Goal: Complete application form: Complete application form

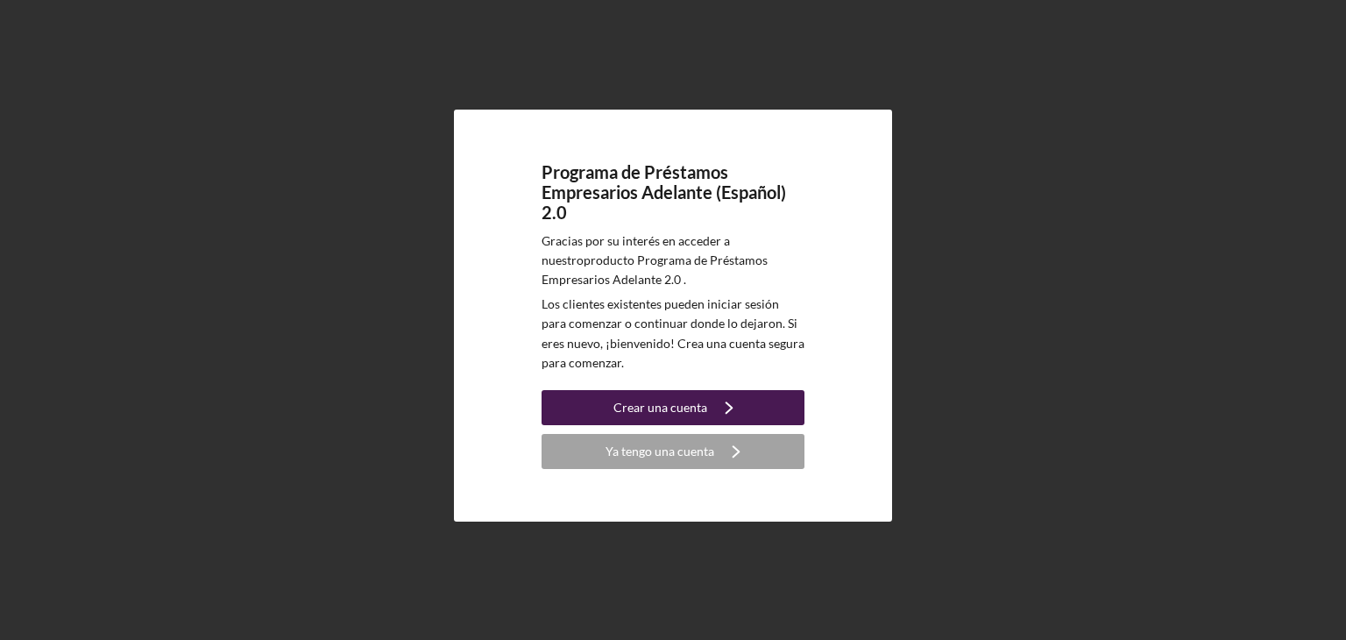
click at [683, 412] on font "Crear una cuenta" at bounding box center [660, 407] width 94 height 15
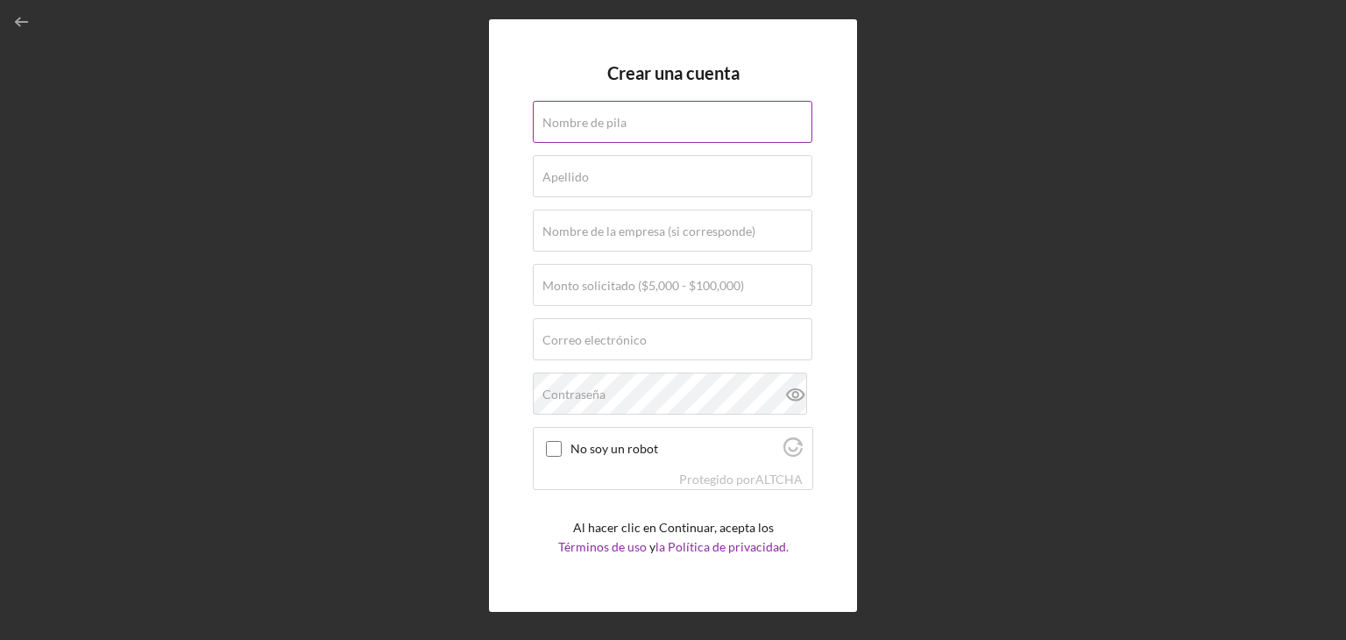
click at [606, 117] on font "Nombre de pila" at bounding box center [584, 122] width 84 height 15
click at [606, 117] on input "Nombre de pila" at bounding box center [673, 122] width 280 height 42
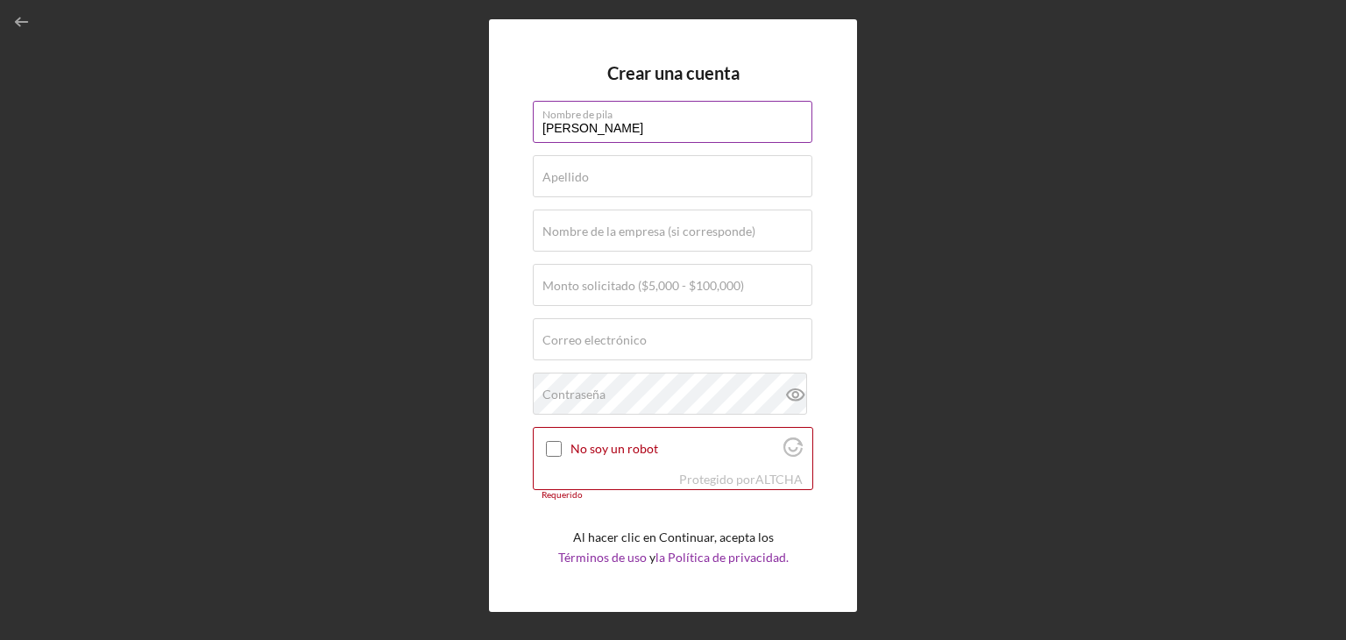
type input "[PERSON_NAME]"
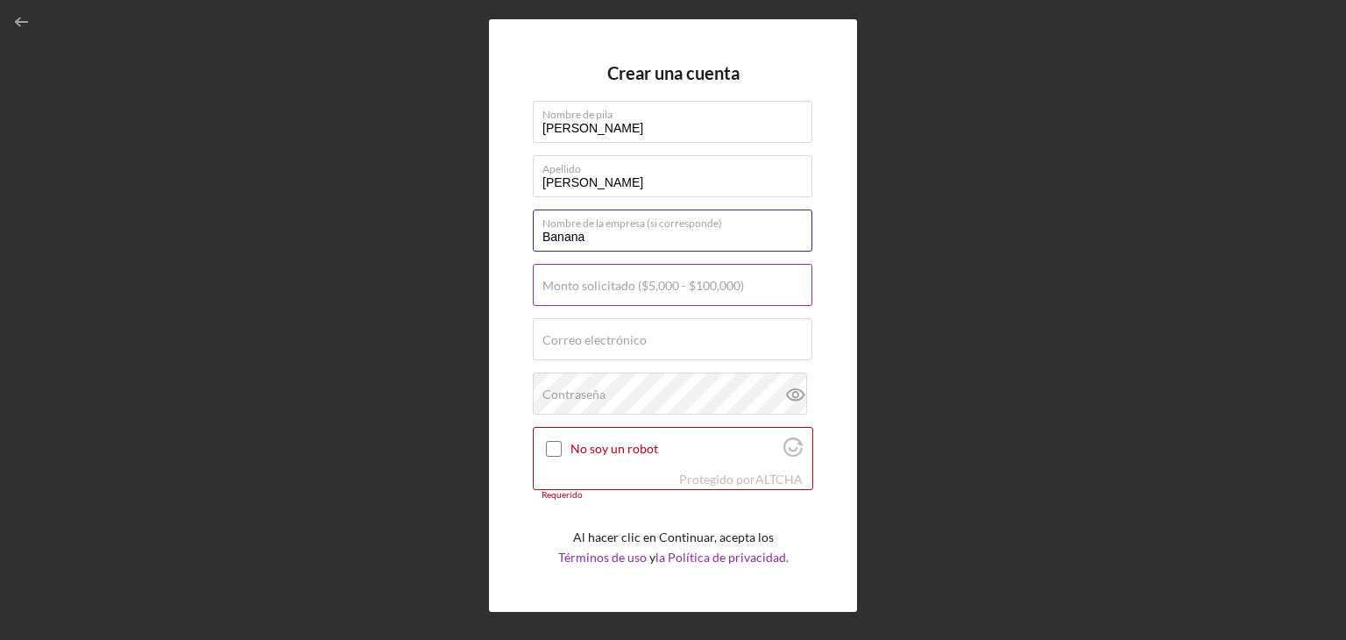
type input "Banana"
click at [628, 287] on font "Monto solicitado ($5,000 - $100,000)" at bounding box center [643, 285] width 202 height 15
click at [628, 287] on input "Monto solicitado ($5,000 - $100,000)" at bounding box center [673, 285] width 280 height 42
type input "$25,000"
click at [564, 334] on font "Correo electrónico" at bounding box center [594, 339] width 104 height 15
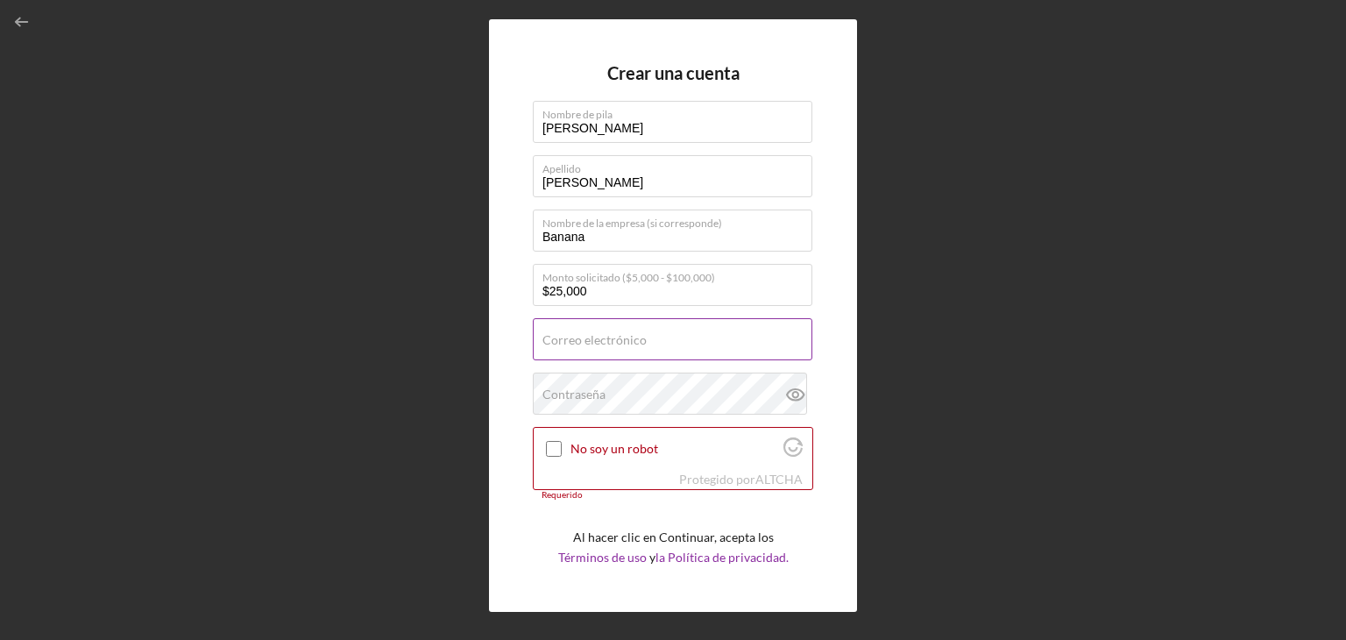
click at [564, 334] on input "Correo electrónico" at bounding box center [673, 339] width 280 height 42
type input "[EMAIL_ADDRESS][DOMAIN_NAME]"
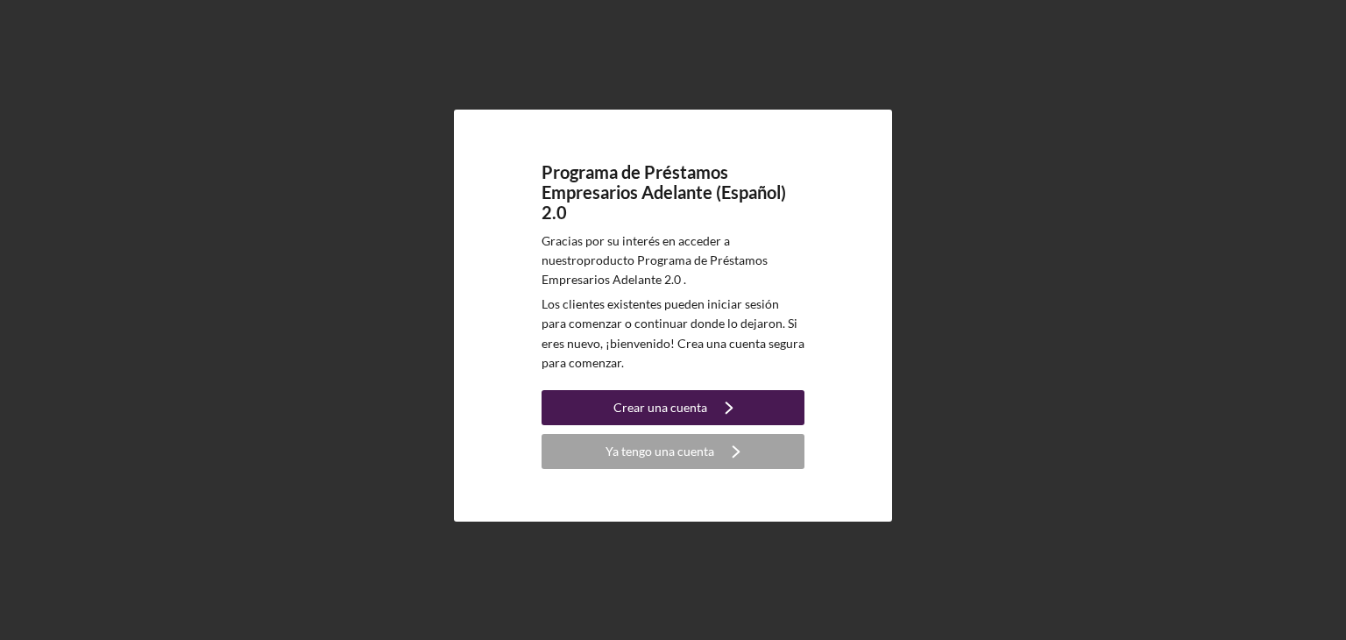
click at [684, 422] on div "Crear una cuenta" at bounding box center [660, 407] width 94 height 35
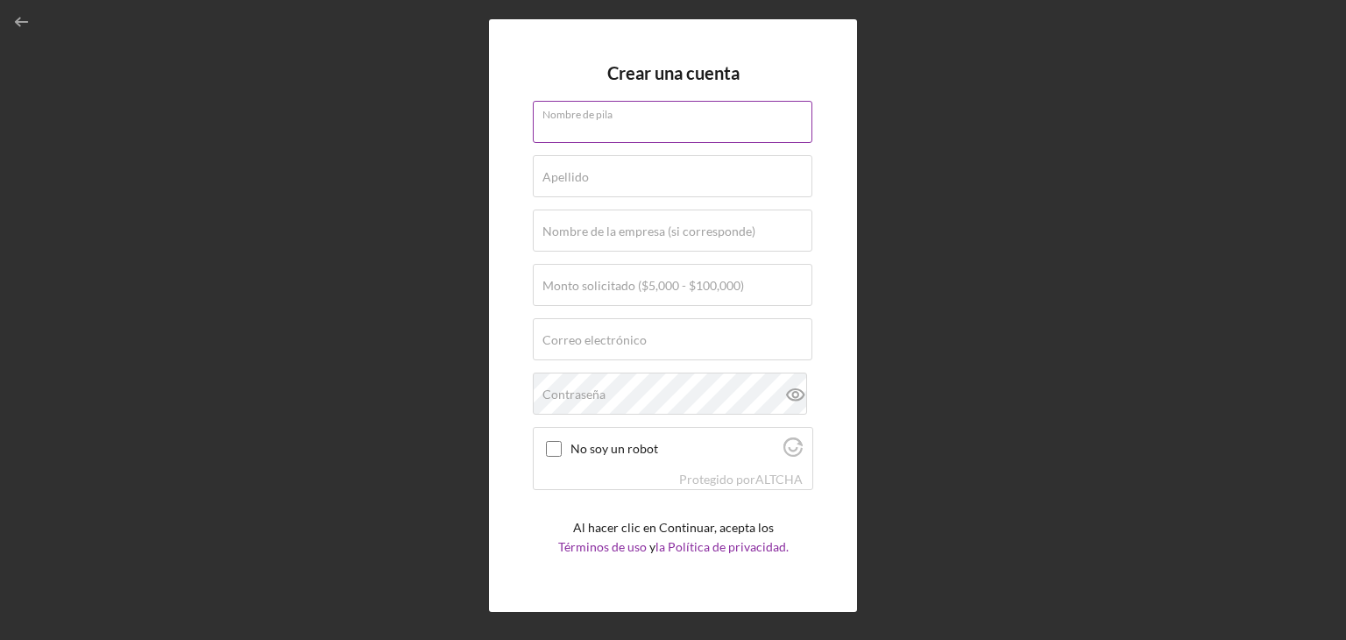
click at [627, 114] on div "Nombre de pila" at bounding box center [673, 123] width 280 height 44
type input "[PERSON_NAME]"
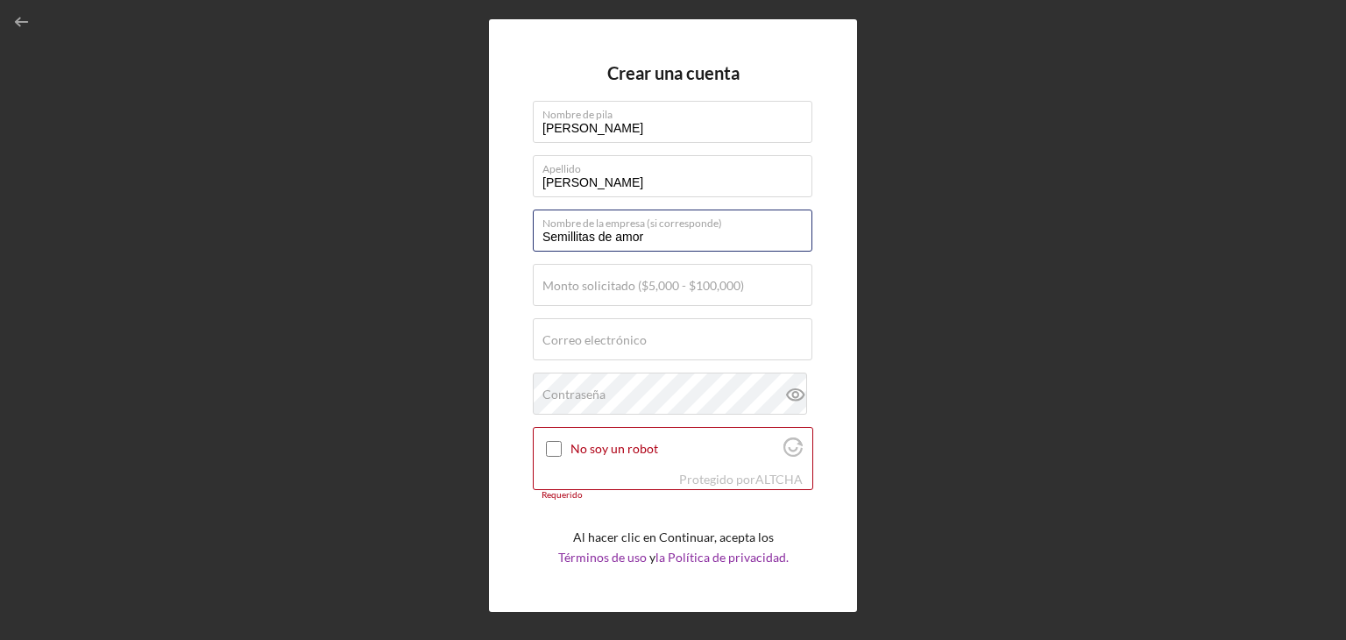
drag, startPoint x: 658, startPoint y: 237, endPoint x: 471, endPoint y: 252, distance: 188.2
click at [471, 252] on div "Crear una cuenta Nombre [PERSON_NAME] [PERSON_NAME] Nombre de la empresa (si co…" at bounding box center [673, 315] width 1329 height 631
click at [466, 267] on div "Crear una cuenta Nombre [PERSON_NAME] [PERSON_NAME] Nombre de la empresa (si co…" at bounding box center [673, 315] width 1329 height 631
click at [618, 245] on input "Banana" at bounding box center [673, 230] width 280 height 42
type input "Bananas"
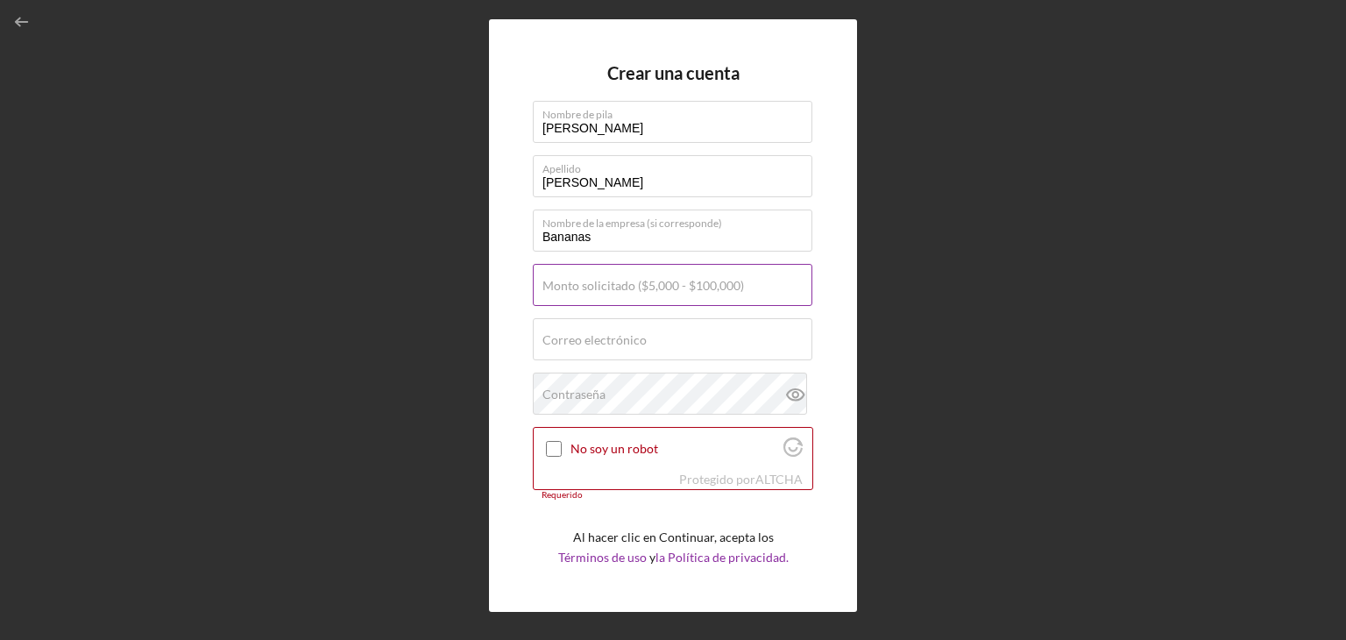
click at [607, 288] on font "Monto solicitado ($5,000 - $100,000)" at bounding box center [643, 285] width 202 height 15
click at [607, 288] on input "Monto solicitado ($5,000 - $100,000)" at bounding box center [673, 285] width 280 height 42
type input "$25,000"
click at [596, 337] on font "Correo electrónico" at bounding box center [594, 339] width 104 height 15
click at [596, 337] on input "Correo electrónico" at bounding box center [673, 339] width 280 height 42
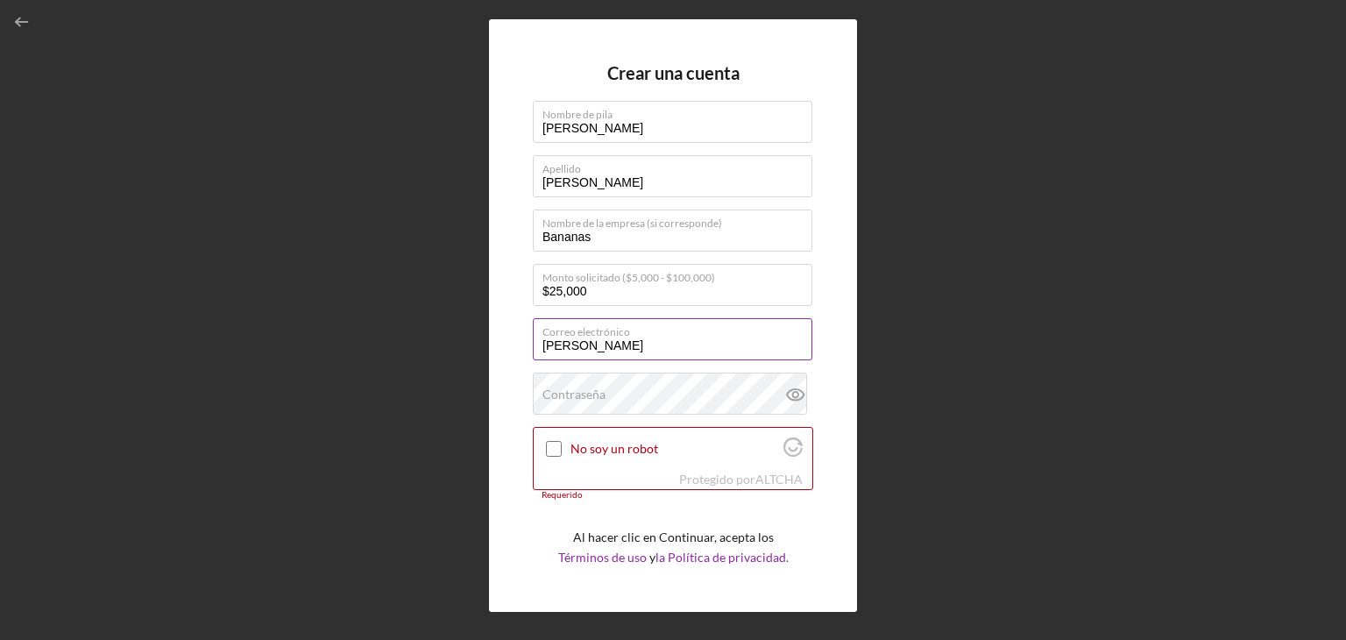
type input "[EMAIL_ADDRESS][DOMAIN_NAME]"
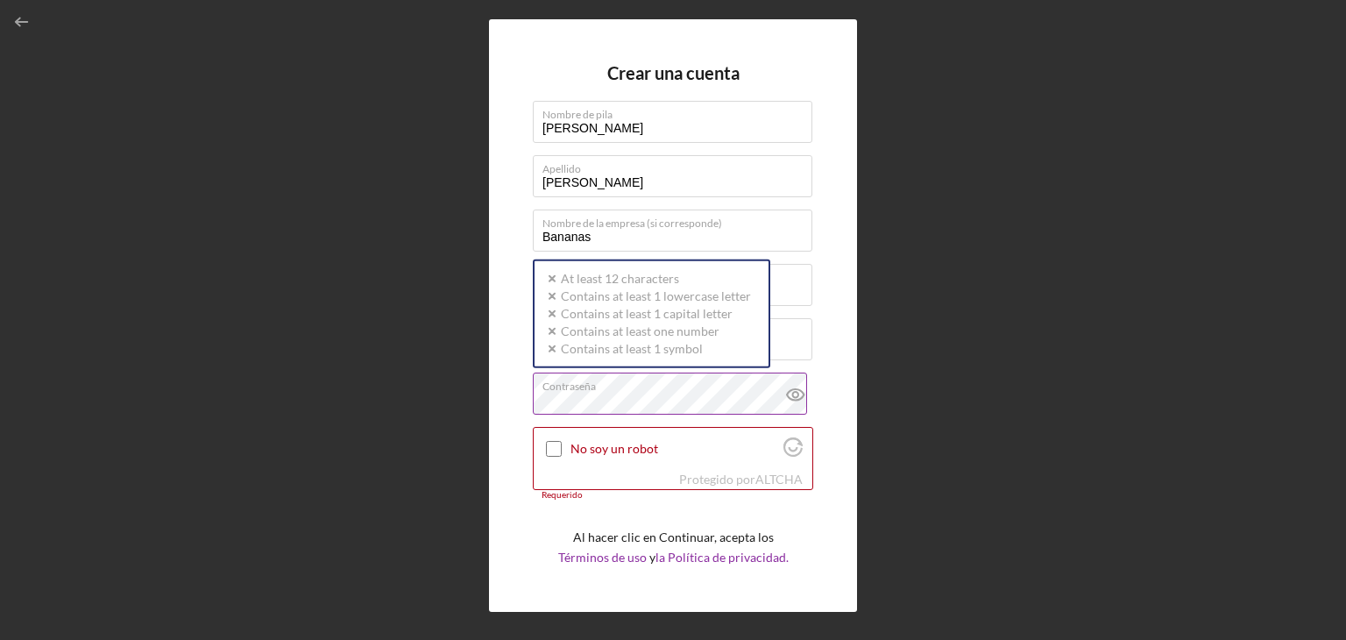
click at [677, 390] on div "Contraseña Icon/icon-validation-no At least 12 characters Icon/icon-validation-…" at bounding box center [673, 394] width 280 height 44
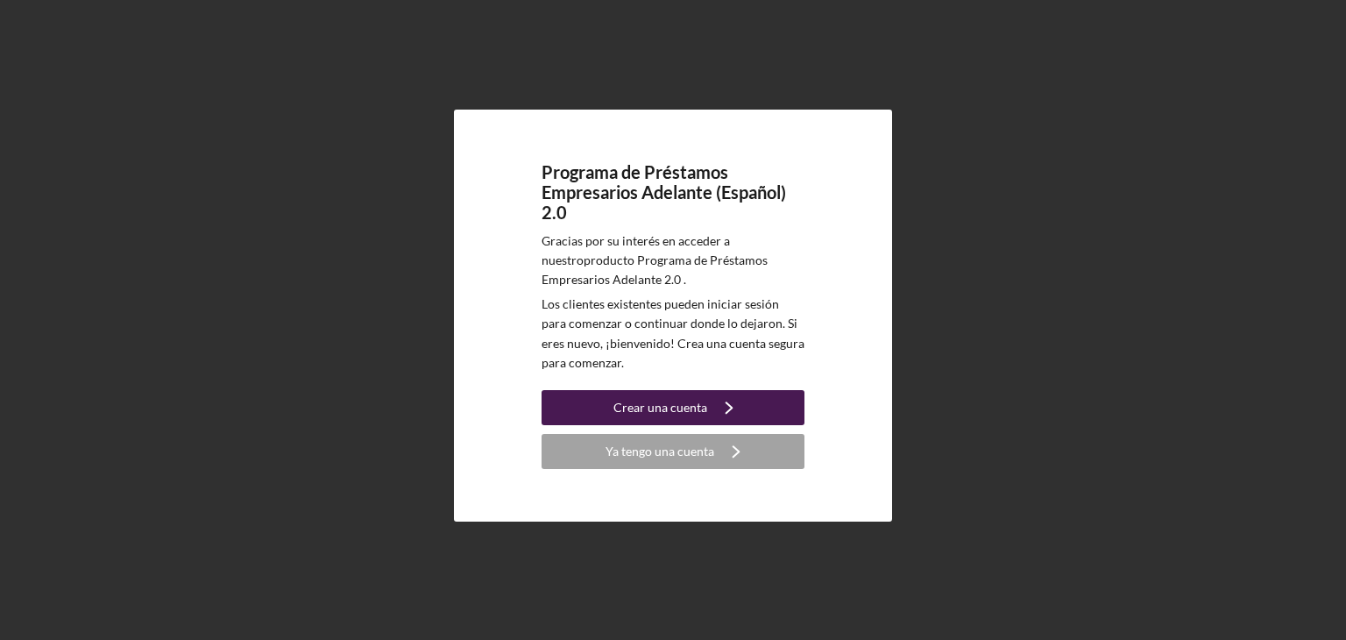
click at [725, 400] on icon "Icon/Navigate" at bounding box center [729, 408] width 44 height 44
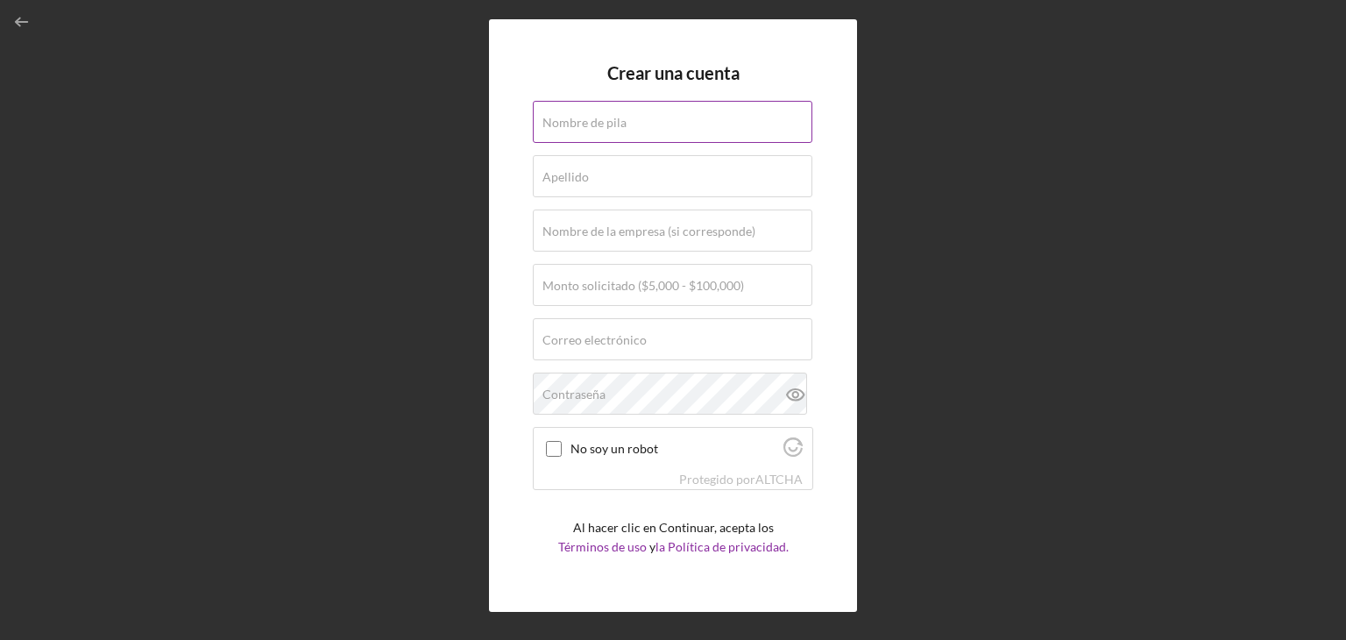
click at [707, 128] on div "Nombre de pila" at bounding box center [673, 123] width 280 height 44
type input "[PERSON_NAME]"
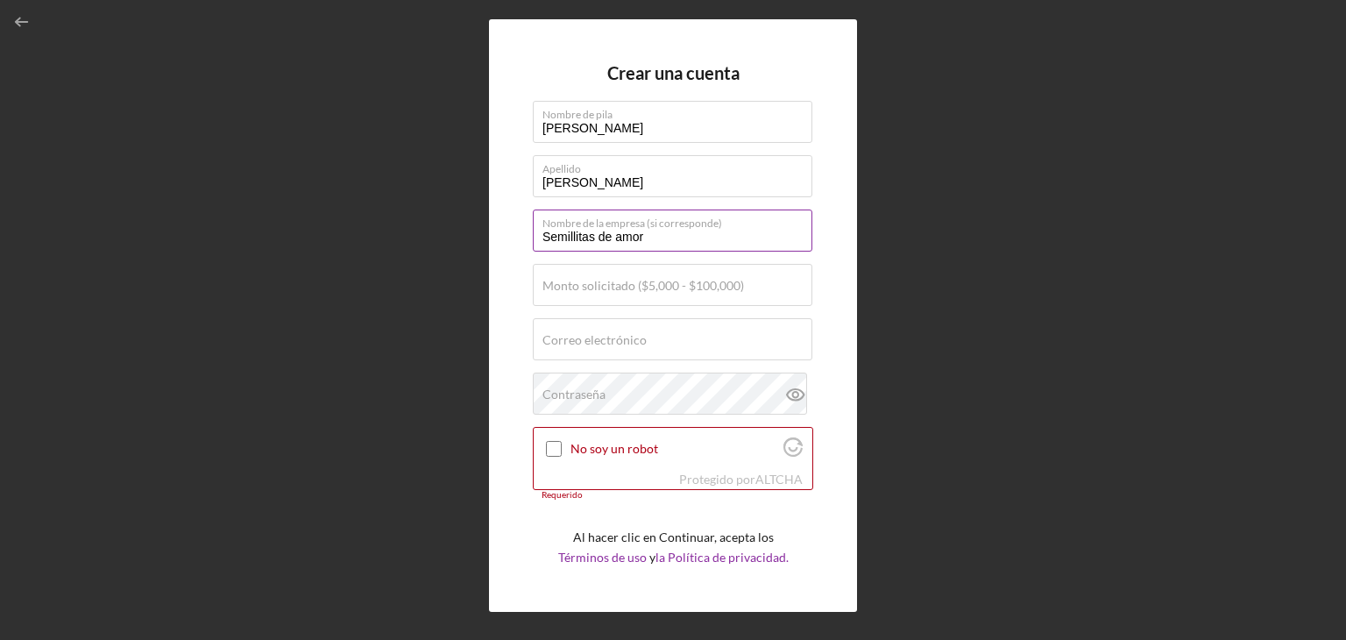
click at [689, 239] on input "Semillitas de amor" at bounding box center [673, 230] width 280 height 42
type input "S"
type input "Bananas"
click at [670, 281] on font "Monto solicitado ($5,000 - $100,000)" at bounding box center [643, 285] width 202 height 15
click at [670, 281] on input "Monto solicitado ($5,000 - $100,000)" at bounding box center [673, 285] width 280 height 42
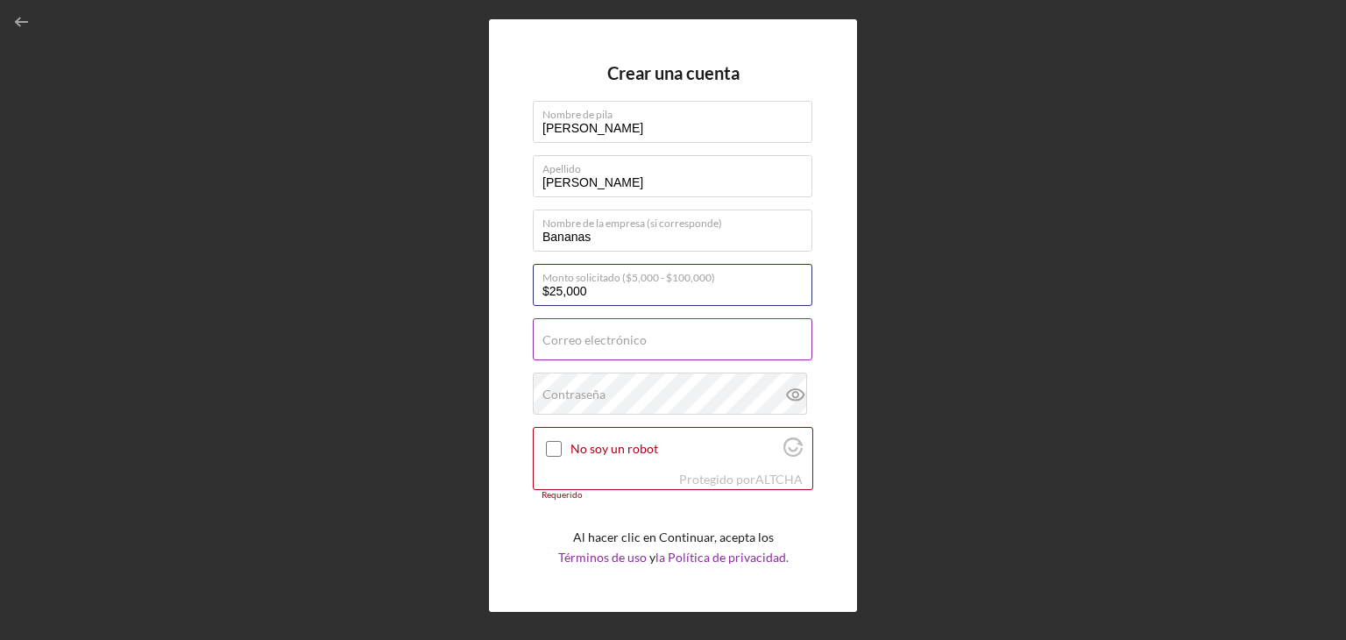
type input "$25,000"
click at [694, 347] on input "Correo electrónico" at bounding box center [673, 339] width 280 height 42
click at [694, 345] on input "6285028800" at bounding box center [673, 339] width 280 height 42
type input "6"
type input "[EMAIL_ADDRESS][DOMAIN_NAME]"
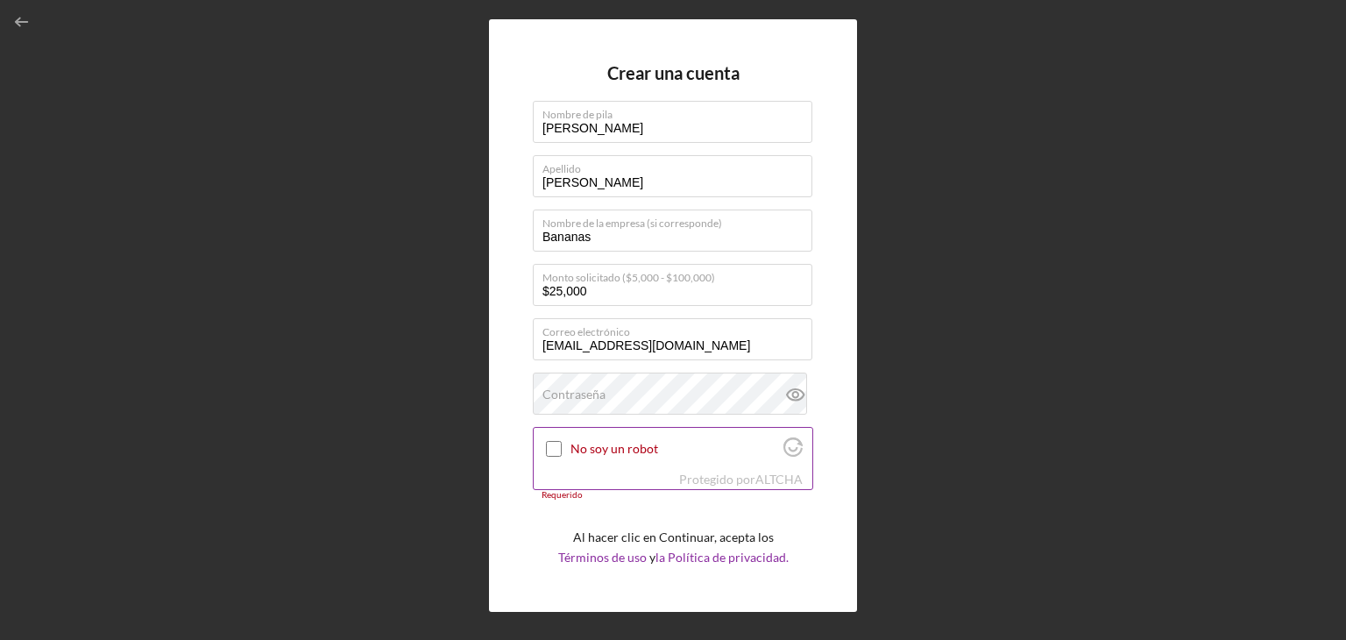
click at [557, 452] on input "No soy un robot" at bounding box center [554, 449] width 16 height 16
checkbox input "true"
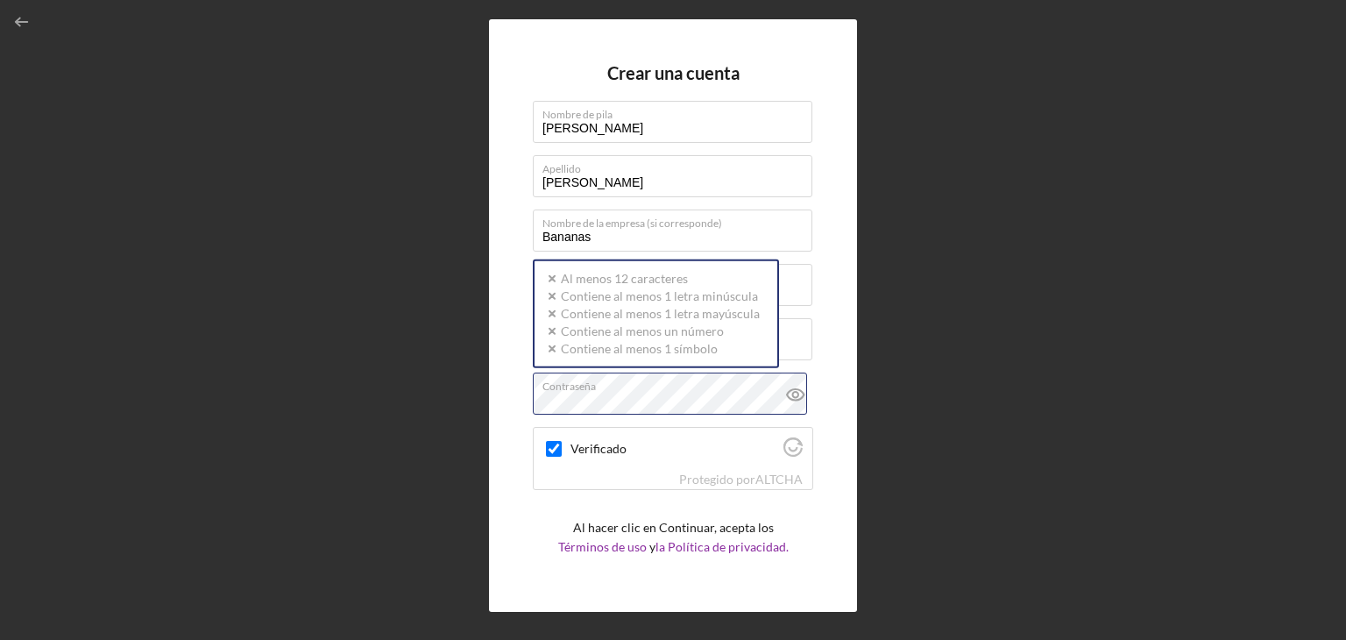
click at [519, 390] on div "Crear una cuenta Nombre de pila Lina Apellido Jimenez Nombre de la empresa (si …" at bounding box center [673, 315] width 368 height 592
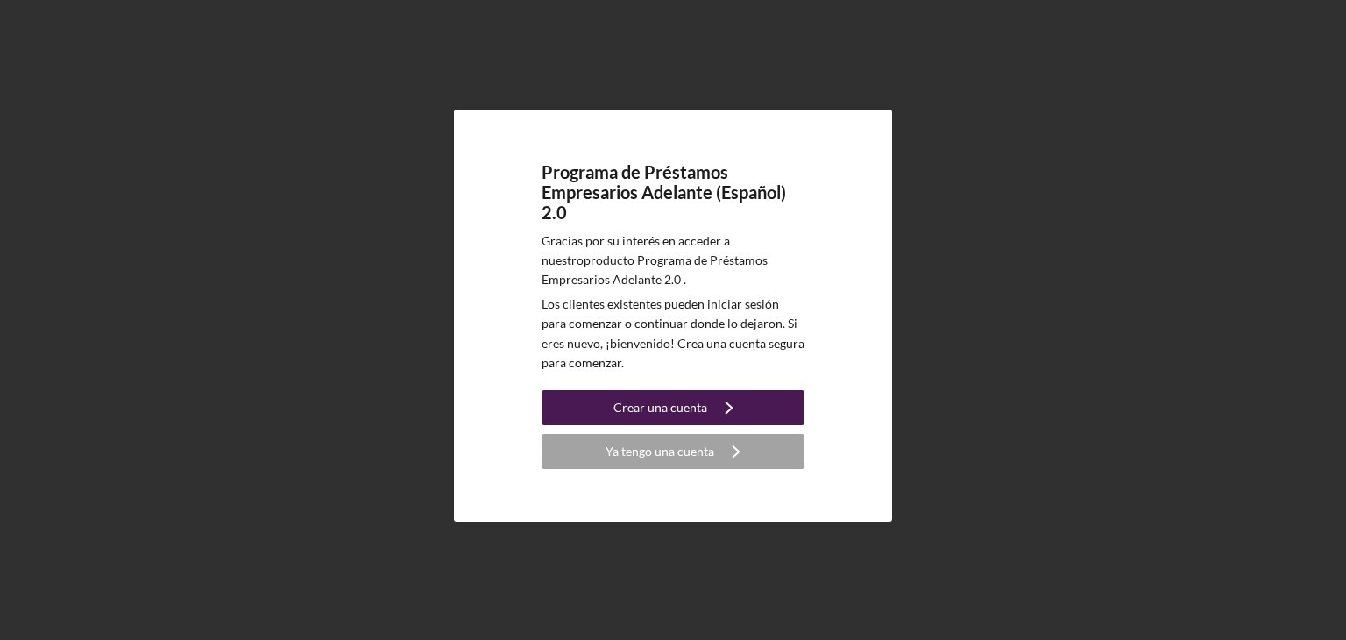
click at [710, 412] on icon "Icon/Navigate" at bounding box center [729, 408] width 44 height 44
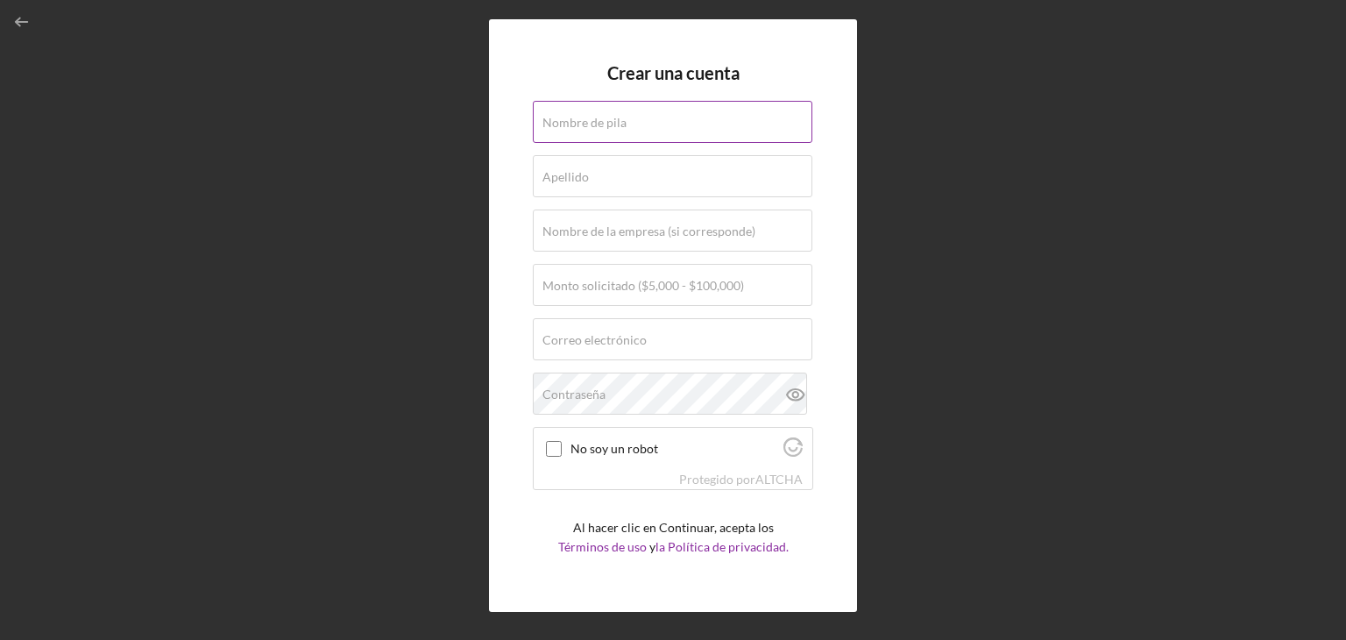
click at [601, 127] on font "Nombre de pila" at bounding box center [584, 122] width 84 height 15
click at [601, 127] on input "Nombre de pila" at bounding box center [673, 122] width 280 height 42
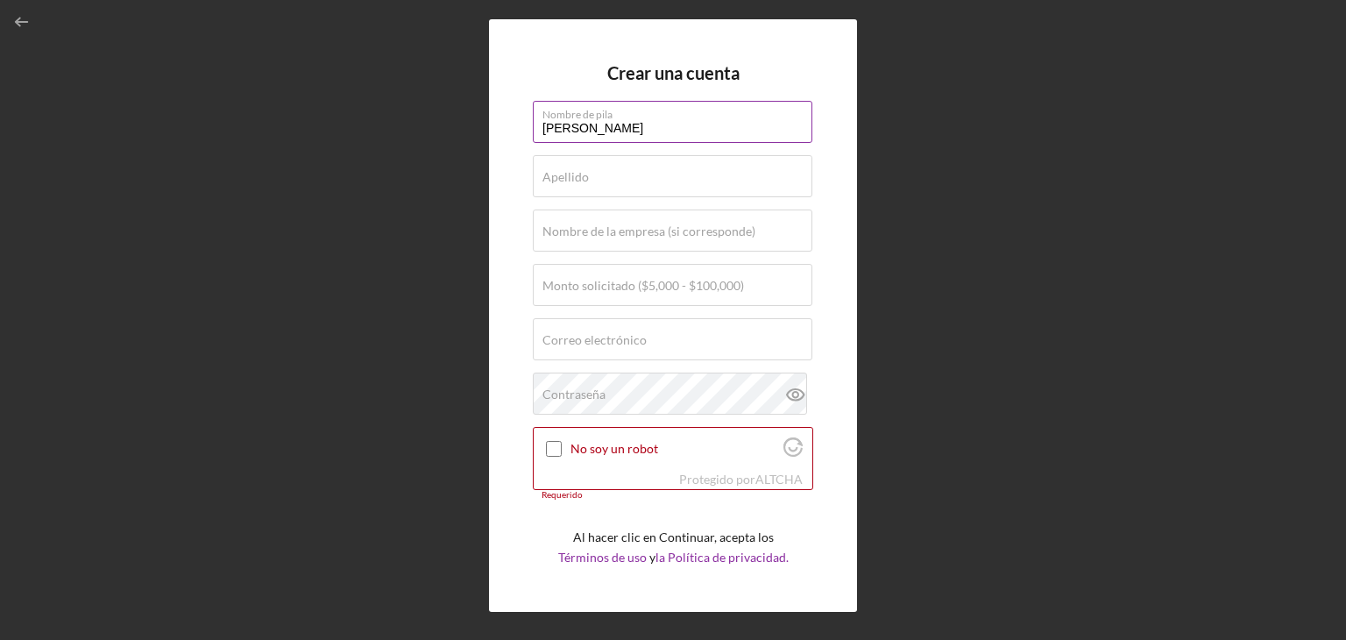
type input "[PERSON_NAME]"
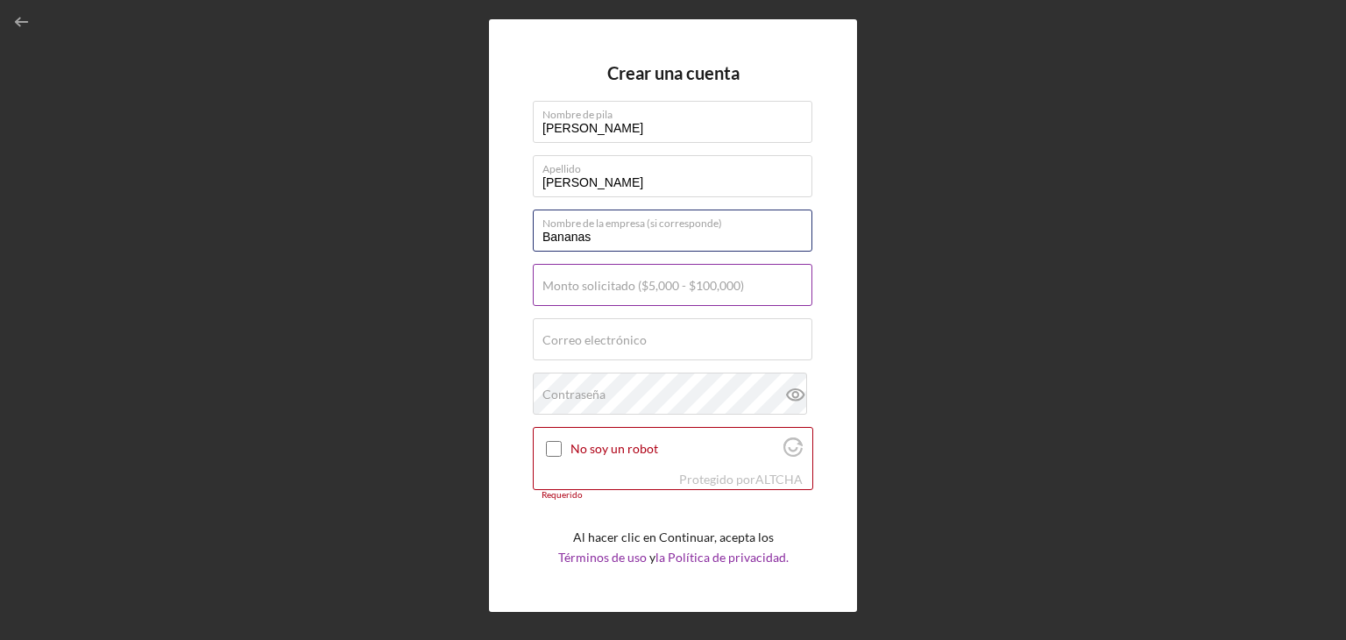
type input "Bananas"
click at [663, 307] on div "Monto solicitado ($5,000 - $100,000)" at bounding box center [673, 286] width 280 height 44
click at [660, 285] on font "Monto solicitado ($5,000 - $100,000)" at bounding box center [643, 285] width 202 height 15
click at [660, 285] on input "Monto solicitado ($5,000 - $100,000)" at bounding box center [673, 285] width 280 height 42
type input "$25,000"
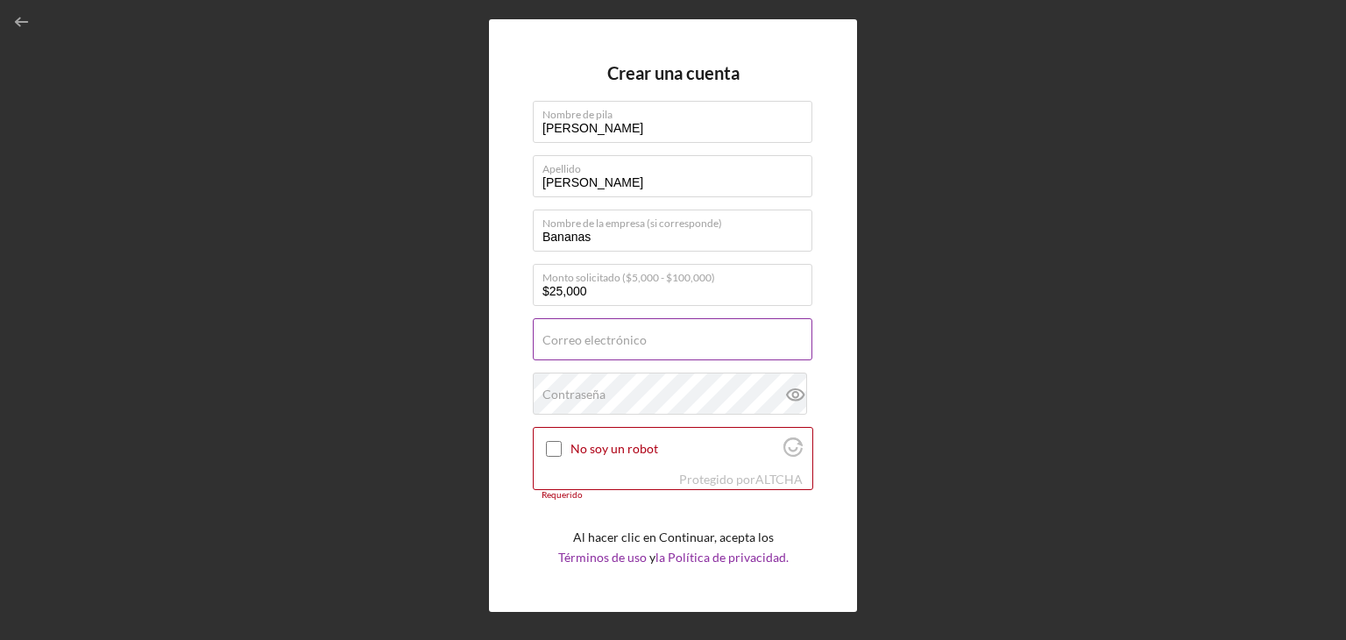
click at [644, 351] on input "Correo electrónico" at bounding box center [673, 339] width 280 height 42
type input "[EMAIL_ADDRESS][DOMAIN_NAME]"
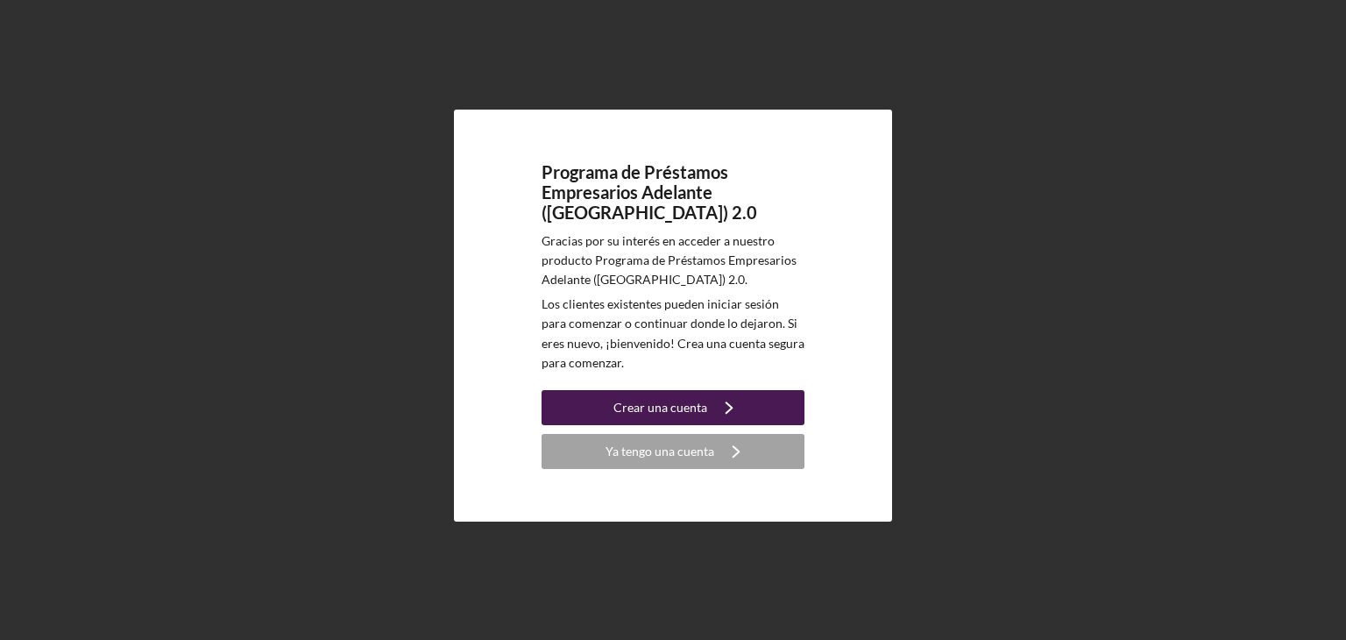
click at [768, 390] on button "Crear una cuenta Icon/Navigate" at bounding box center [673, 407] width 263 height 35
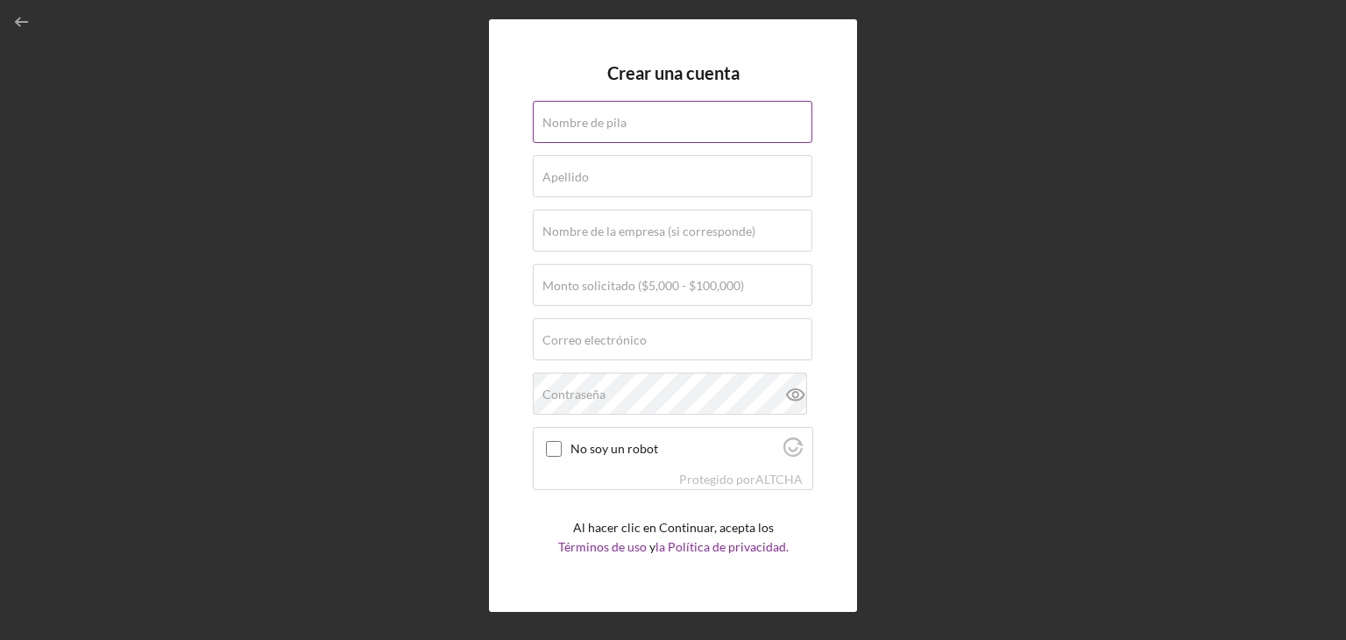
click at [608, 124] on font "Nombre de pila" at bounding box center [584, 122] width 84 height 15
click at [608, 124] on input "Nombre de pila" at bounding box center [673, 122] width 280 height 42
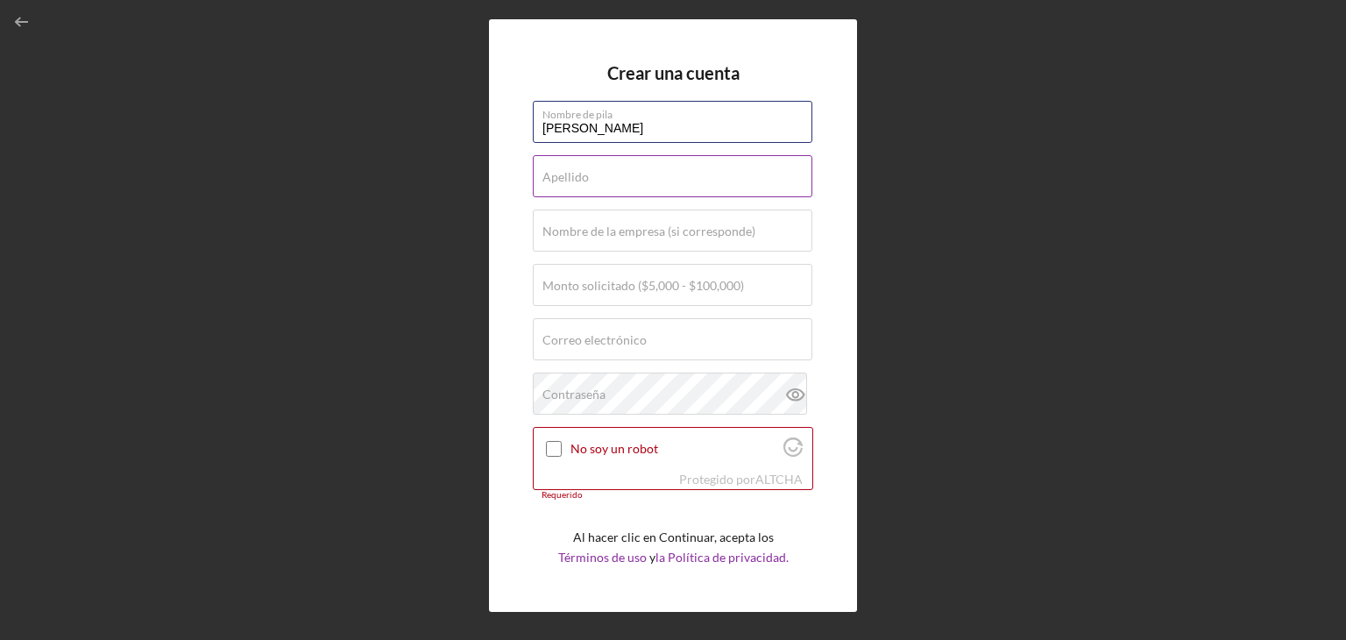
type input "[PERSON_NAME]"
click at [579, 174] on font "Apellido" at bounding box center [565, 176] width 46 height 15
click at [579, 174] on input "Apellido" at bounding box center [673, 176] width 280 height 42
type input "[PERSON_NAME]"
click at [569, 232] on font "Nombre de la empresa (si corresponde)" at bounding box center [648, 230] width 213 height 15
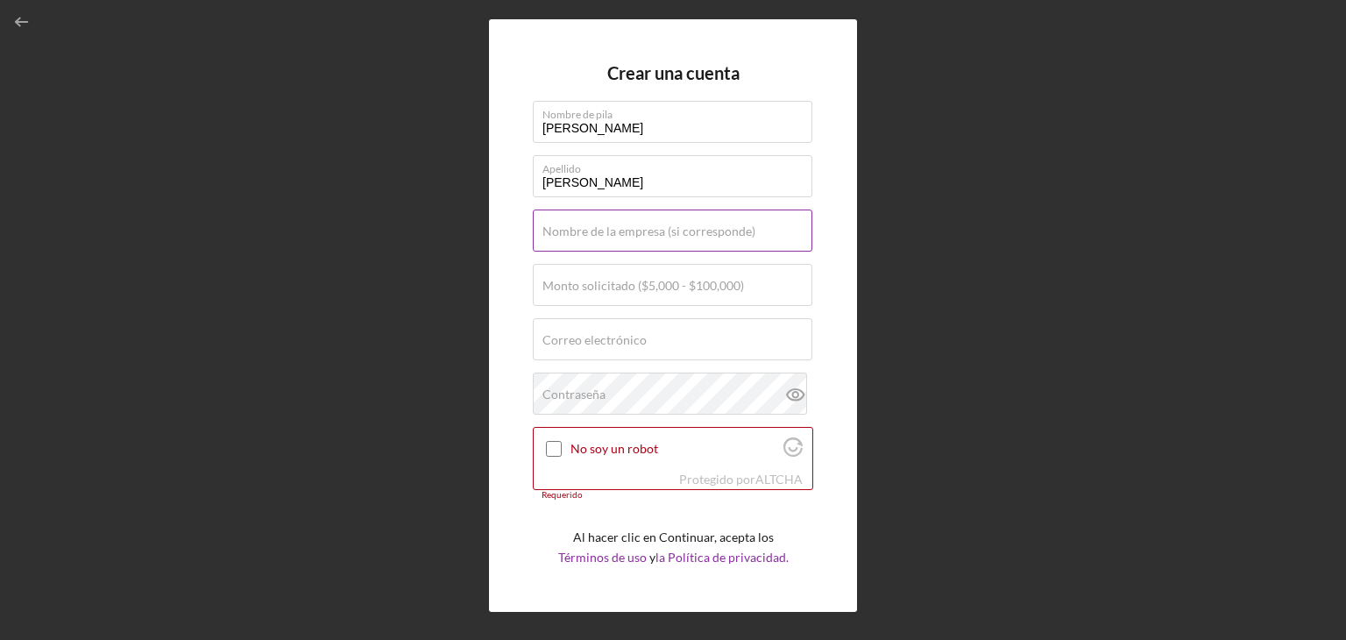
click at [569, 232] on input "Nombre de la empresa (si corresponde)" at bounding box center [673, 230] width 280 height 42
type input "V"
type input "Bananas"
click at [561, 284] on font "Monto solicitado ($5,000 - $100,000)" at bounding box center [643, 285] width 202 height 15
click at [561, 284] on input "Monto solicitado ($5,000 - $100,000)" at bounding box center [673, 285] width 280 height 42
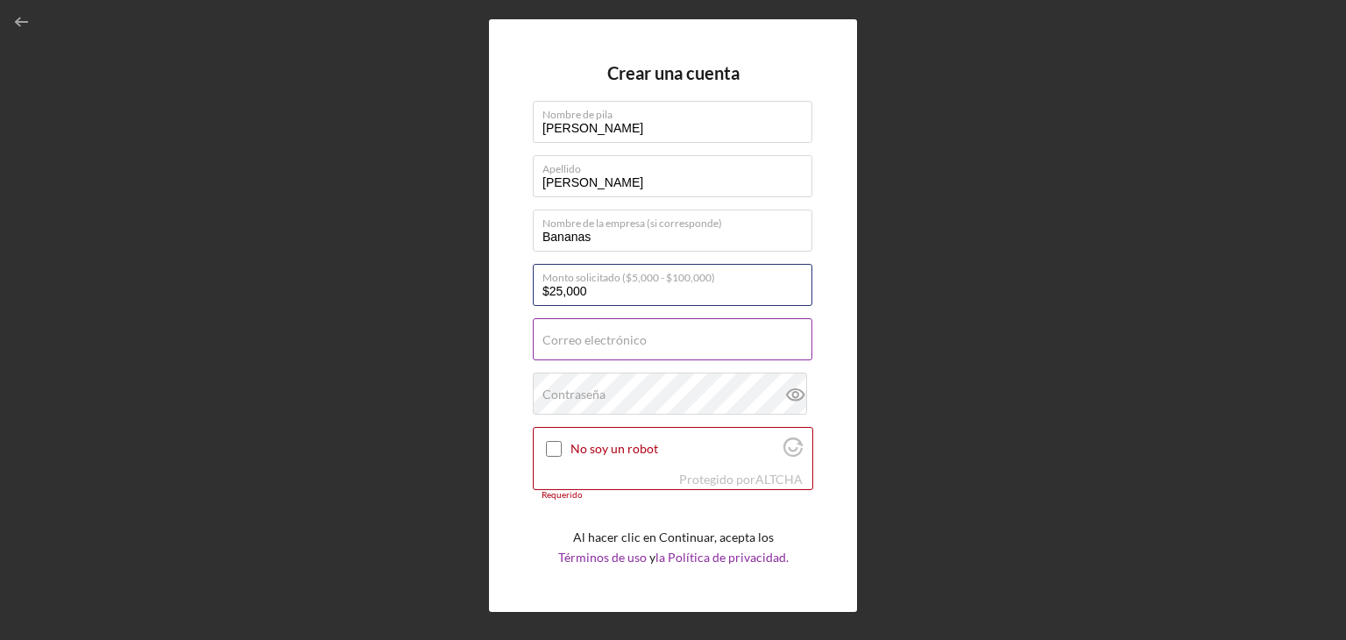
type input "$25,000"
click at [564, 343] on font "Correo electrónico" at bounding box center [594, 339] width 104 height 15
click at [564, 343] on input "Correo electrónico" at bounding box center [673, 339] width 280 height 42
type input "[EMAIL_ADDRESS][DOMAIN_NAME]"
click at [549, 464] on div "No soy un robot" at bounding box center [673, 448] width 279 height 41
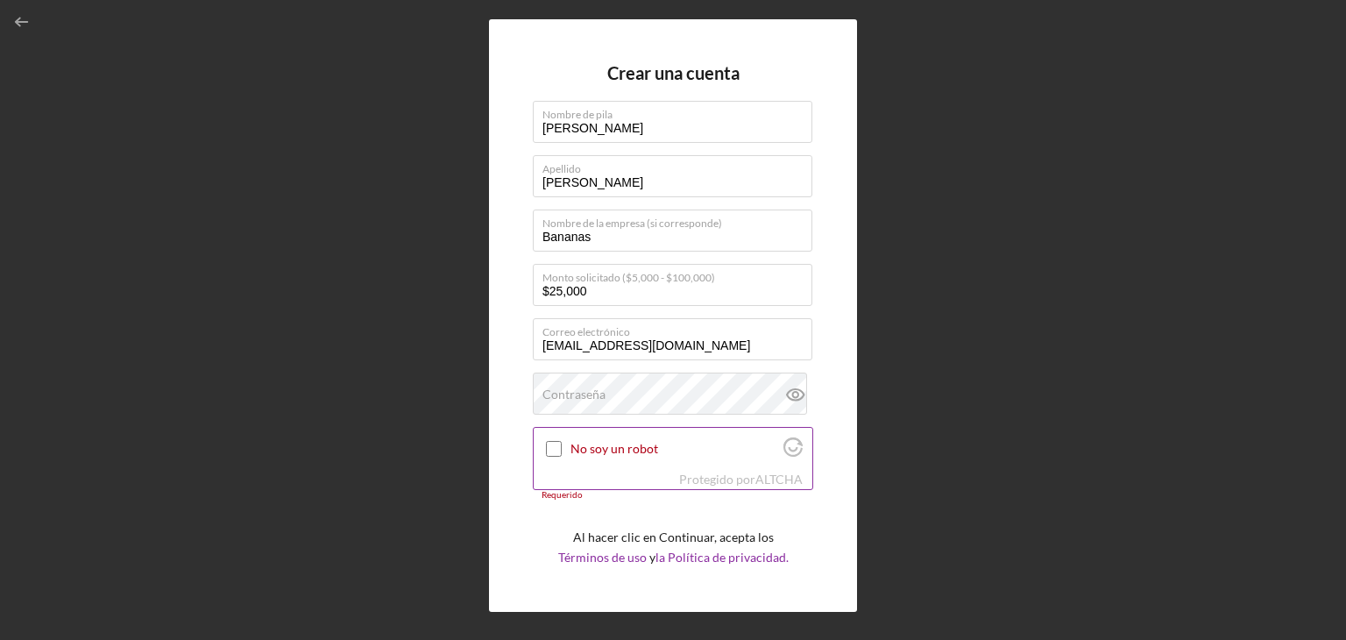
click at [559, 448] on input "No soy un robot" at bounding box center [554, 449] width 16 height 16
checkbox input "true"
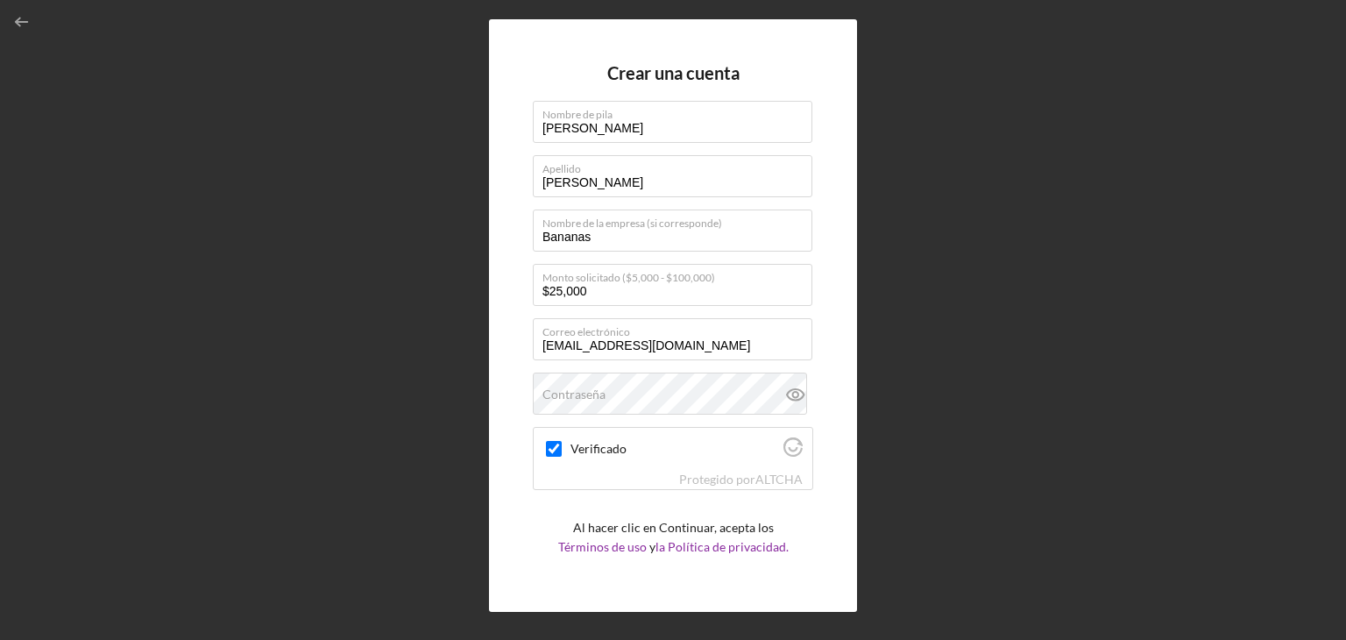
click at [189, 136] on div "Crear una cuenta Nombre de pila Lina Apellido Jimenez Nombre de la empresa (si …" at bounding box center [673, 315] width 1329 height 631
click at [210, 339] on div "Crear una cuenta Nombre de pila Lina Apellido Jimenez Nombre de la empresa (si …" at bounding box center [673, 315] width 1329 height 631
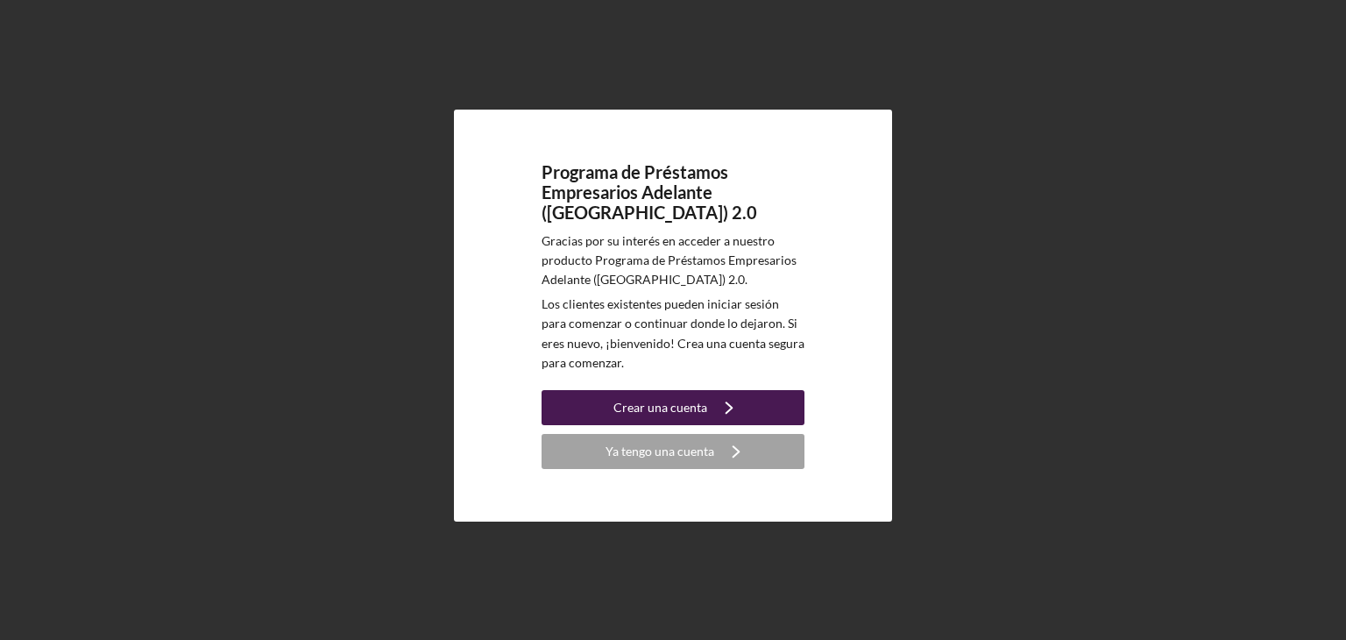
click at [755, 401] on button "Crear una cuenta Icon/Navigate" at bounding box center [673, 407] width 263 height 35
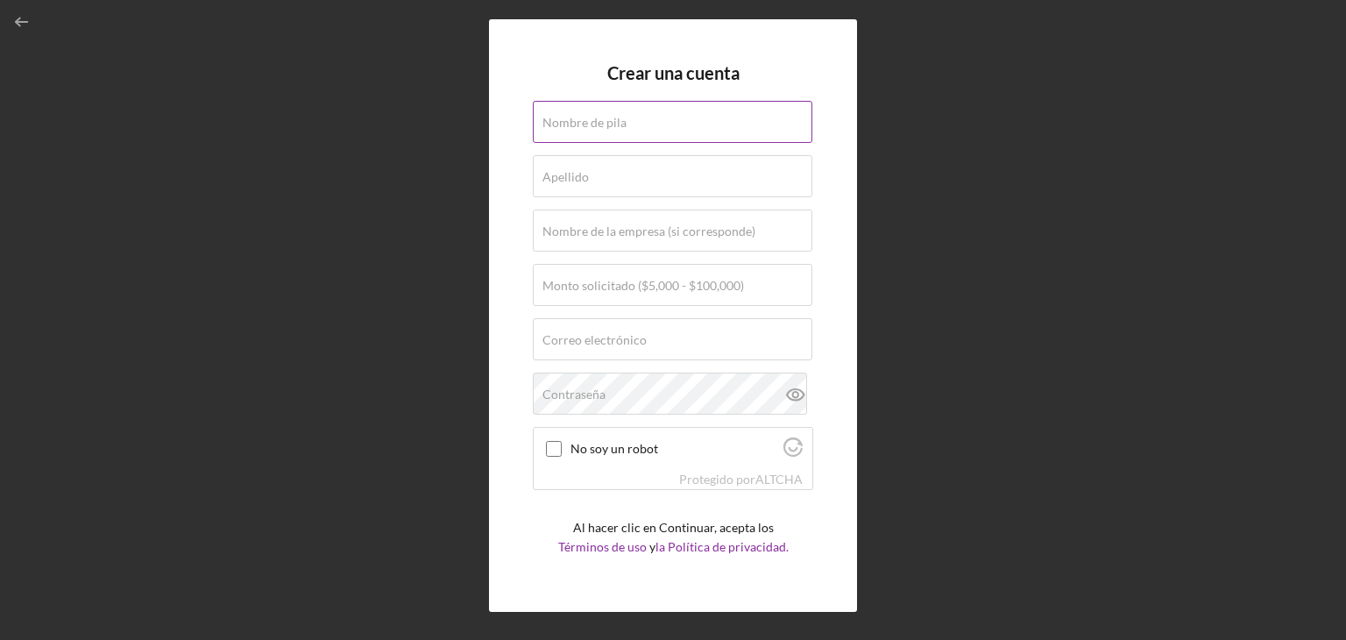
click at [626, 114] on div "Nombre de pila" at bounding box center [673, 123] width 280 height 44
type input "[PERSON_NAME]"
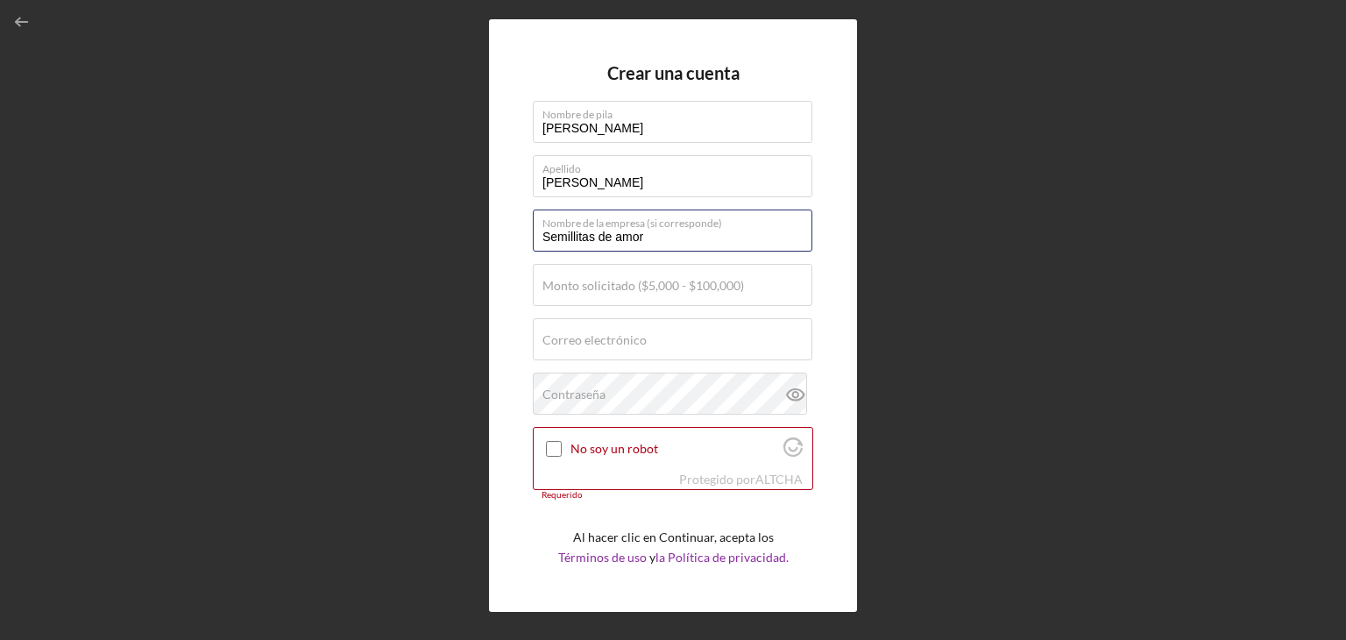
drag, startPoint x: 666, startPoint y: 229, endPoint x: 433, endPoint y: 240, distance: 233.4
click at [433, 240] on div "Crear una cuenta Nombre de pila Lina Apellido Jimenez Nombre de la empresa (si …" at bounding box center [673, 315] width 1329 height 631
type input "Bananas"
click at [568, 267] on div "Monto solicitado ($5,000 - $100,000)" at bounding box center [673, 286] width 280 height 44
type input "$25,000"
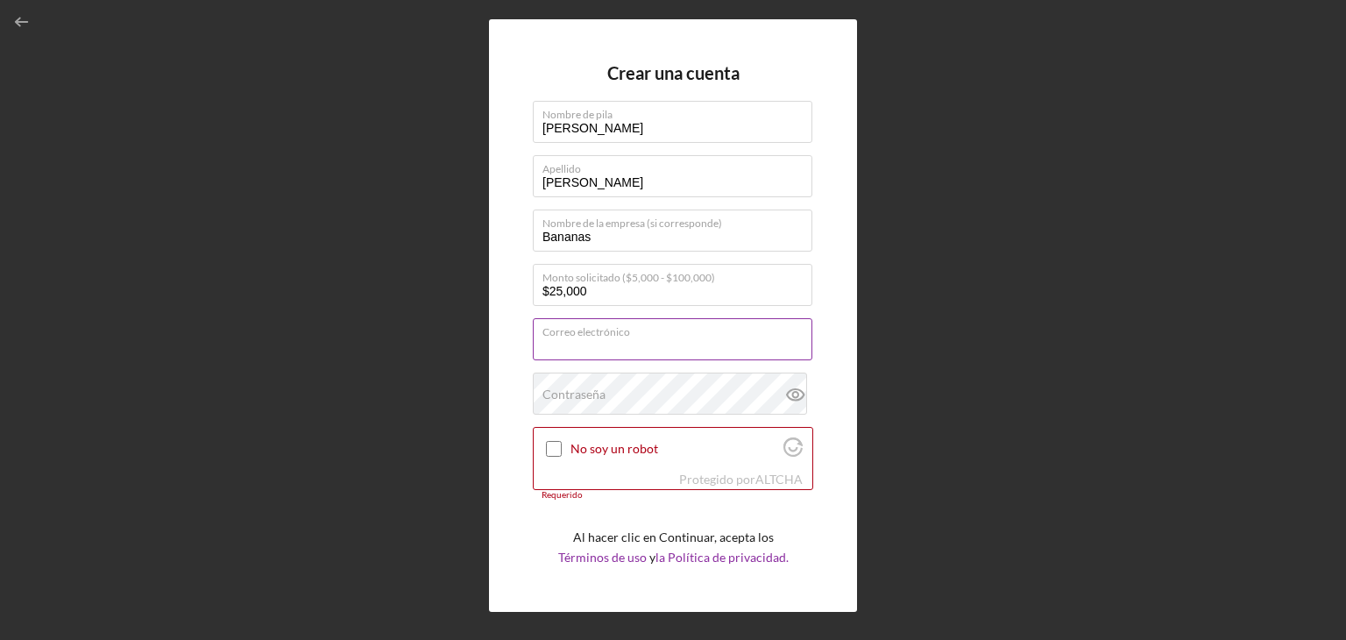
click at [567, 351] on input "Correo electrónico" at bounding box center [673, 339] width 280 height 42
type input "[EMAIL_ADDRESS][DOMAIN_NAME]"
click at [554, 458] on div at bounding box center [553, 448] width 21 height 21
click at [556, 445] on input "No soy un robot" at bounding box center [554, 449] width 16 height 16
checkbox input "true"
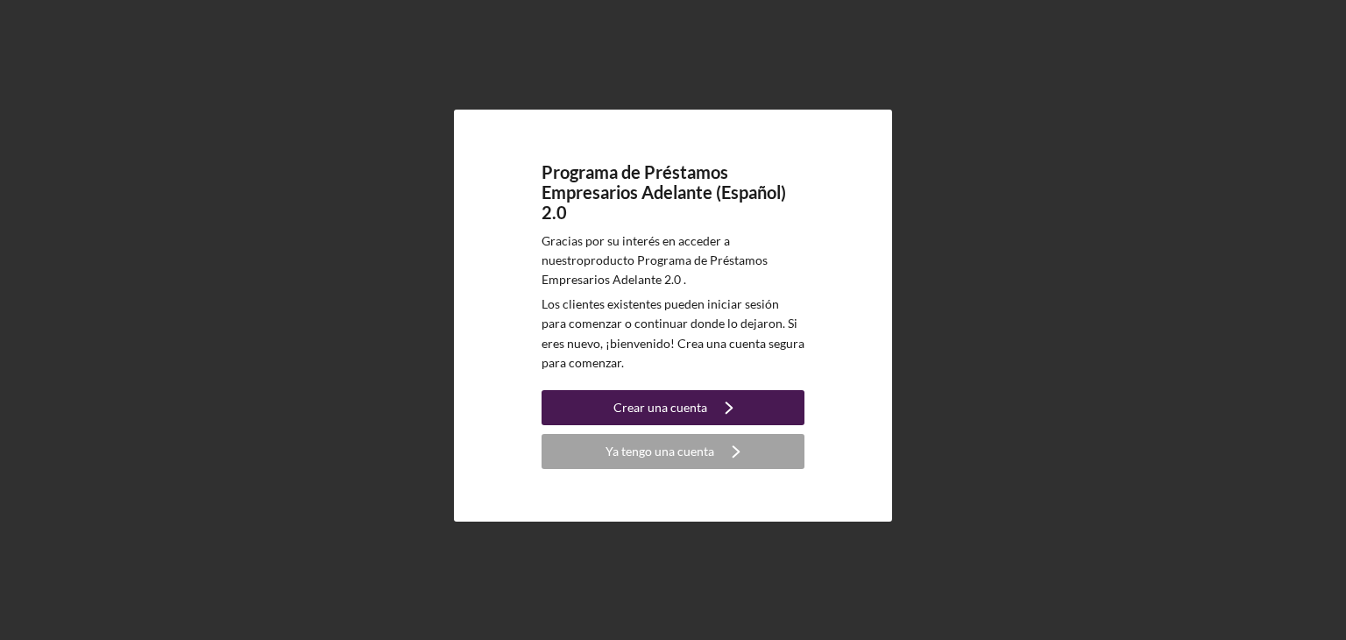
click at [666, 415] on font "Crear una cuenta" at bounding box center [660, 407] width 94 height 15
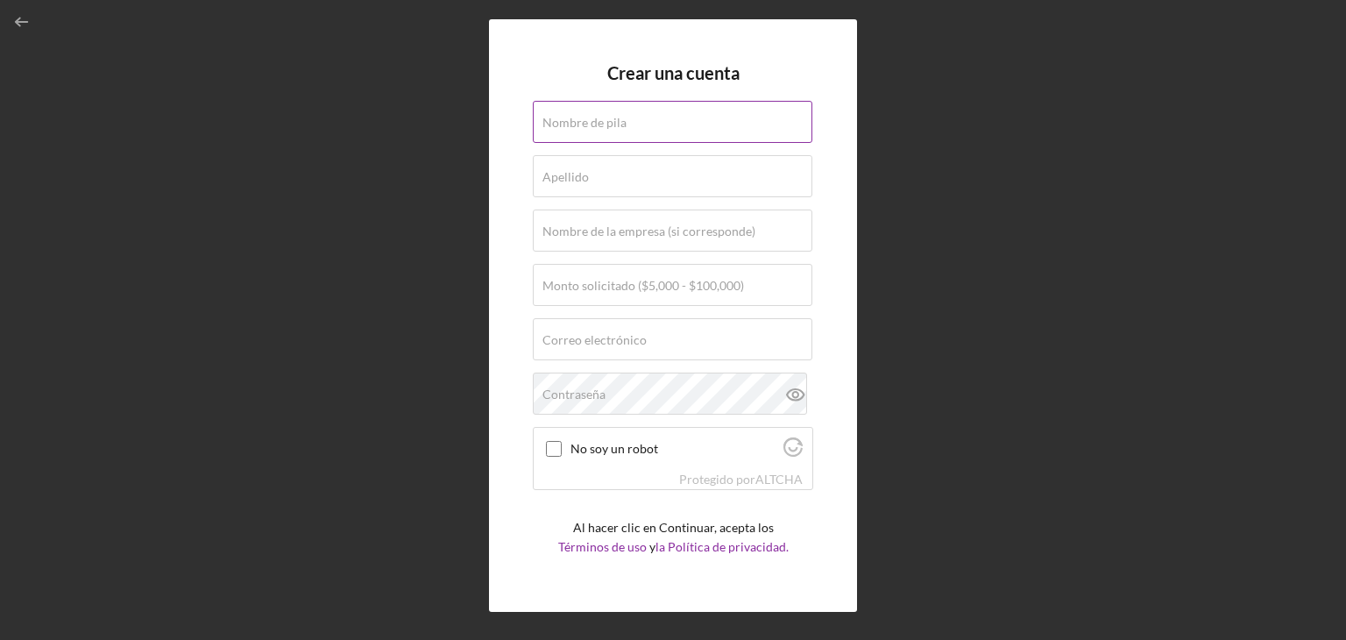
click at [606, 124] on font "Nombre de pila" at bounding box center [584, 122] width 84 height 15
click at [606, 124] on input "Nombre de pila" at bounding box center [673, 122] width 280 height 42
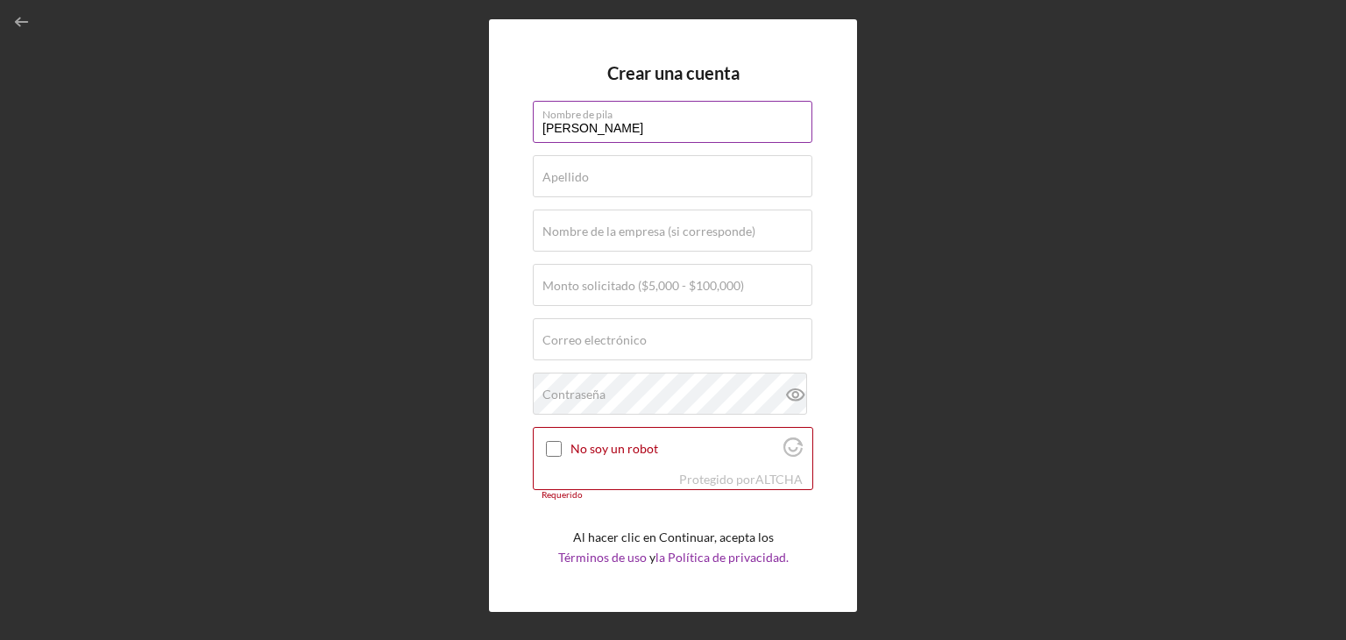
type input "[PERSON_NAME]"
type input "K"
type input "j"
type input "[PERSON_NAME]"
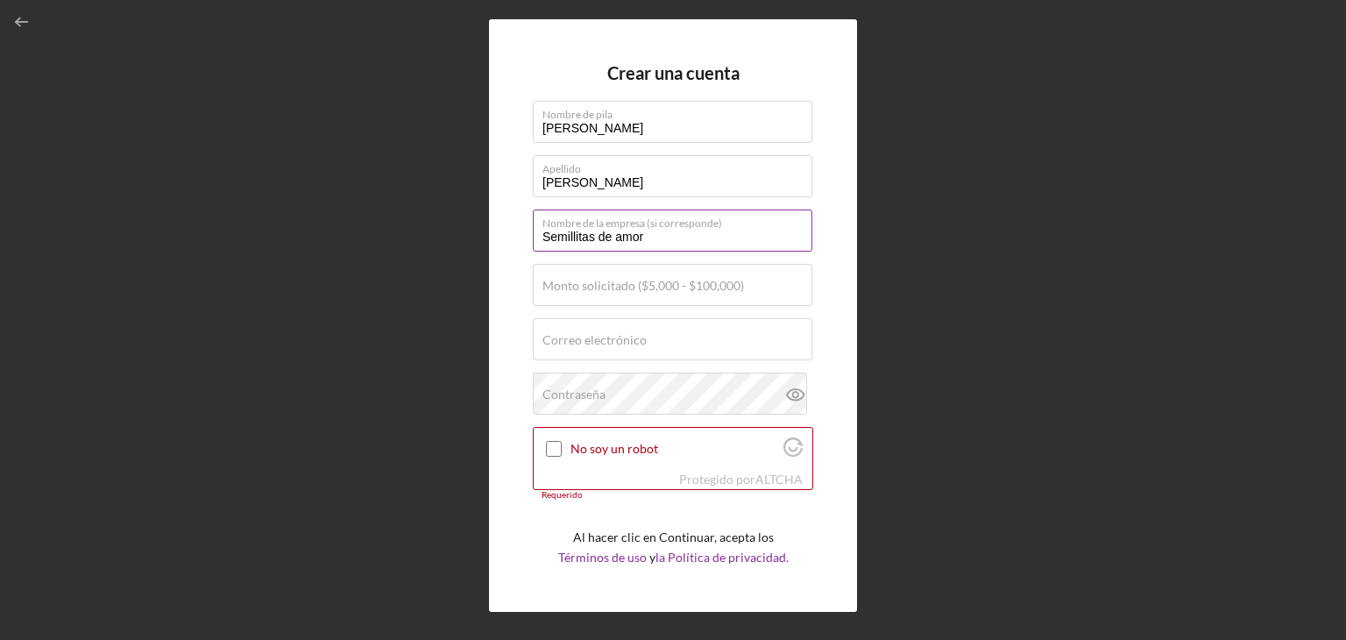
click at [647, 250] on input "Semillitas de amor" at bounding box center [673, 230] width 280 height 42
click at [667, 240] on input "Semillitas de amor" at bounding box center [673, 230] width 280 height 42
type input "S"
type input "b"
type input "Bananas"
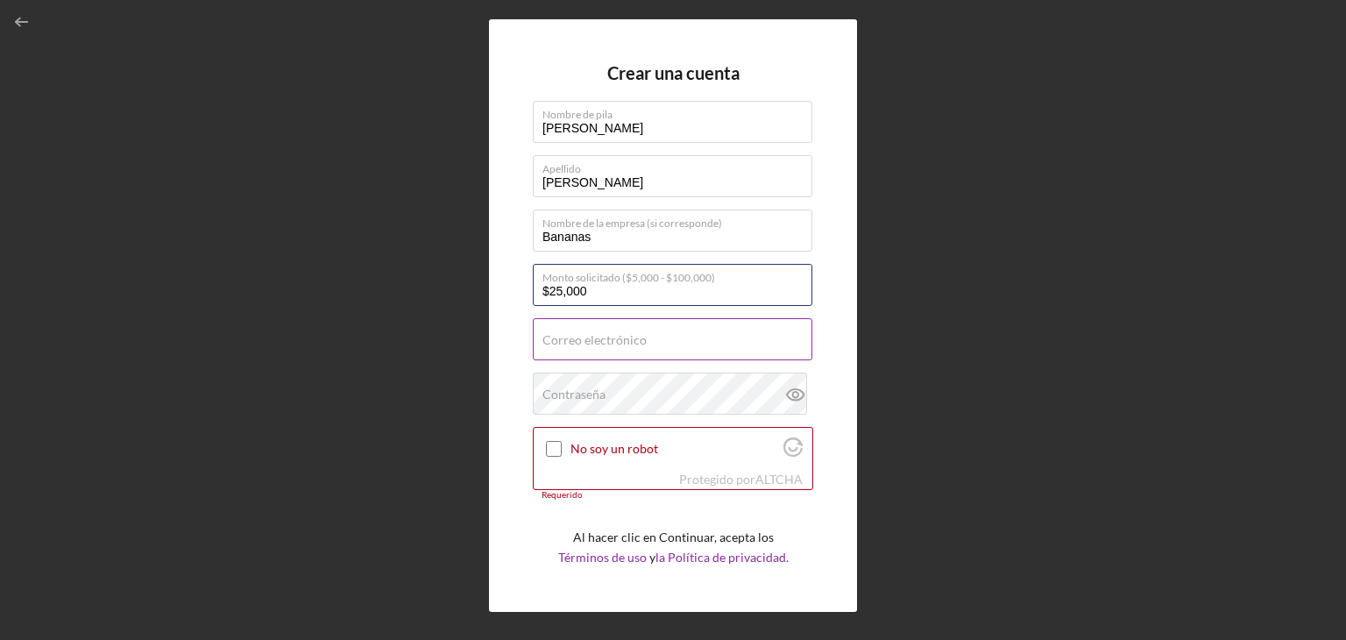
type input "$25,000"
click at [597, 325] on div "Correo electrónico Requerido" at bounding box center [673, 340] width 280 height 44
type input "[EMAIL_ADDRESS][DOMAIN_NAME]"
click at [546, 445] on input "No soy un robot" at bounding box center [554, 449] width 16 height 16
checkbox input "true"
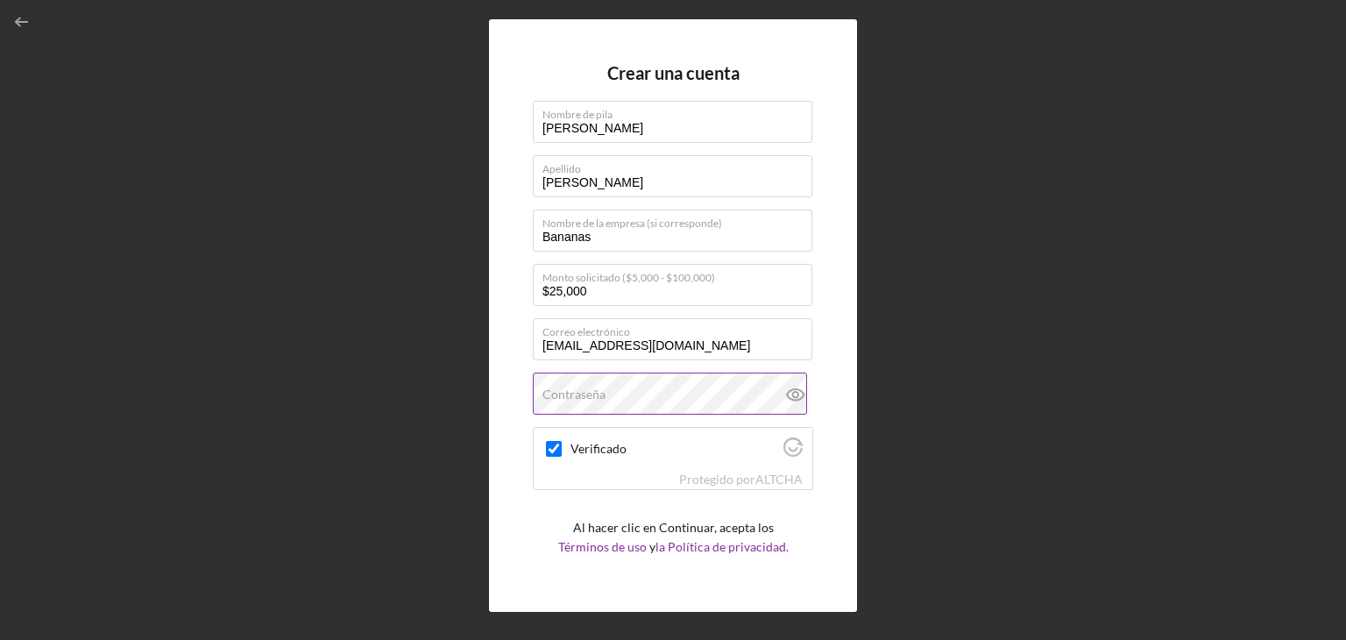
click at [573, 386] on div "Contraseña" at bounding box center [673, 394] width 280 height 44
click at [792, 393] on icon at bounding box center [794, 394] width 5 height 5
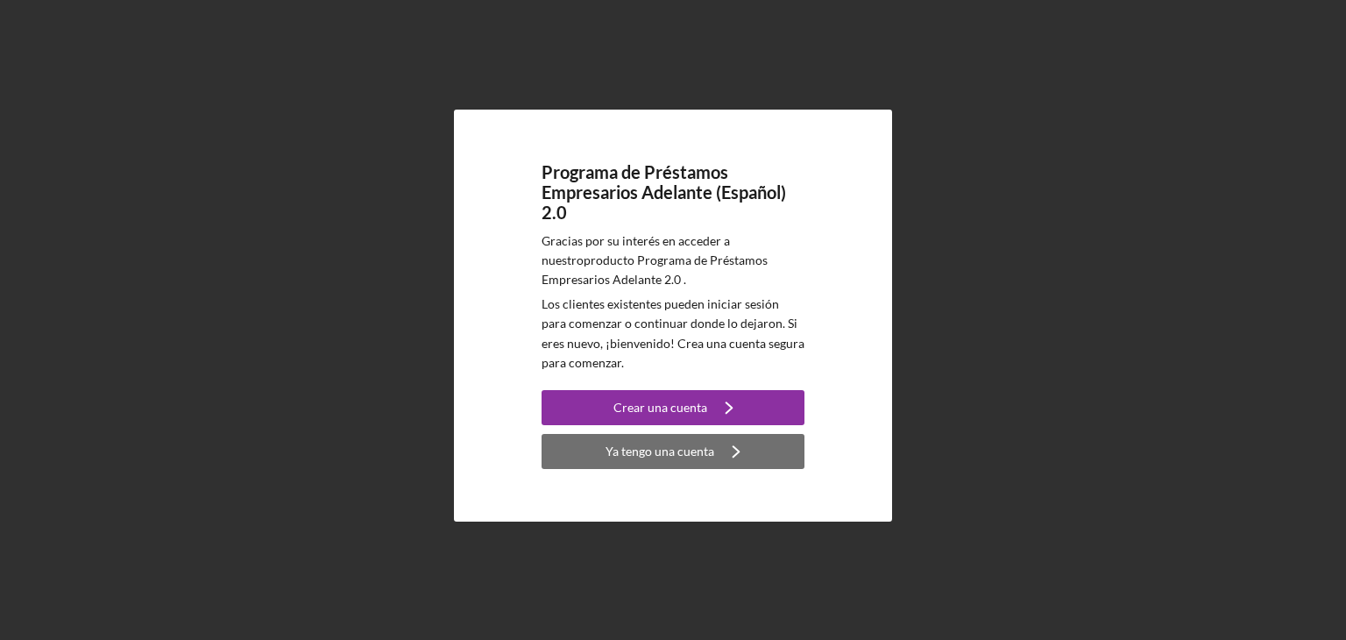
click at [686, 450] on font "Ya tengo una cuenta" at bounding box center [660, 450] width 109 height 15
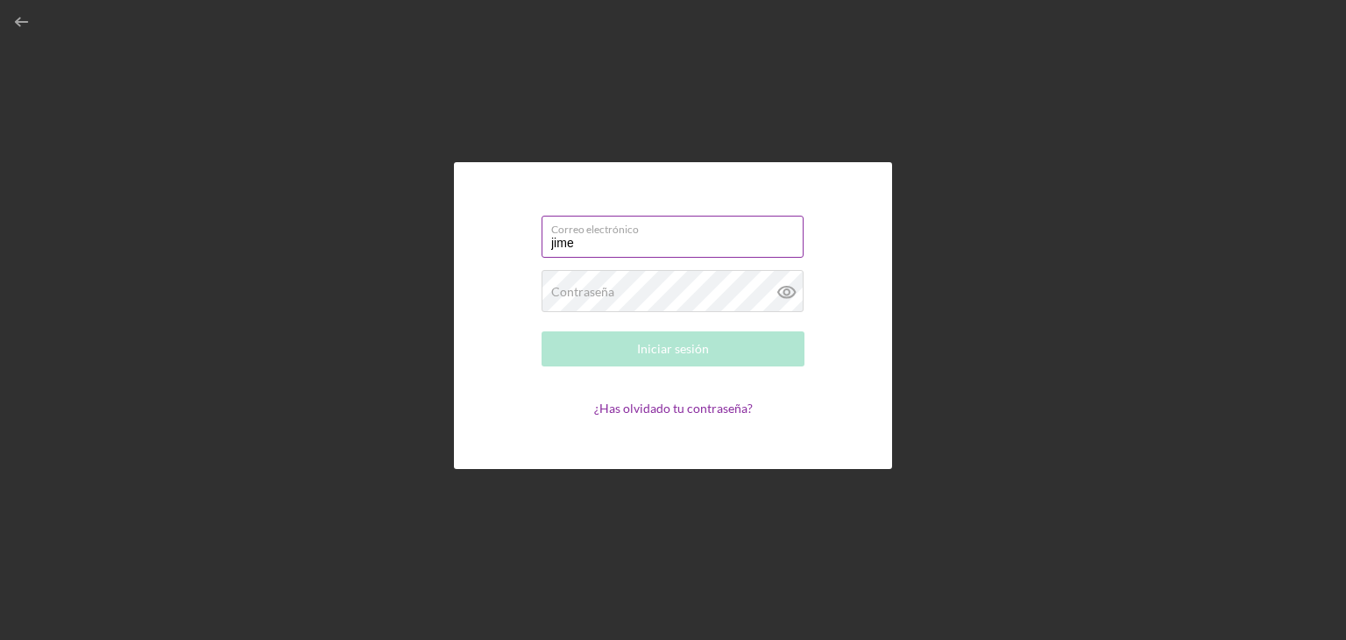
type input "[EMAIL_ADDRESS][DOMAIN_NAME]"
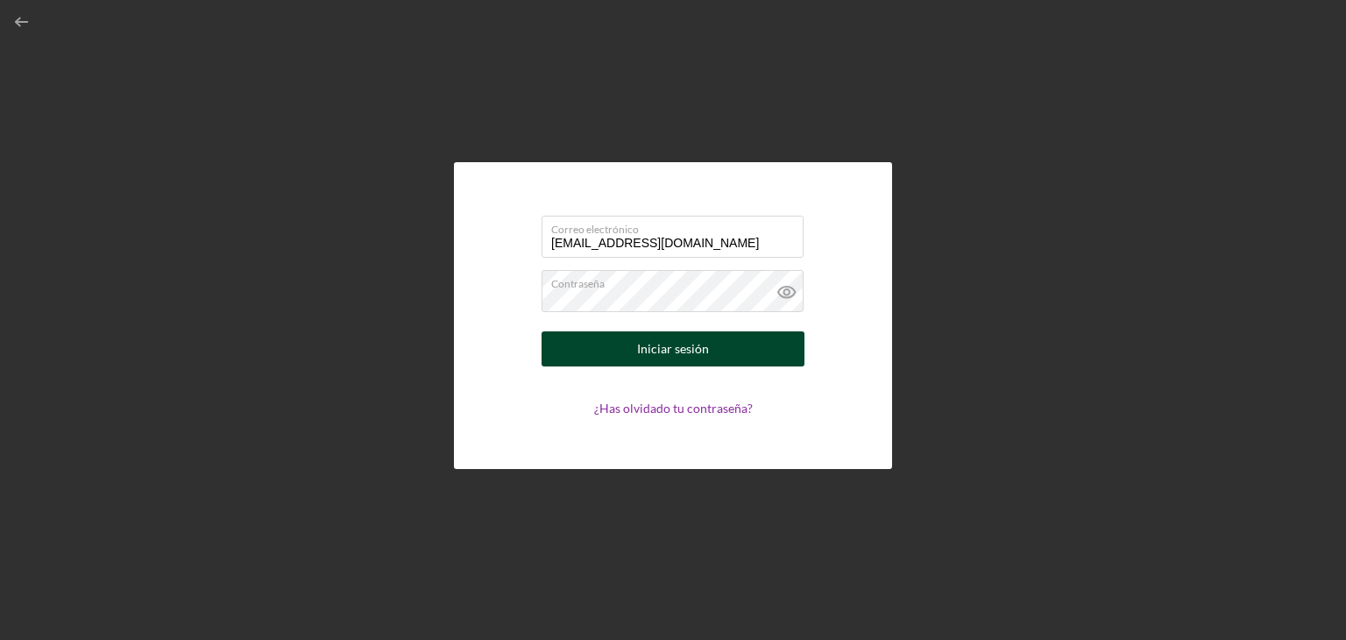
click at [684, 358] on div "Iniciar sesión" at bounding box center [673, 348] width 72 height 35
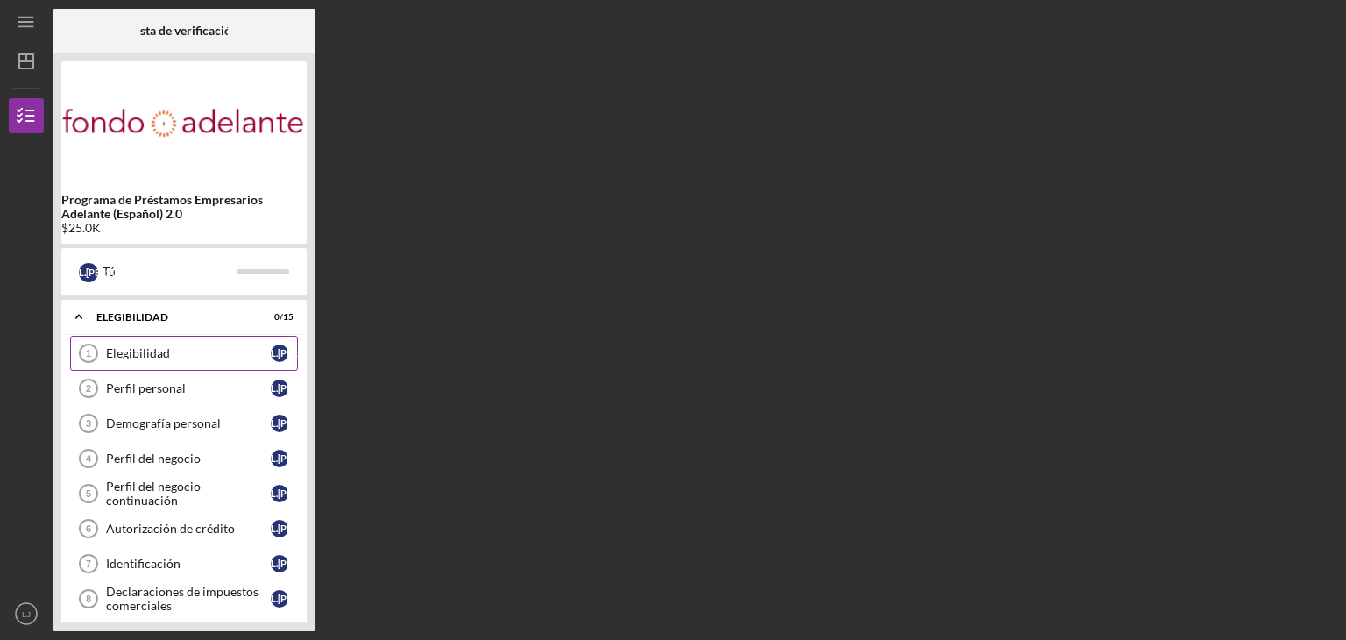
click at [128, 358] on font "Elegibilidad" at bounding box center [138, 352] width 64 height 15
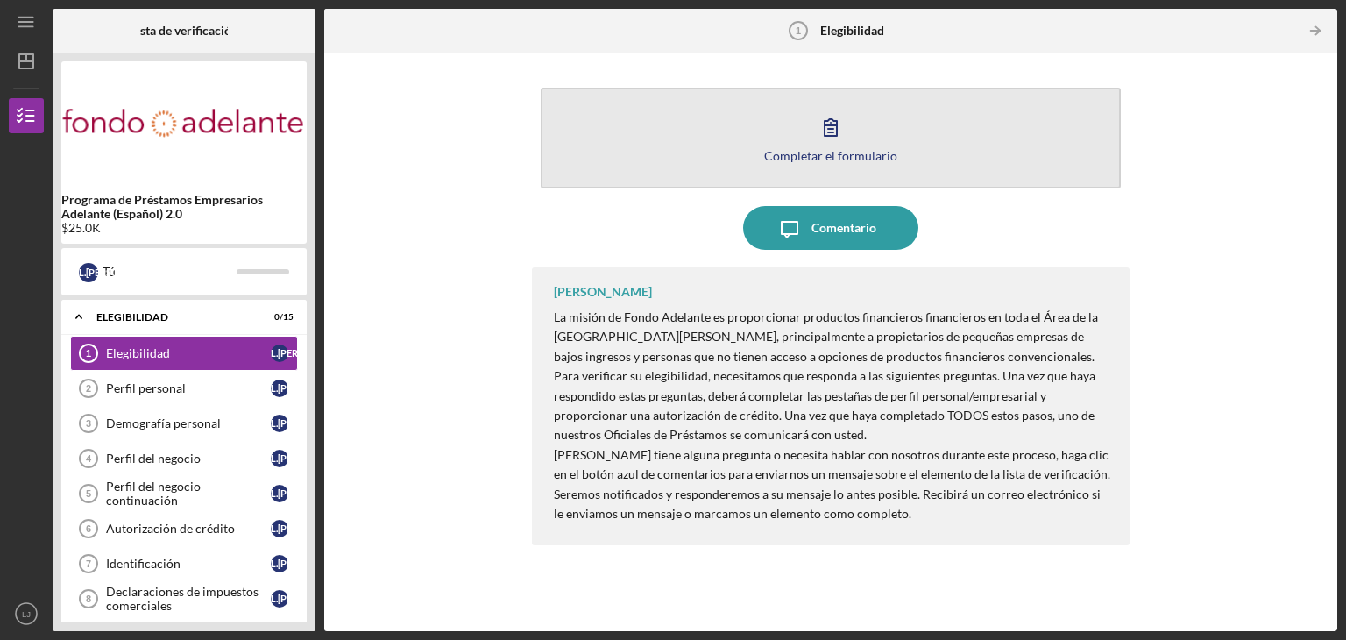
click at [863, 145] on button "Completar el formulario Forma" at bounding box center [831, 138] width 580 height 101
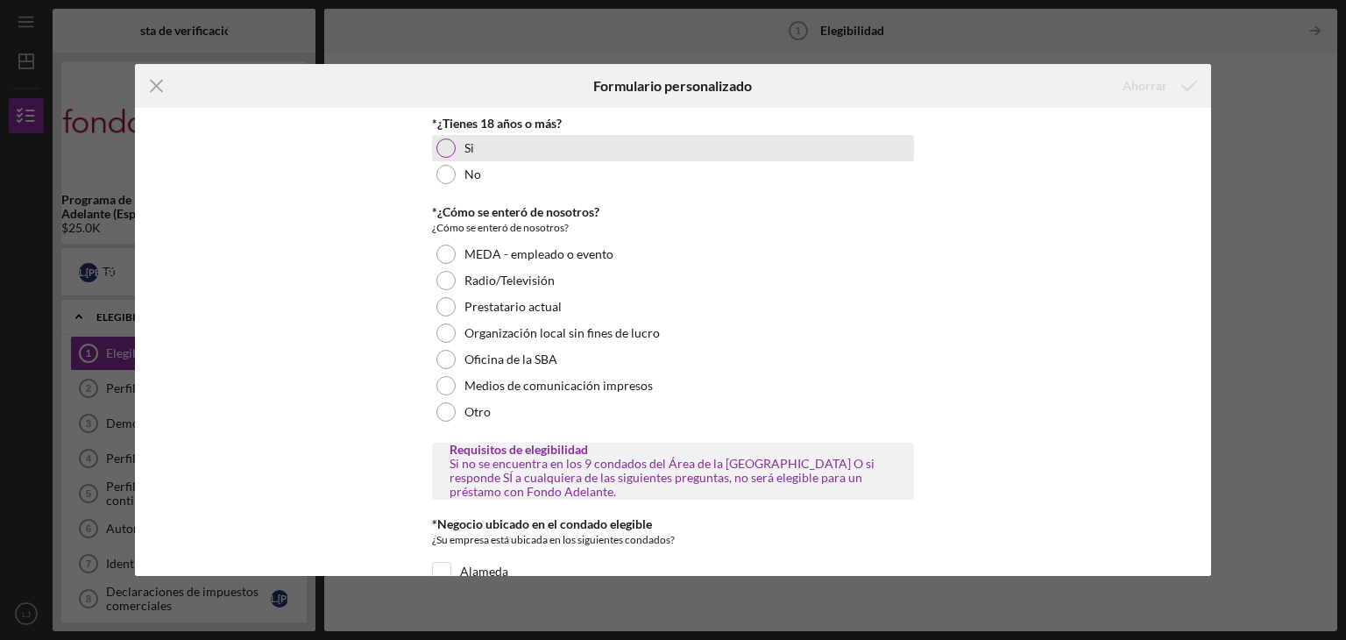
click at [442, 148] on div at bounding box center [445, 147] width 19 height 19
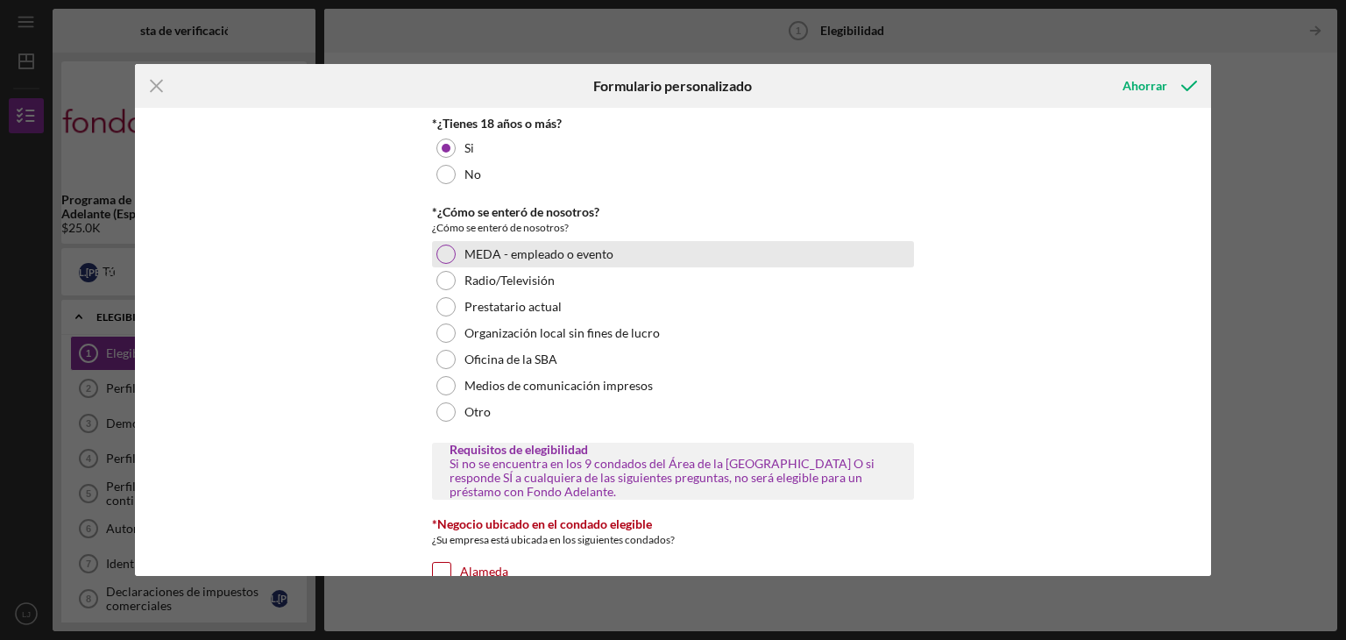
click at [446, 257] on div at bounding box center [445, 254] width 19 height 19
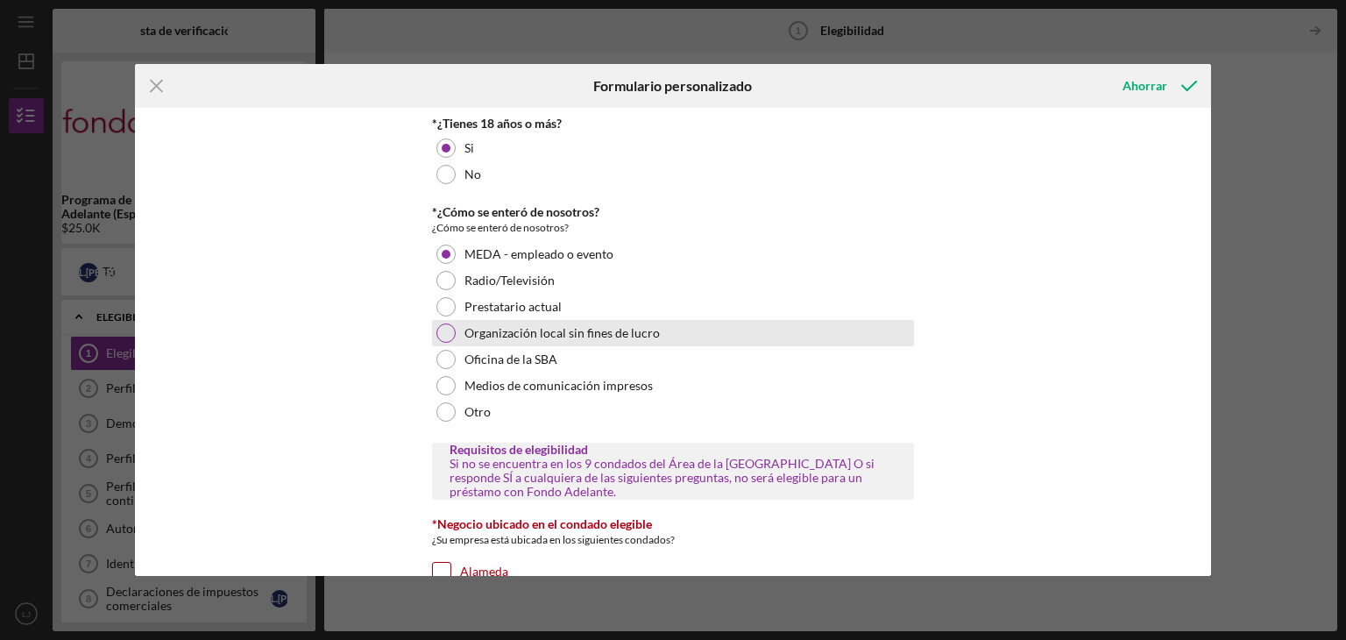
click at [452, 335] on div "Organización local sin fines de lucro" at bounding box center [673, 333] width 482 height 26
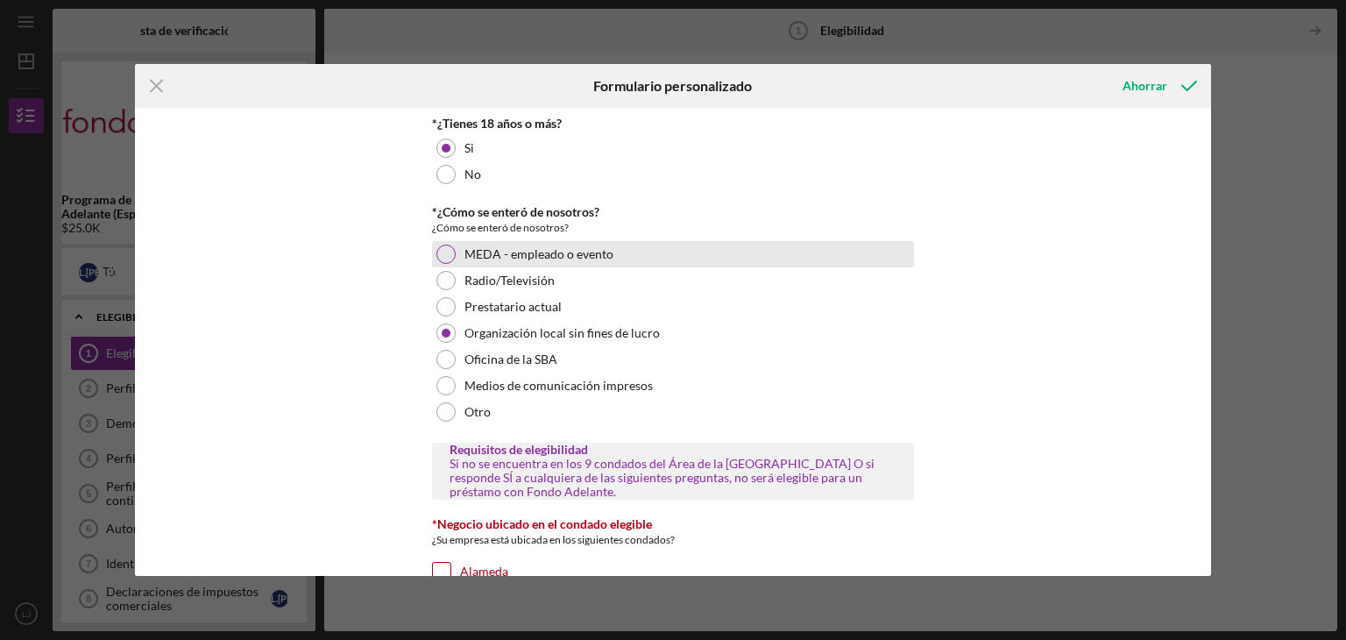
click at [445, 245] on div at bounding box center [445, 254] width 19 height 19
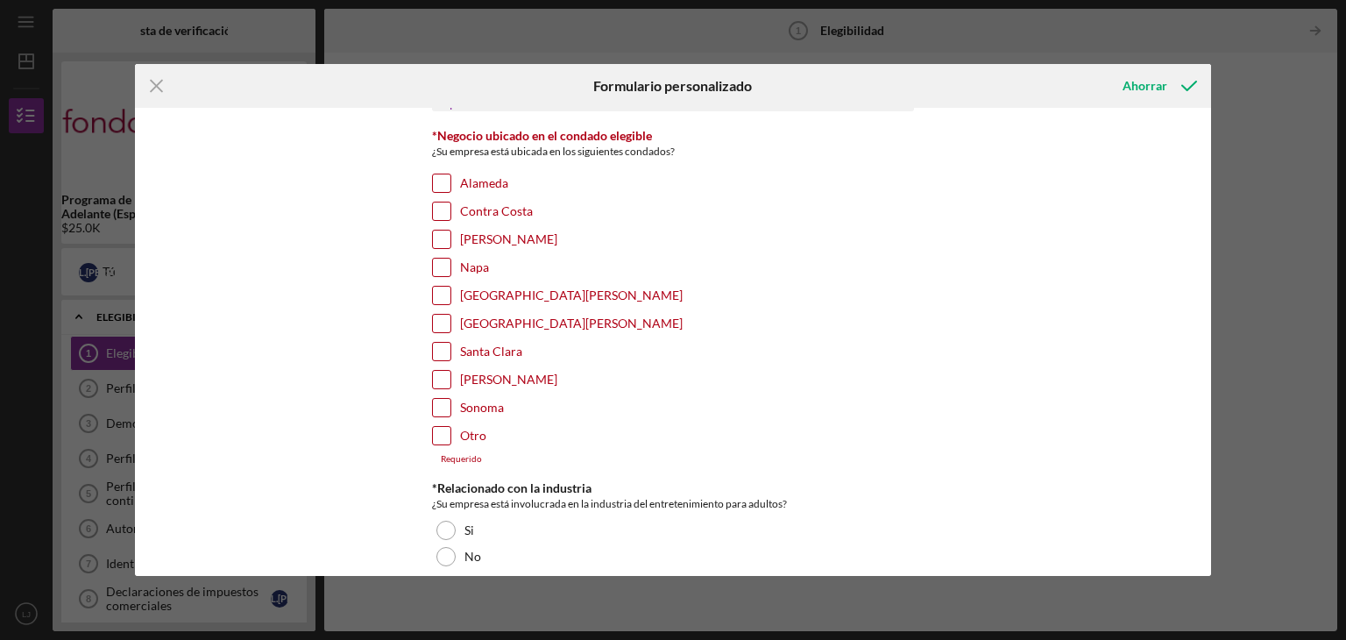
scroll to position [393, 0]
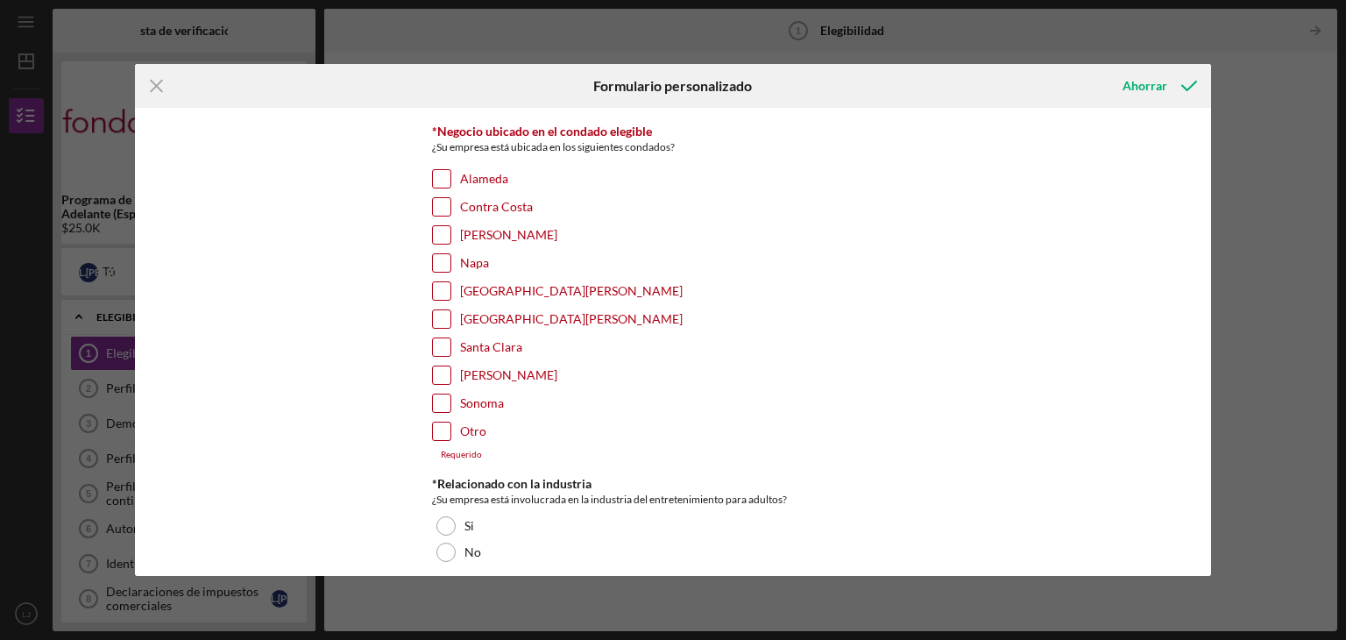
click at [442, 284] on input "[GEOGRAPHIC_DATA][PERSON_NAME]" at bounding box center [442, 291] width 18 height 18
checkbox input "true"
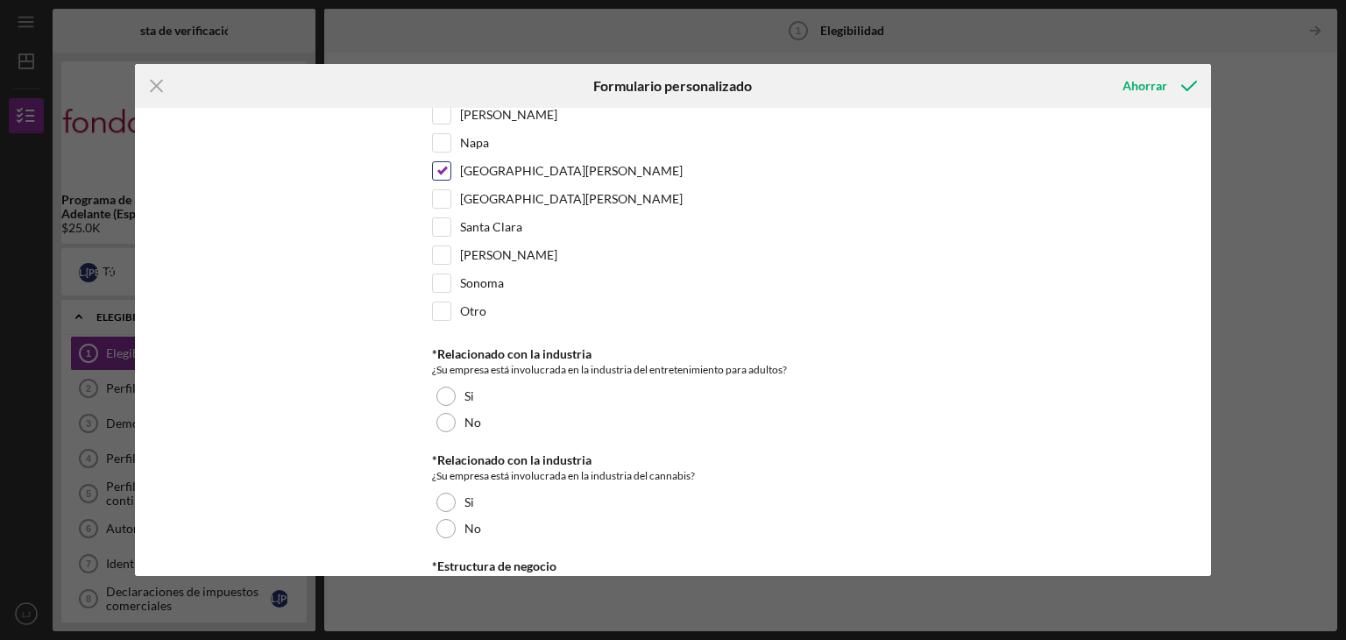
scroll to position [568, 0]
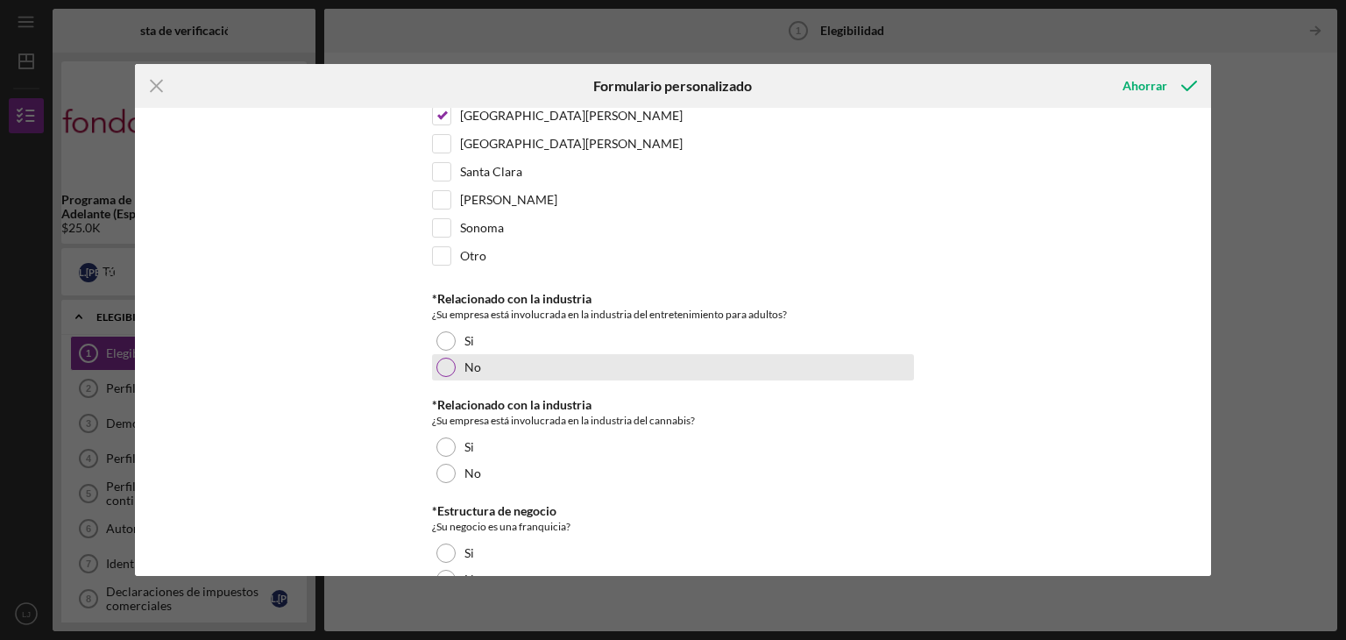
click at [450, 360] on div at bounding box center [445, 367] width 19 height 19
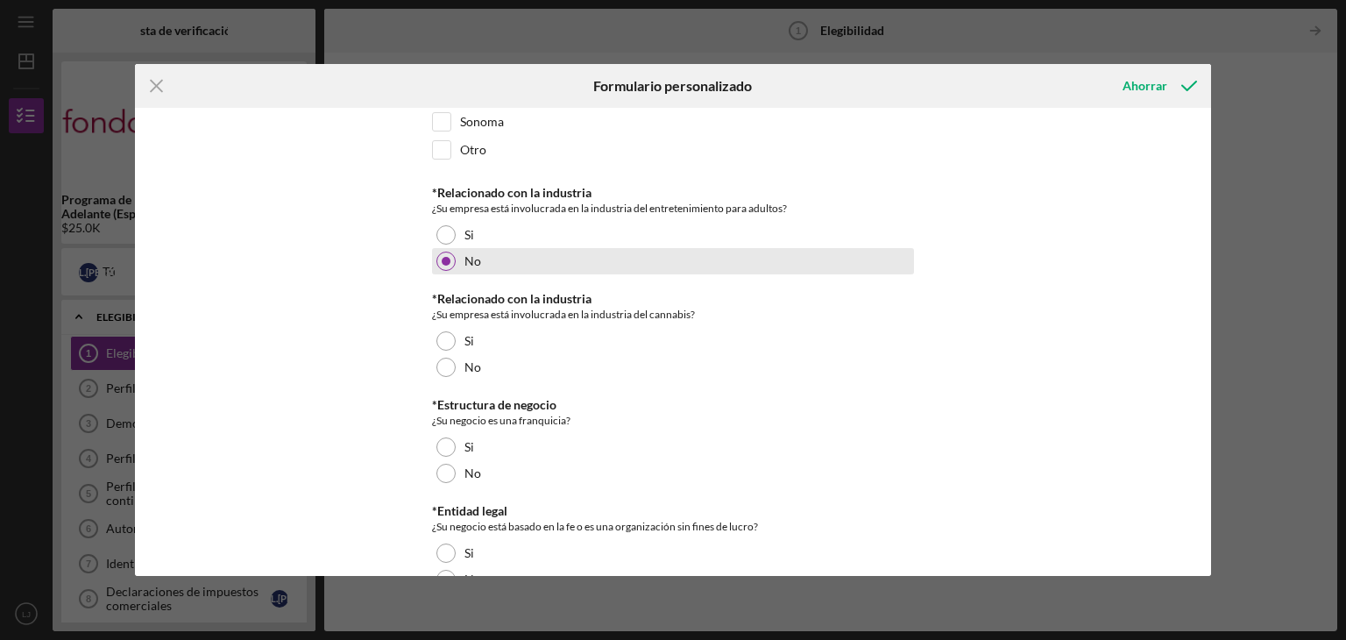
scroll to position [677, 0]
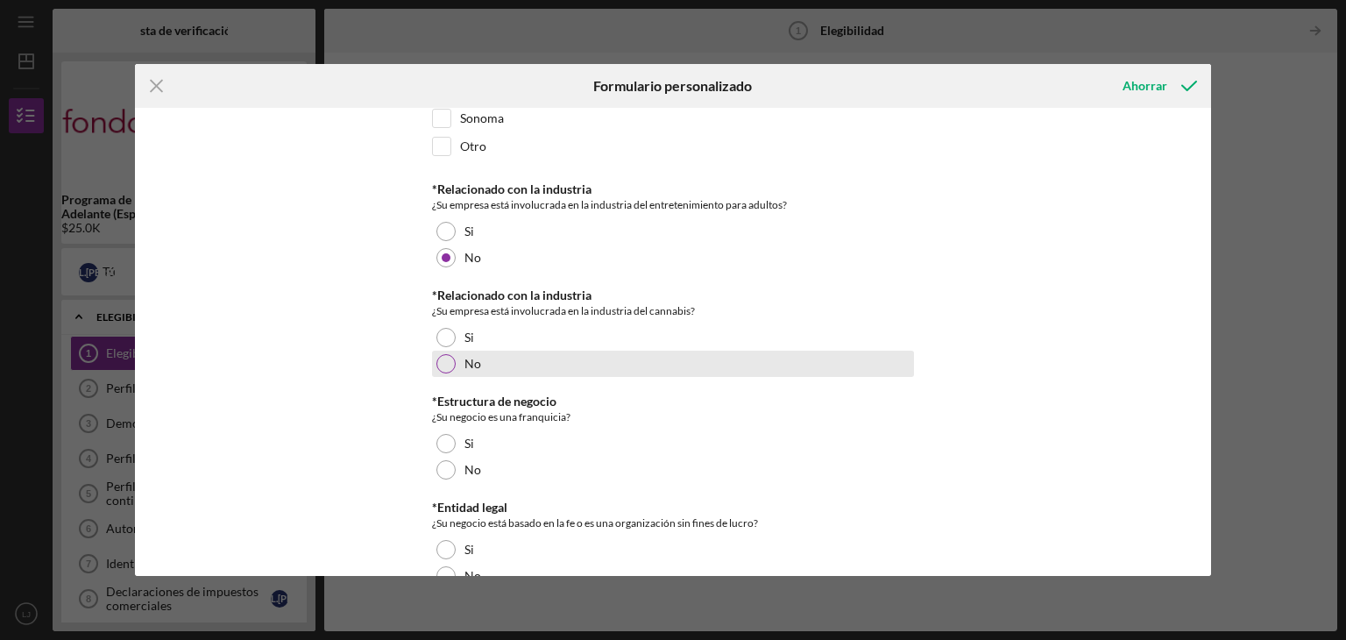
click at [450, 365] on div at bounding box center [445, 363] width 19 height 19
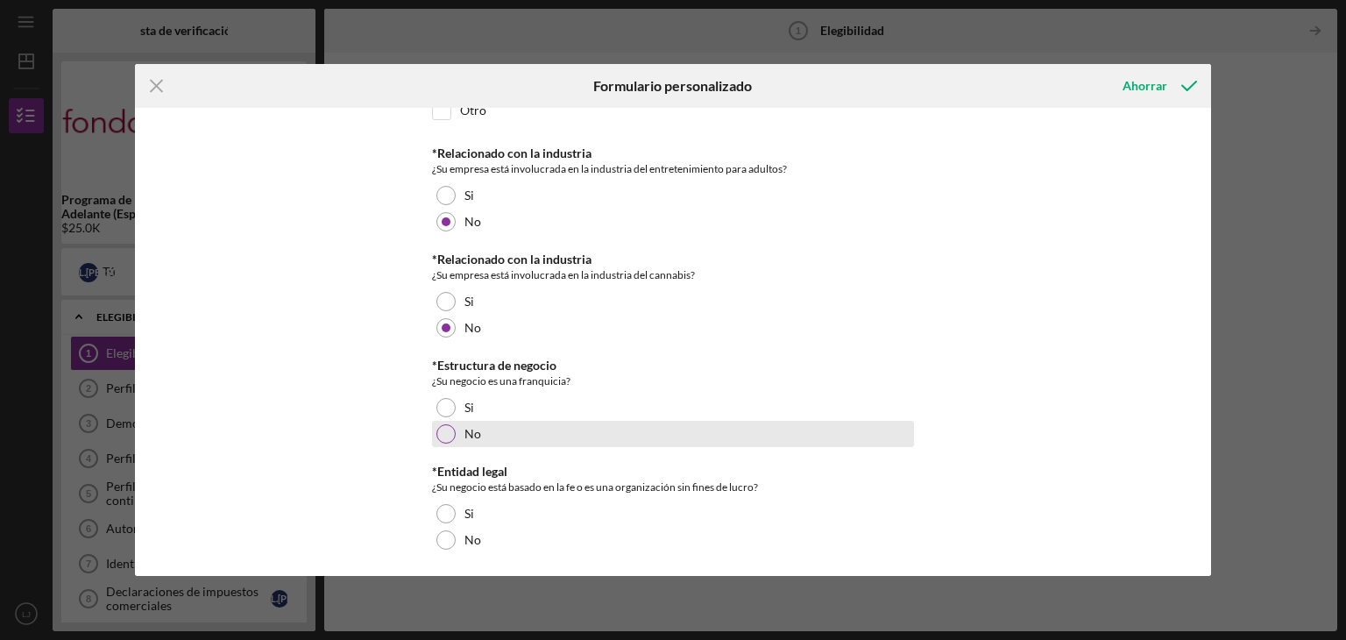
click at [460, 425] on div "No" at bounding box center [673, 434] width 482 height 26
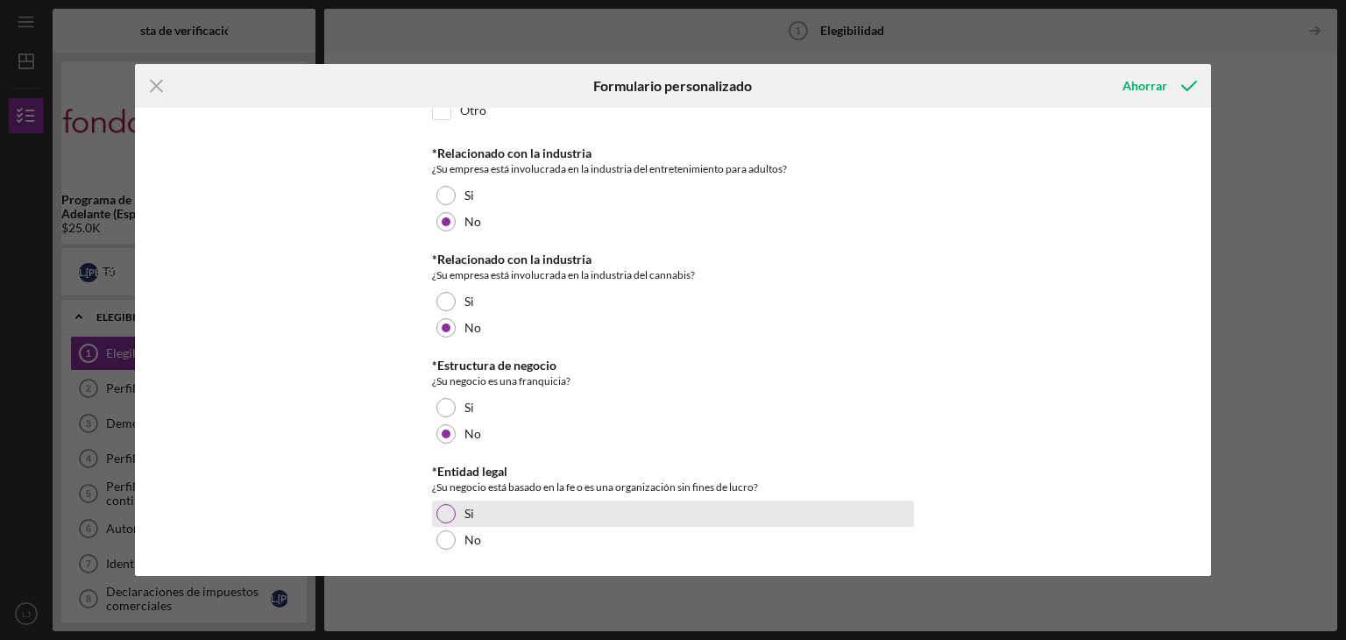
click at [452, 506] on div "Si" at bounding box center [673, 513] width 482 height 26
click at [1167, 84] on icon "submit" at bounding box center [1189, 86] width 44 height 44
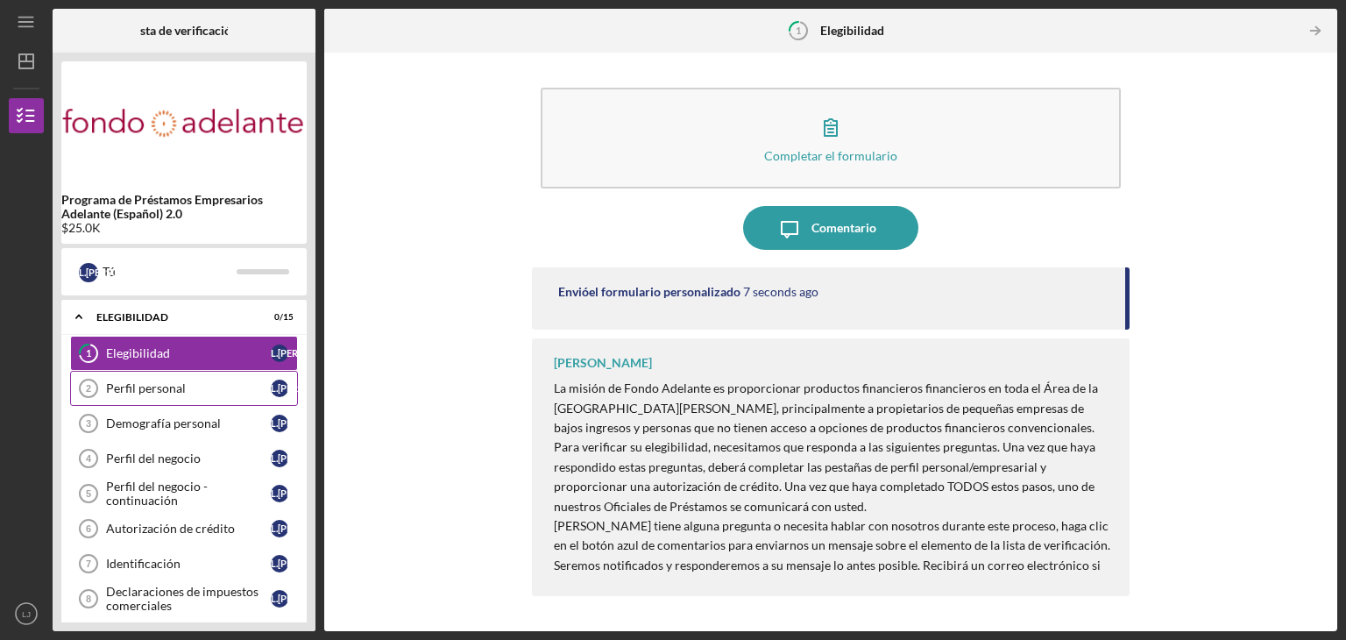
click at [145, 386] on font "Perfil personal" at bounding box center [146, 387] width 80 height 15
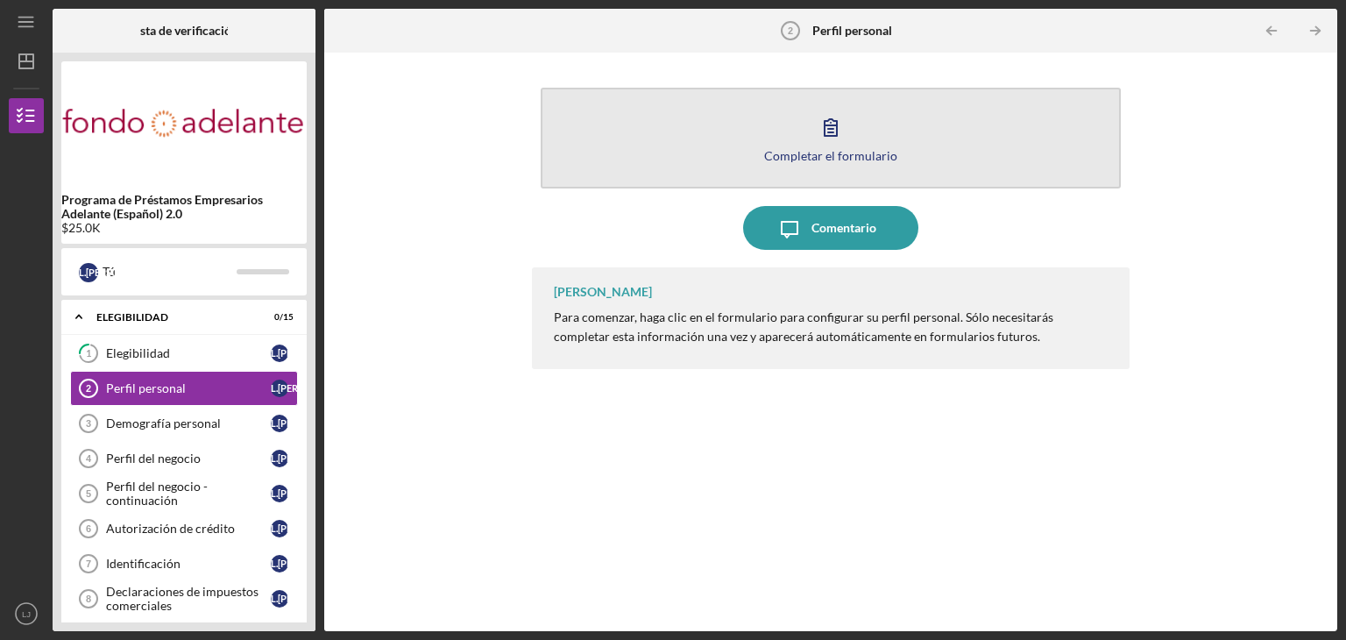
click at [797, 125] on button "Completar el formulario Forma" at bounding box center [831, 138] width 580 height 101
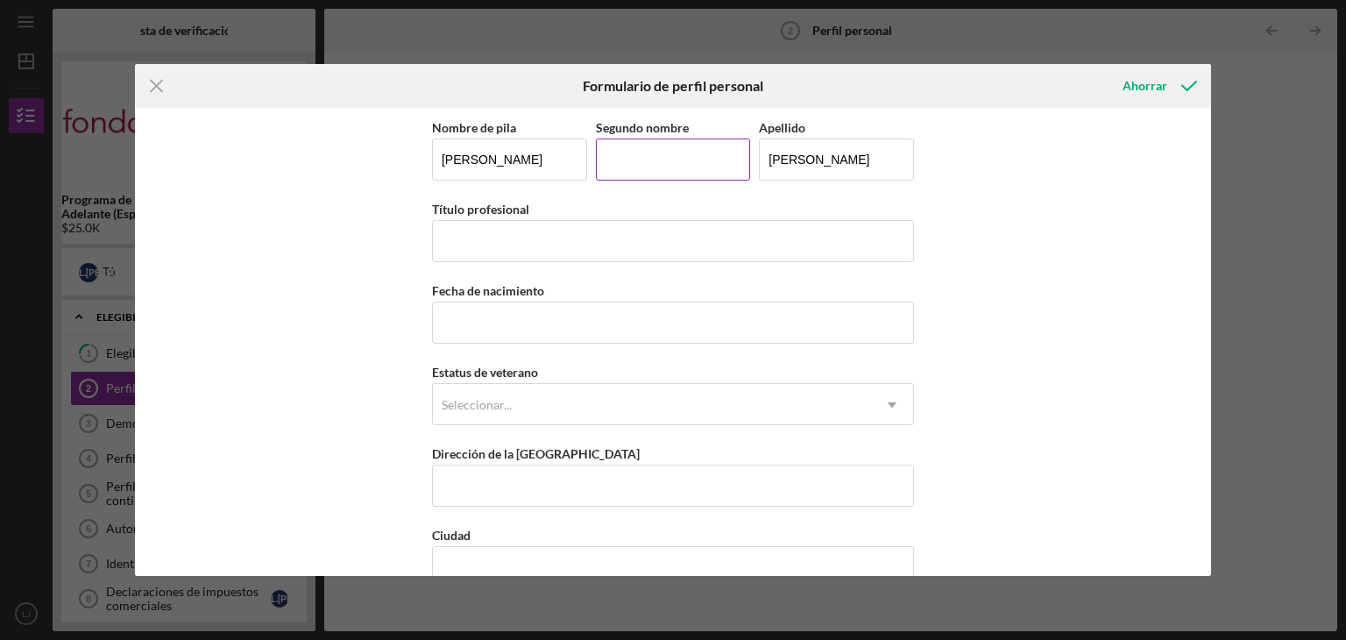
click at [687, 166] on input "Segundo nombre" at bounding box center [673, 159] width 155 height 42
type input "[PERSON_NAME]"
click at [649, 246] on input "Título profesional" at bounding box center [673, 241] width 482 height 42
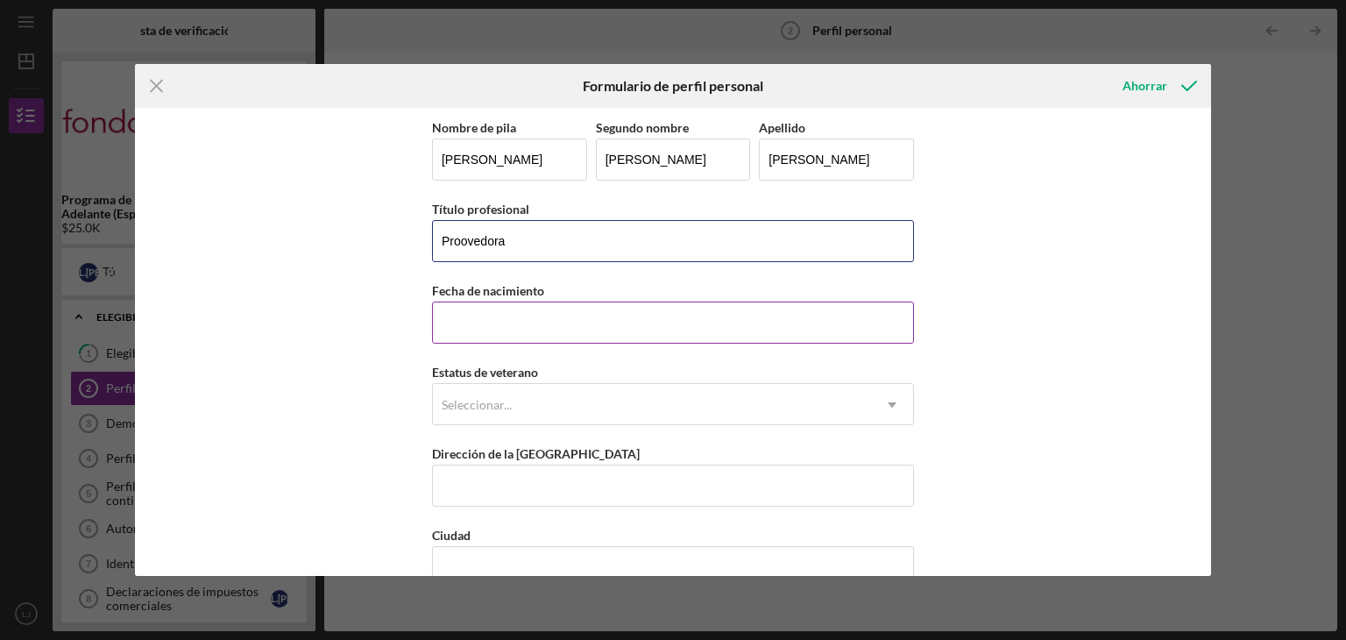
type input "Proovedora"
click at [590, 337] on input "Fecha de nacimiento" at bounding box center [673, 322] width 482 height 42
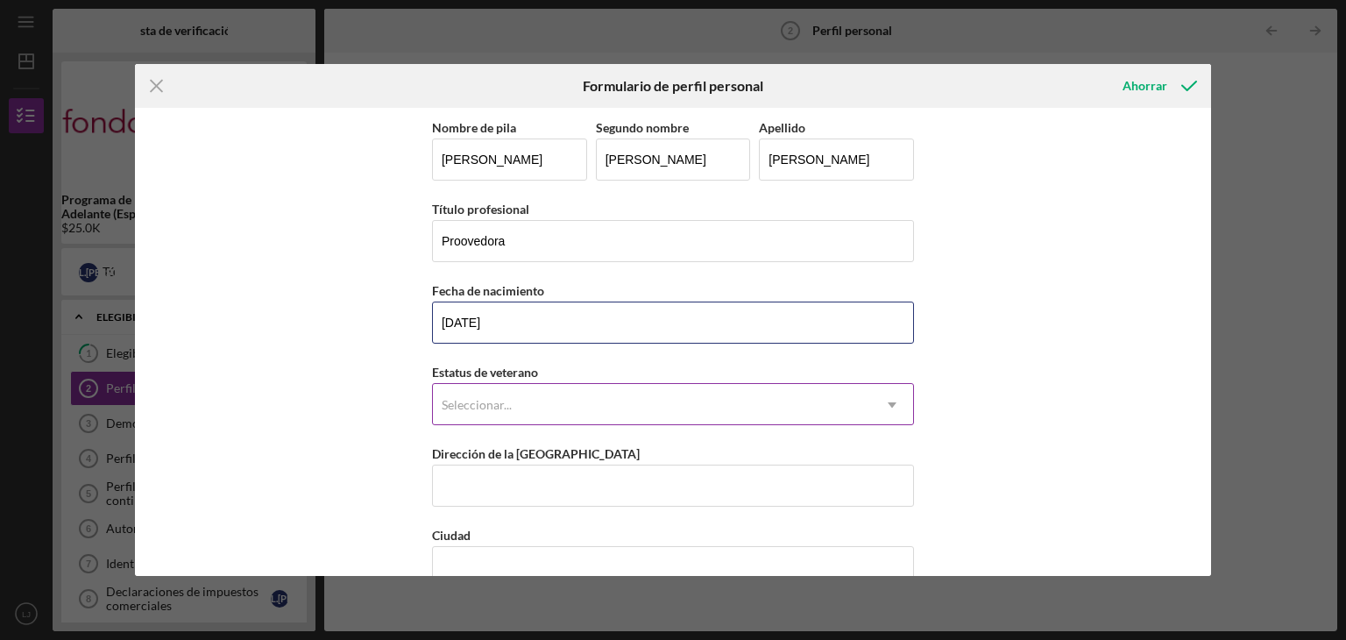
type input "[DATE]"
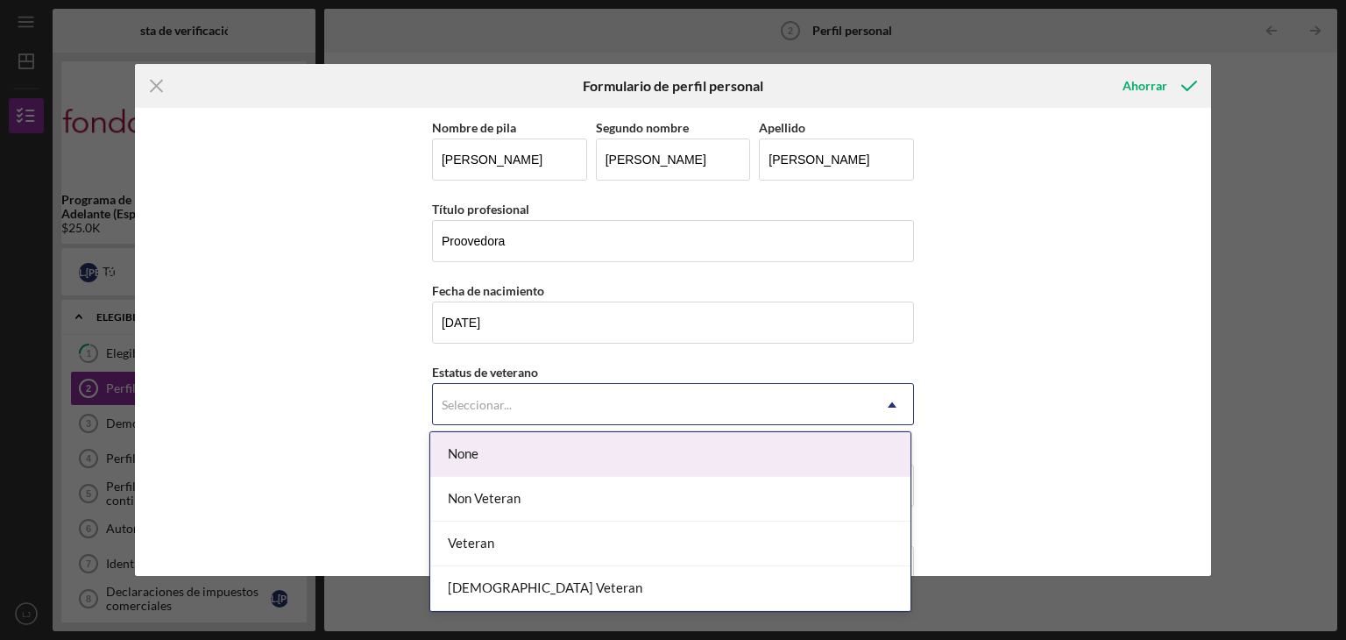
click at [592, 397] on div "Seleccionar..." at bounding box center [652, 405] width 438 height 40
click at [585, 470] on div "Ninguno" at bounding box center [670, 454] width 480 height 45
click at [563, 385] on div "Seleccionar..." at bounding box center [652, 405] width 438 height 40
click at [522, 443] on div "Ninguno" at bounding box center [670, 454] width 480 height 45
click at [507, 417] on div "Seleccionar..." at bounding box center [652, 405] width 438 height 40
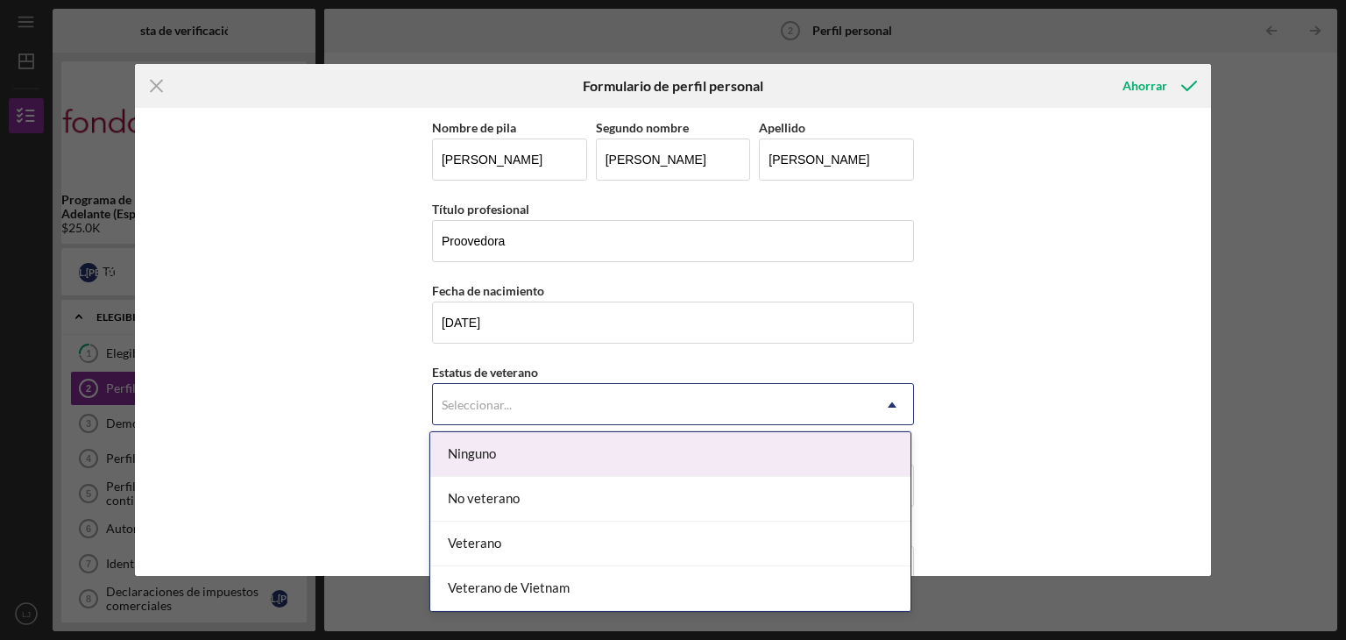
click at [513, 456] on div "Ninguno" at bounding box center [670, 454] width 480 height 45
click at [556, 401] on div "Seleccionar..." at bounding box center [652, 405] width 438 height 40
click at [544, 452] on div "Ninguno" at bounding box center [670, 454] width 480 height 45
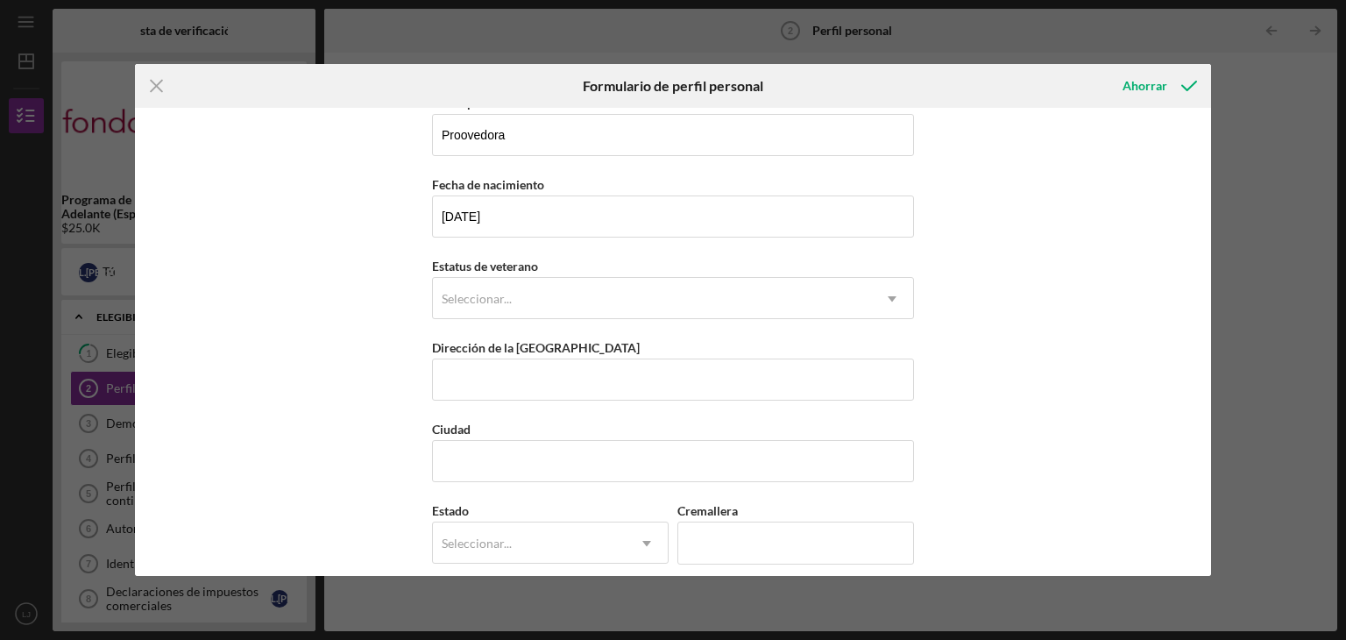
scroll to position [108, 0]
click at [630, 386] on input "Dirección de la [GEOGRAPHIC_DATA]" at bounding box center [673, 378] width 482 height 42
type input "[STREET_ADDRESS][PERSON_NAME]"
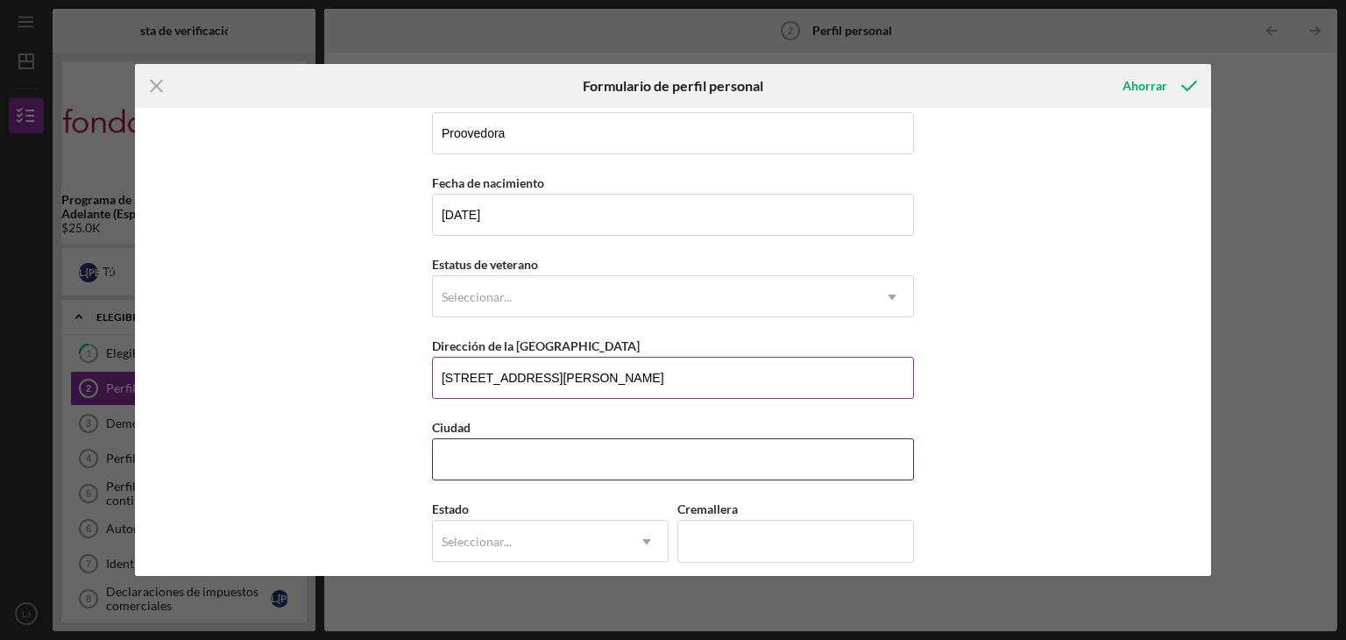
type input "[GEOGRAPHIC_DATA][PERSON_NAME]"
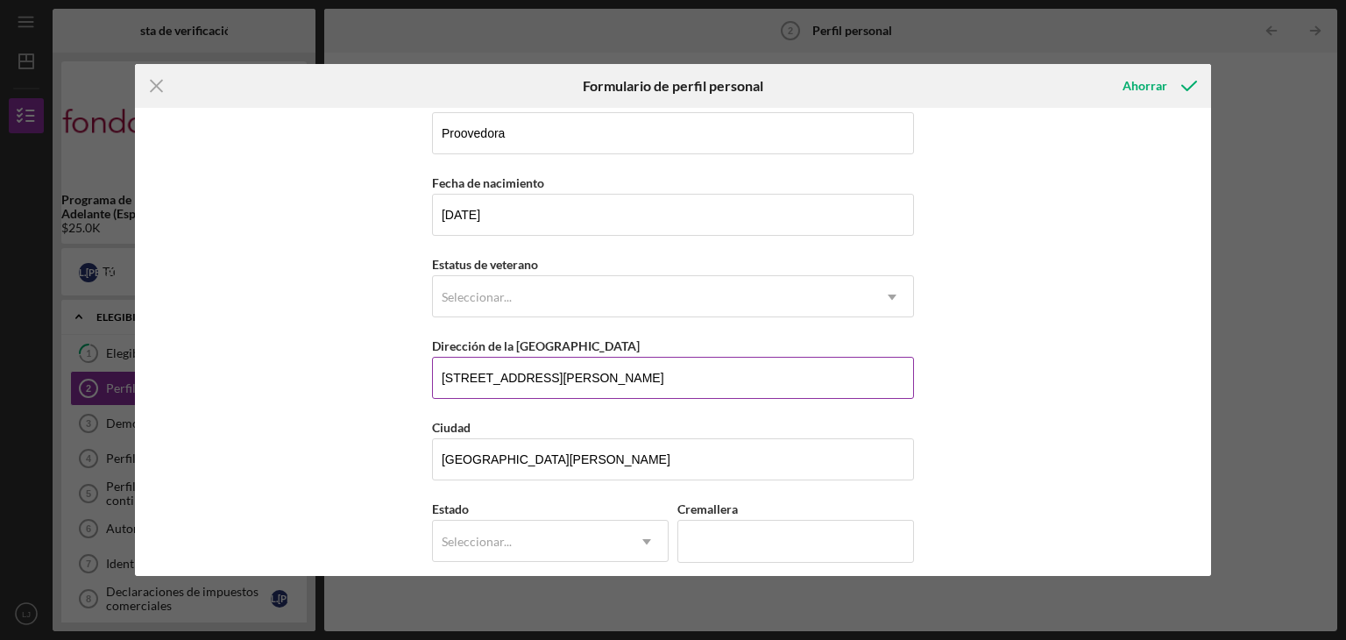
type input "CA"
type input "94130"
type input "[GEOGRAPHIC_DATA]"
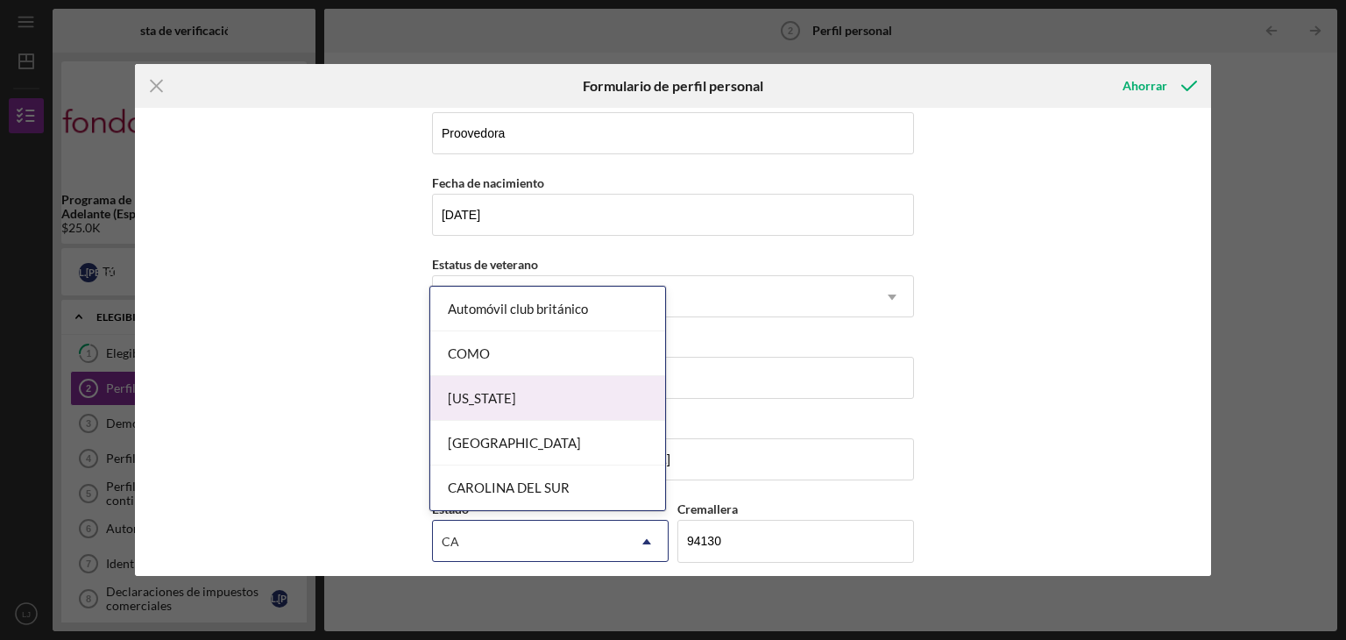
click at [575, 401] on div "[US_STATE]" at bounding box center [547, 398] width 235 height 45
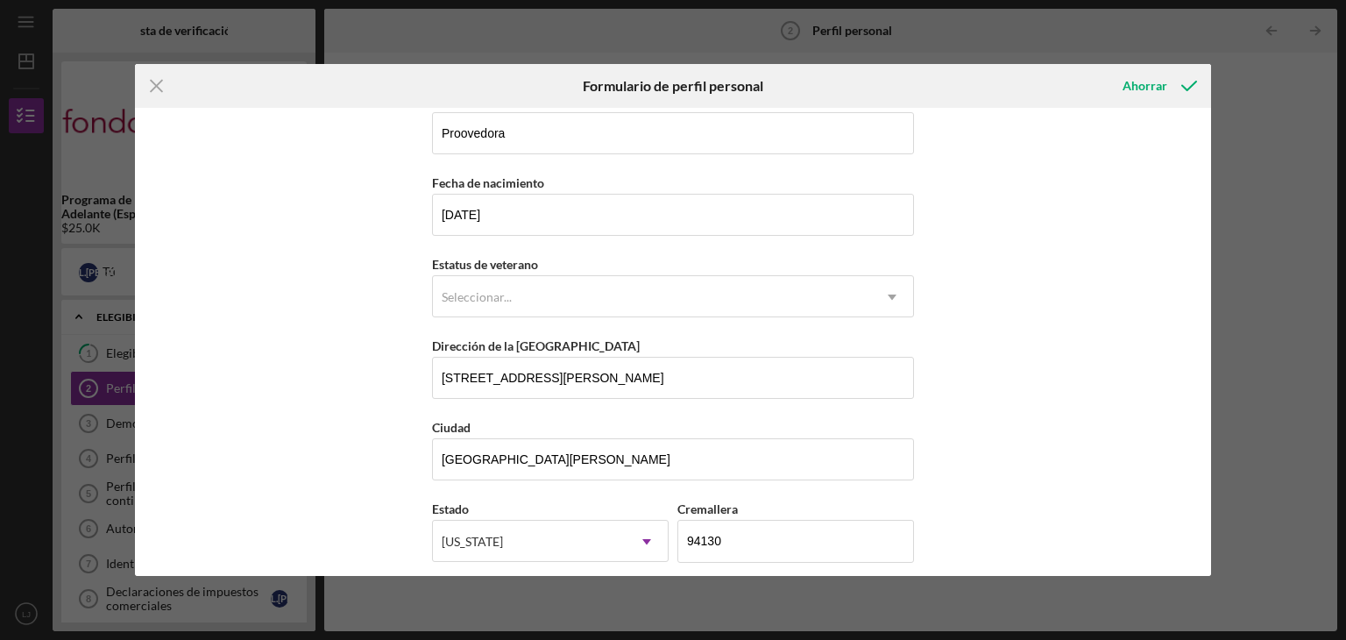
scroll to position [200, 0]
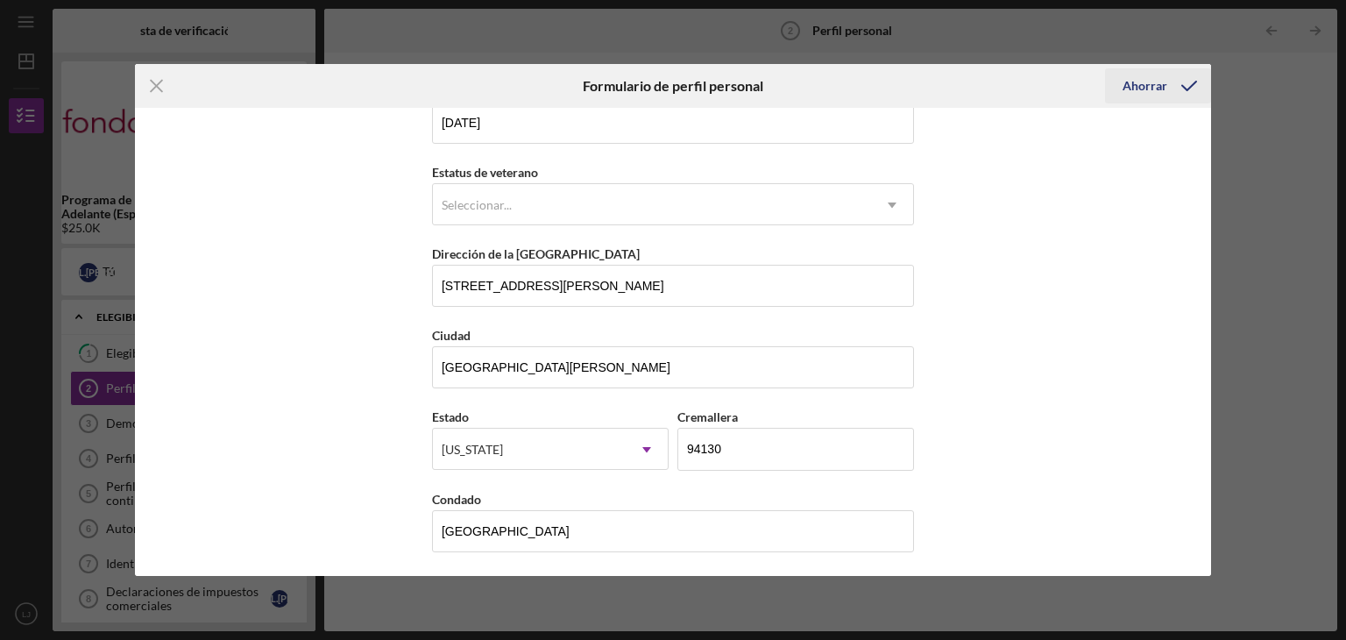
click at [1157, 77] on div "Ahorrar" at bounding box center [1145, 85] width 45 height 35
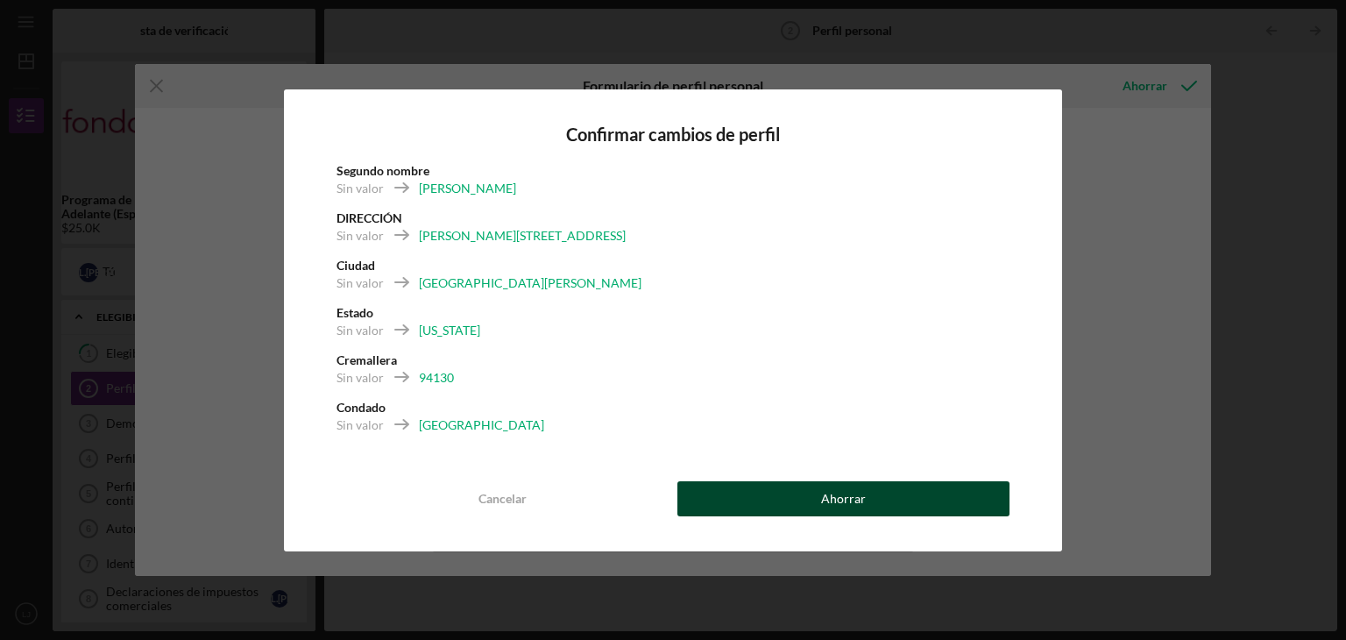
click at [754, 499] on button "Ahorrar" at bounding box center [843, 498] width 332 height 35
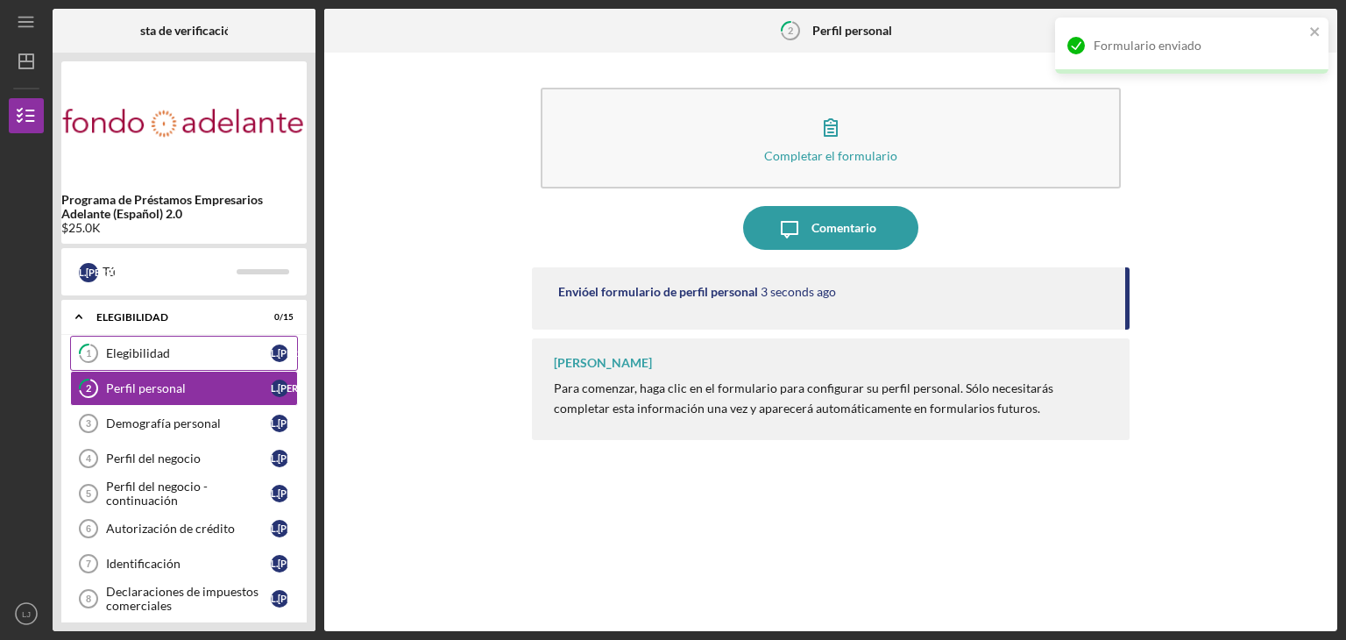
click at [266, 351] on div "Elegibilidad" at bounding box center [188, 353] width 165 height 14
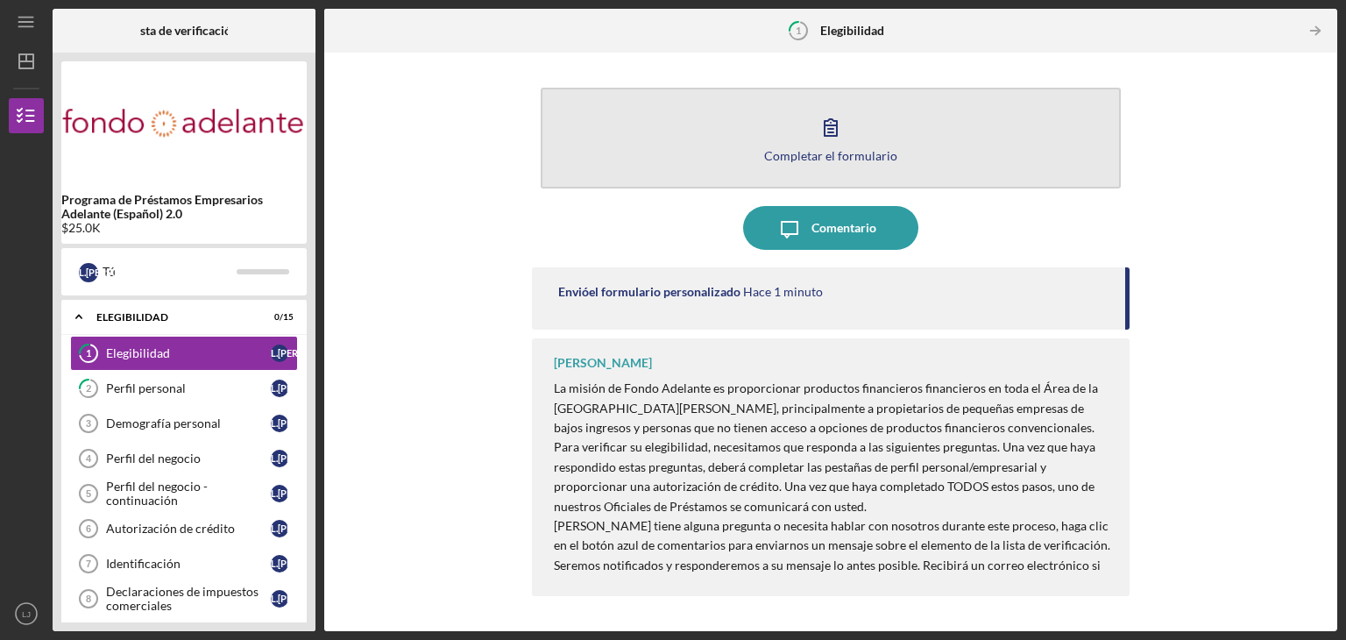
click at [880, 135] on button "Completar el formulario Forma" at bounding box center [831, 138] width 580 height 101
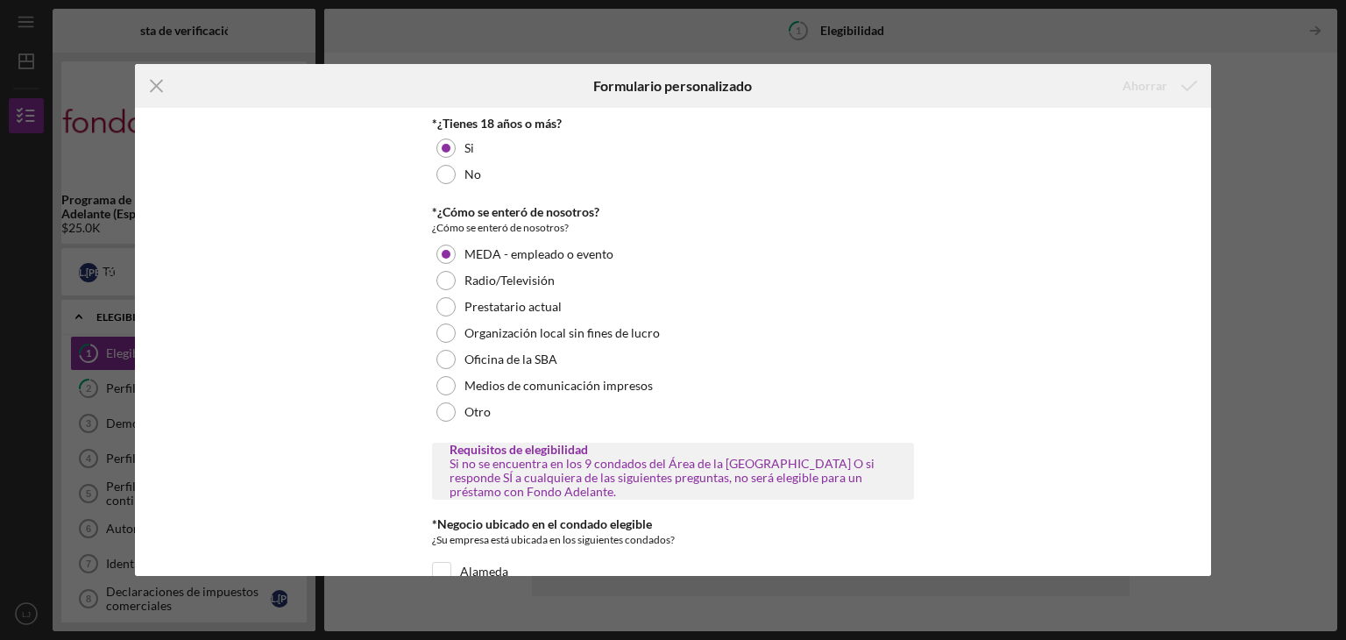
click at [1345, 176] on div "Icon/Menu Close Formulario personalizado Ahorrar *¿Tienes 18 años o más? Si No …" at bounding box center [673, 320] width 1346 height 640
click at [1213, 155] on div "Icon/Menu Close Formulario personalizado Ahorrar *¿Tienes 18 años o más? Si No …" at bounding box center [673, 320] width 1346 height 640
click at [158, 80] on icon "Icon/Menu Close" at bounding box center [157, 86] width 44 height 44
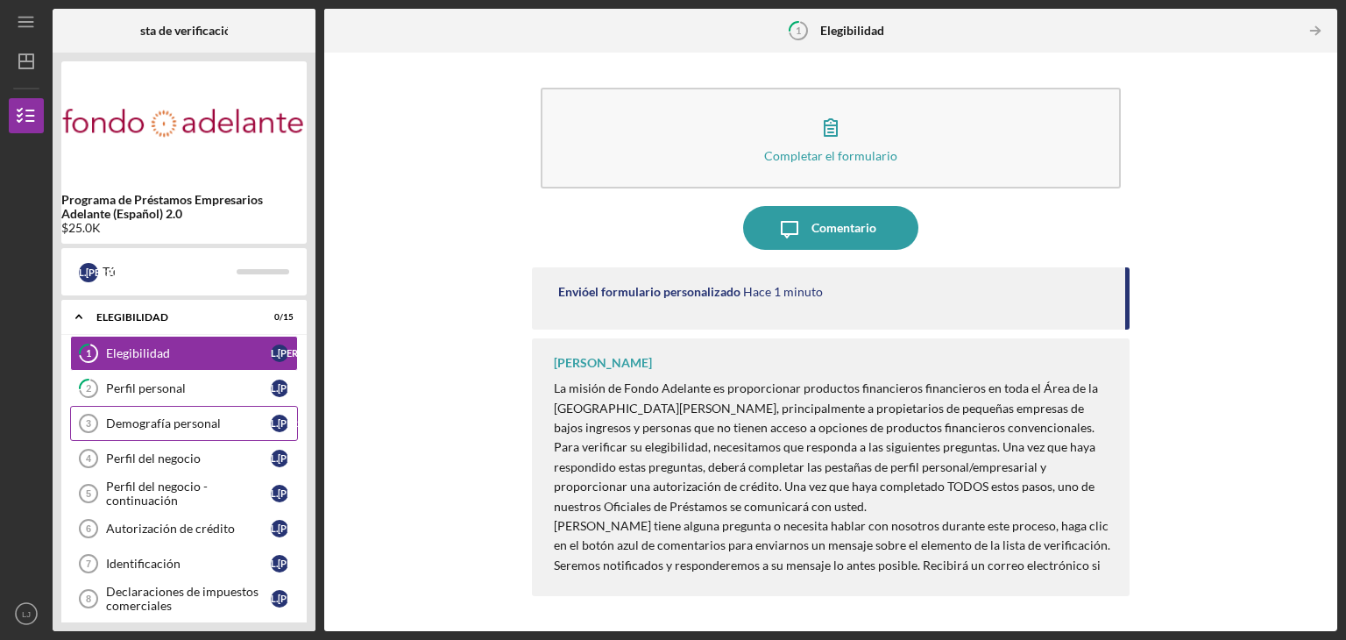
click at [158, 427] on font "Demografía personal" at bounding box center [163, 422] width 115 height 15
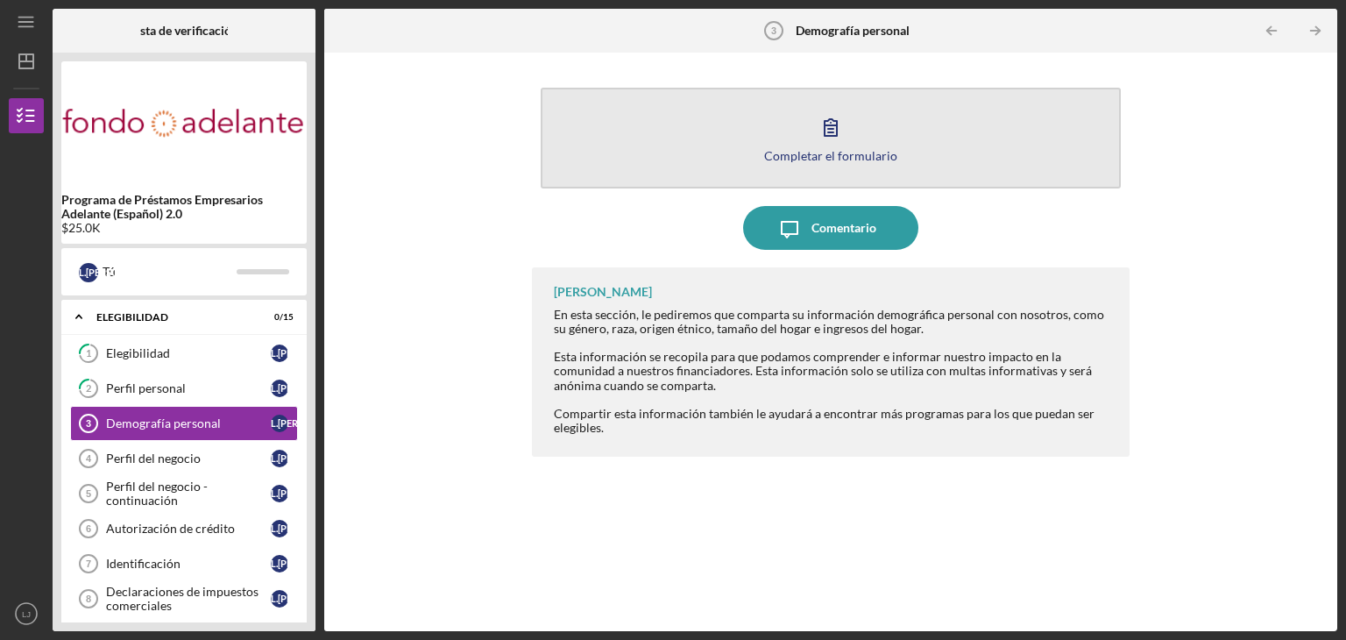
click at [823, 169] on button "Completar el formulario Forma" at bounding box center [831, 138] width 580 height 101
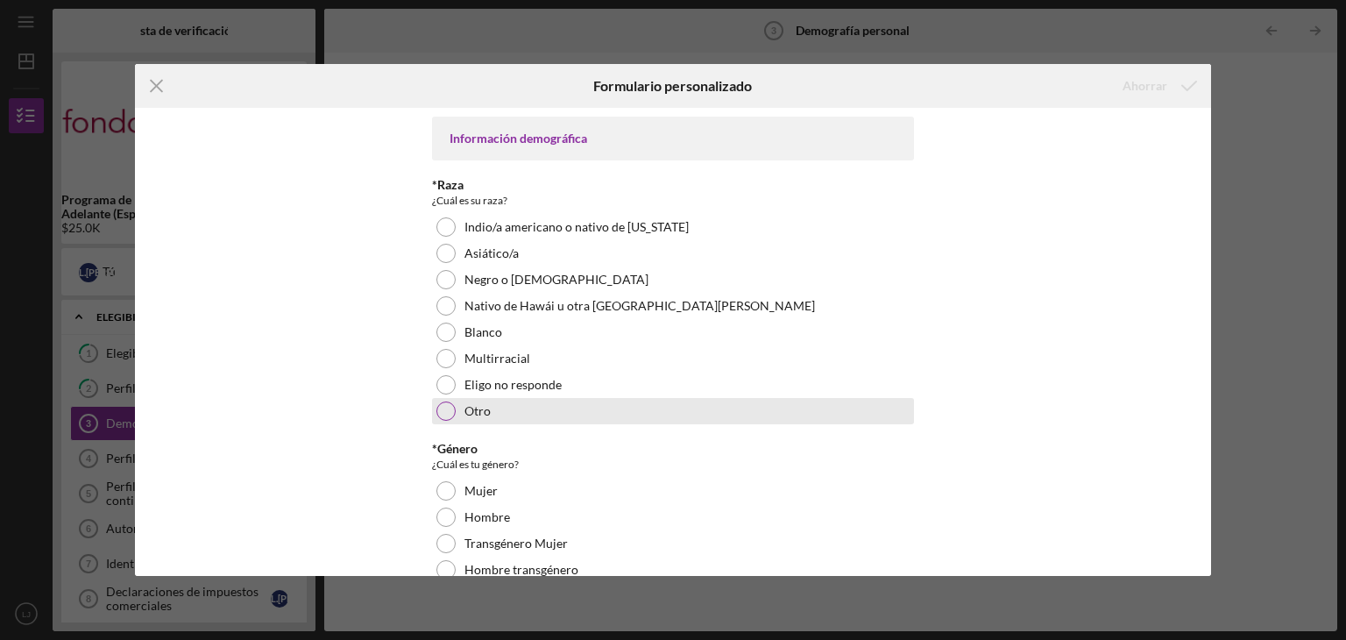
click at [466, 408] on font "Otro" at bounding box center [477, 410] width 26 height 15
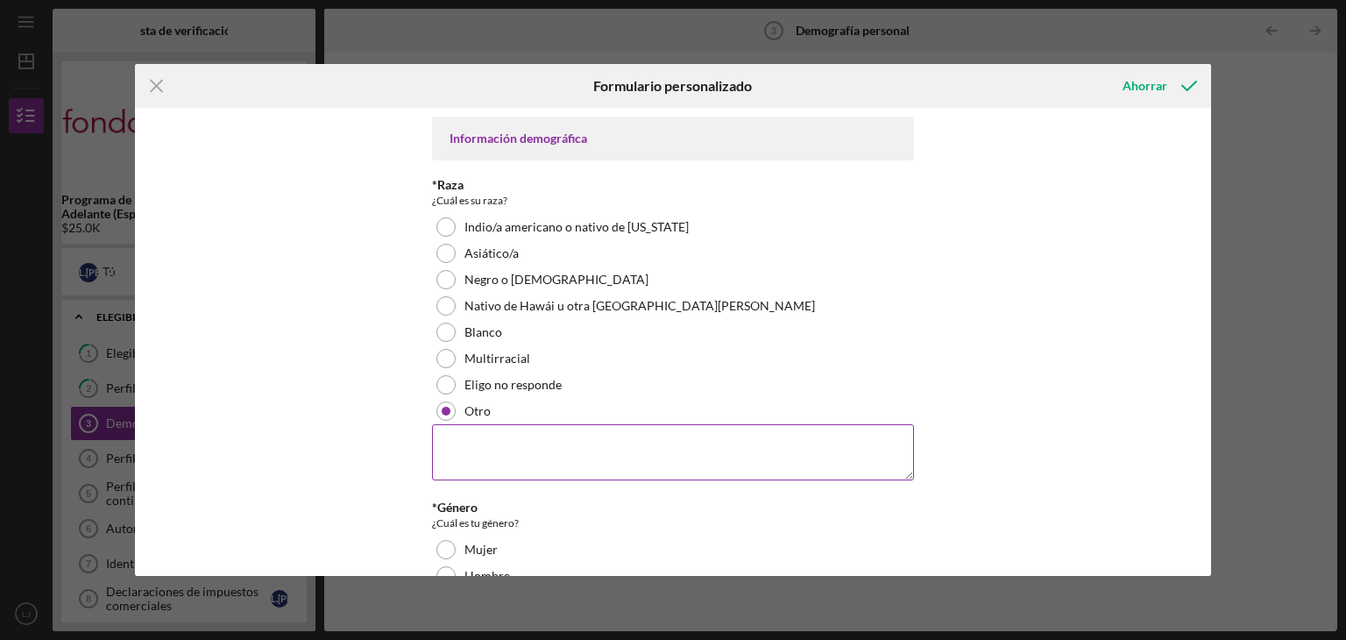
click at [480, 431] on textarea at bounding box center [673, 452] width 482 height 56
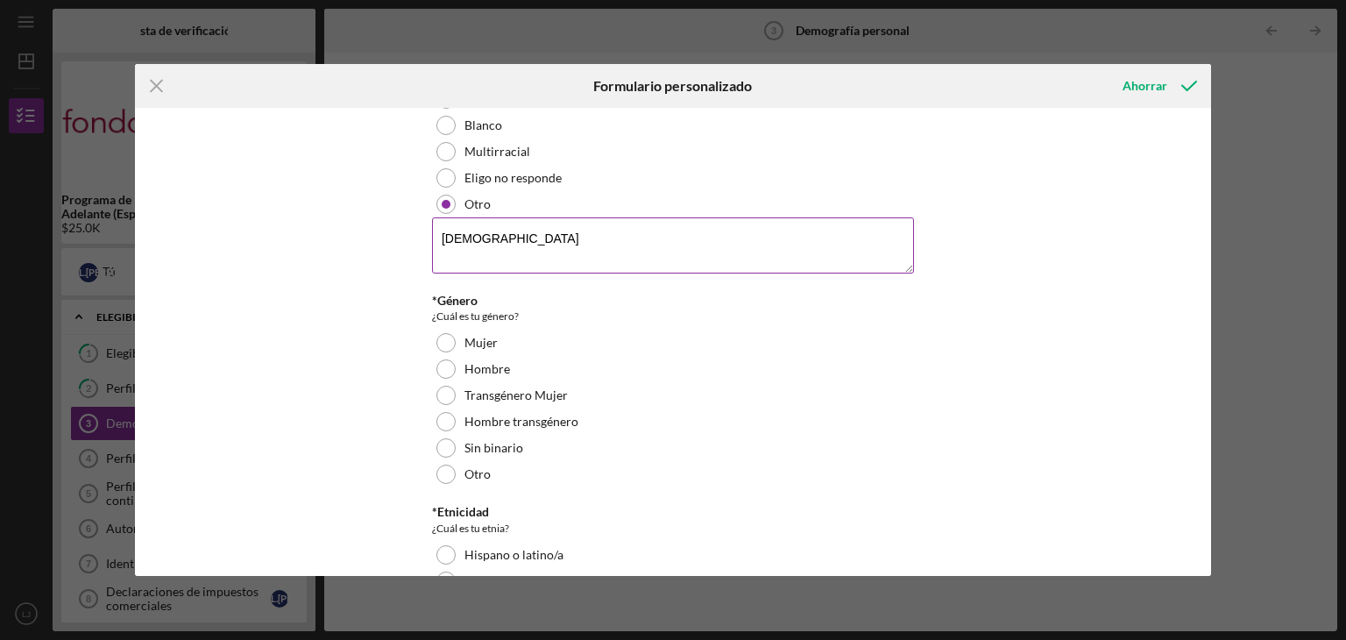
scroll to position [227, 0]
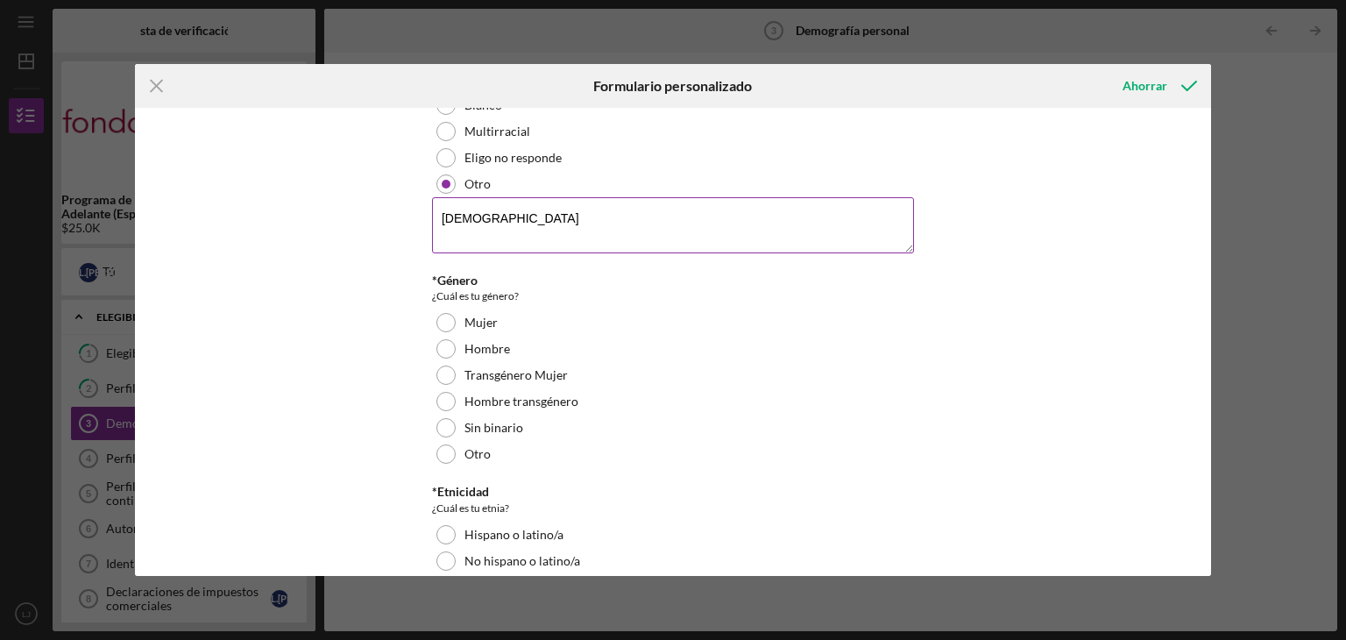
type textarea "[DEMOGRAPHIC_DATA]"
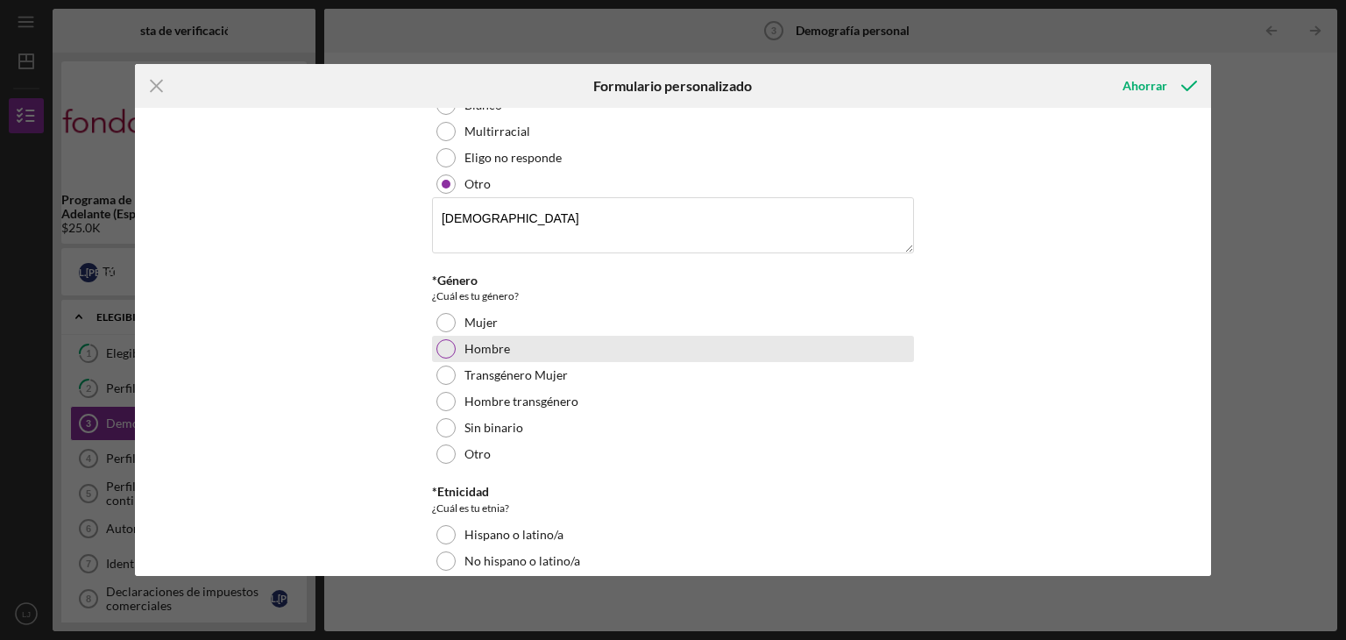
click at [473, 346] on font "Hombre" at bounding box center [487, 348] width 46 height 15
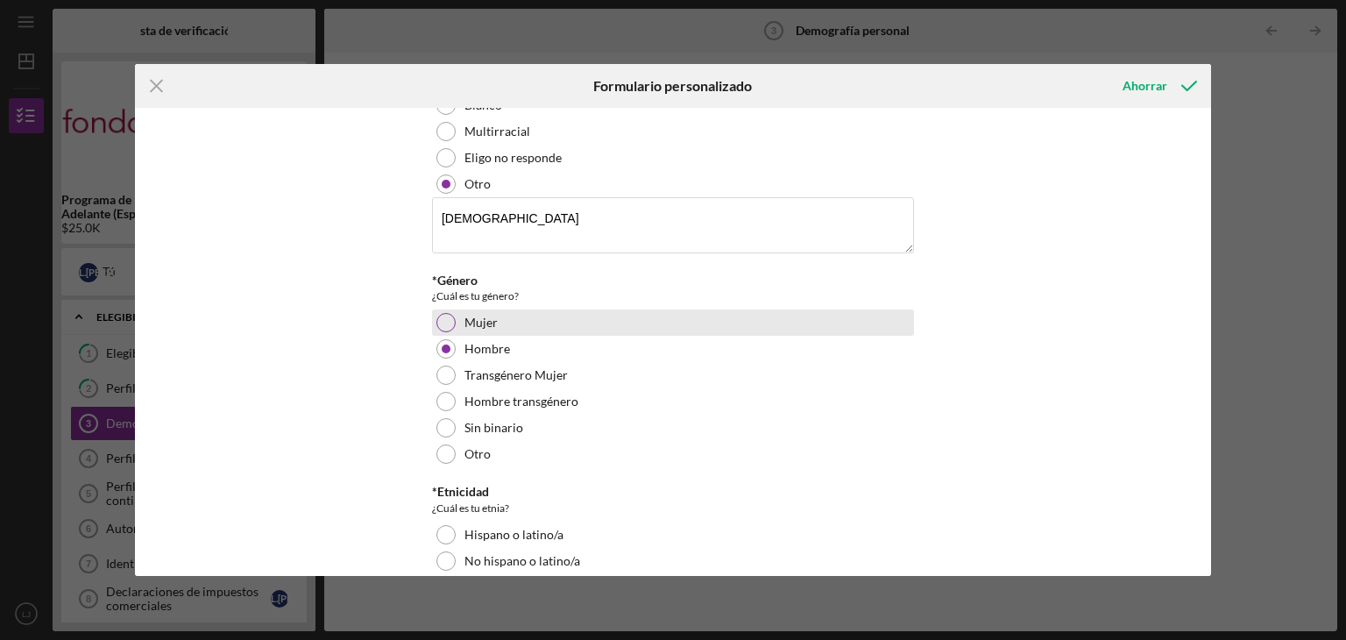
click at [487, 325] on font "Mujer" at bounding box center [480, 322] width 33 height 15
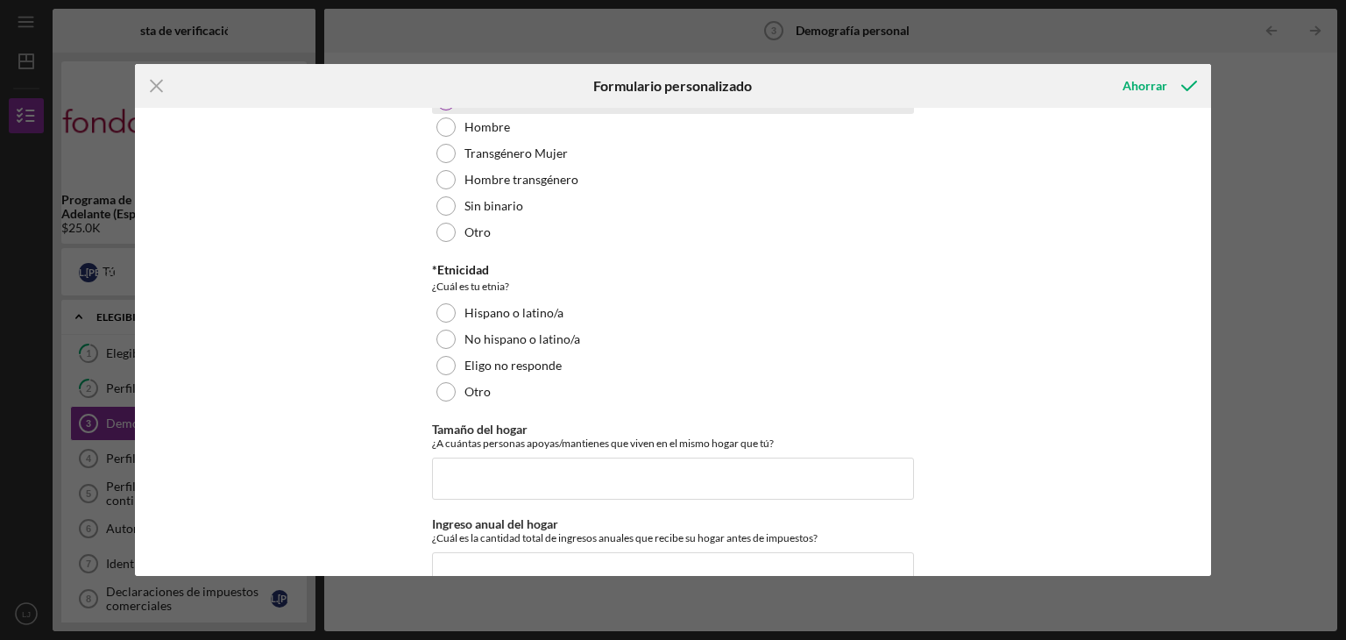
scroll to position [450, 0]
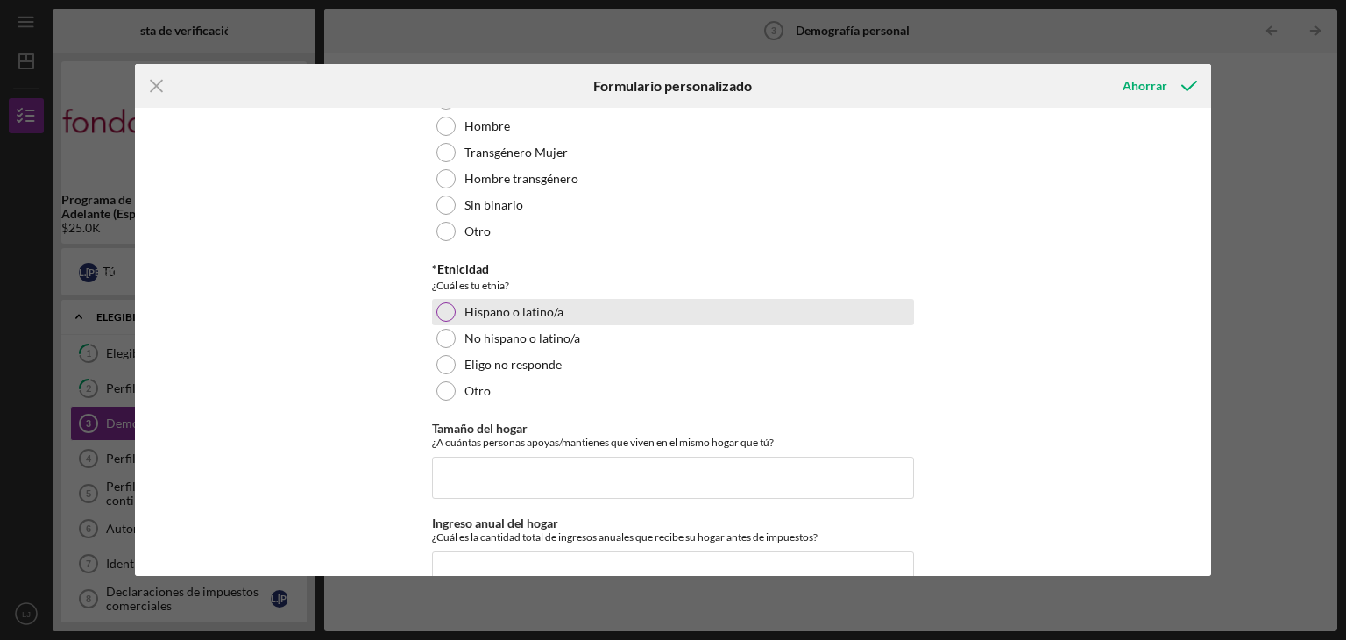
click at [560, 315] on div "Hispano o latino/a" at bounding box center [673, 312] width 482 height 26
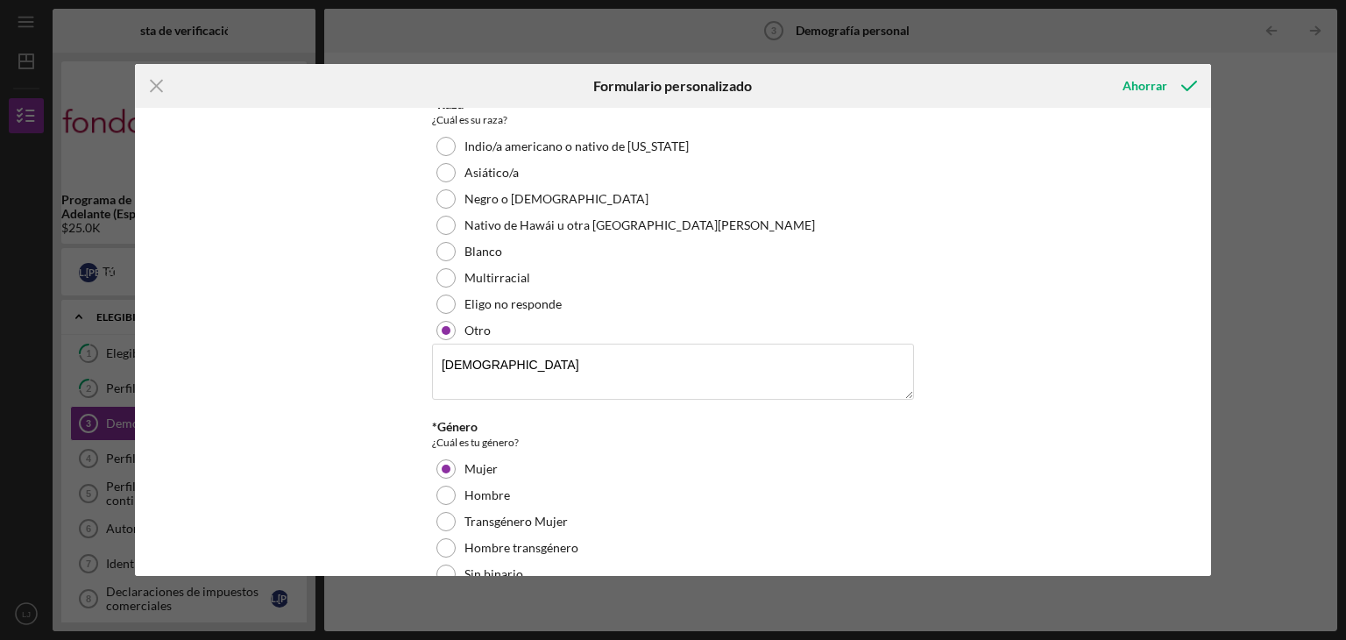
scroll to position [56, 0]
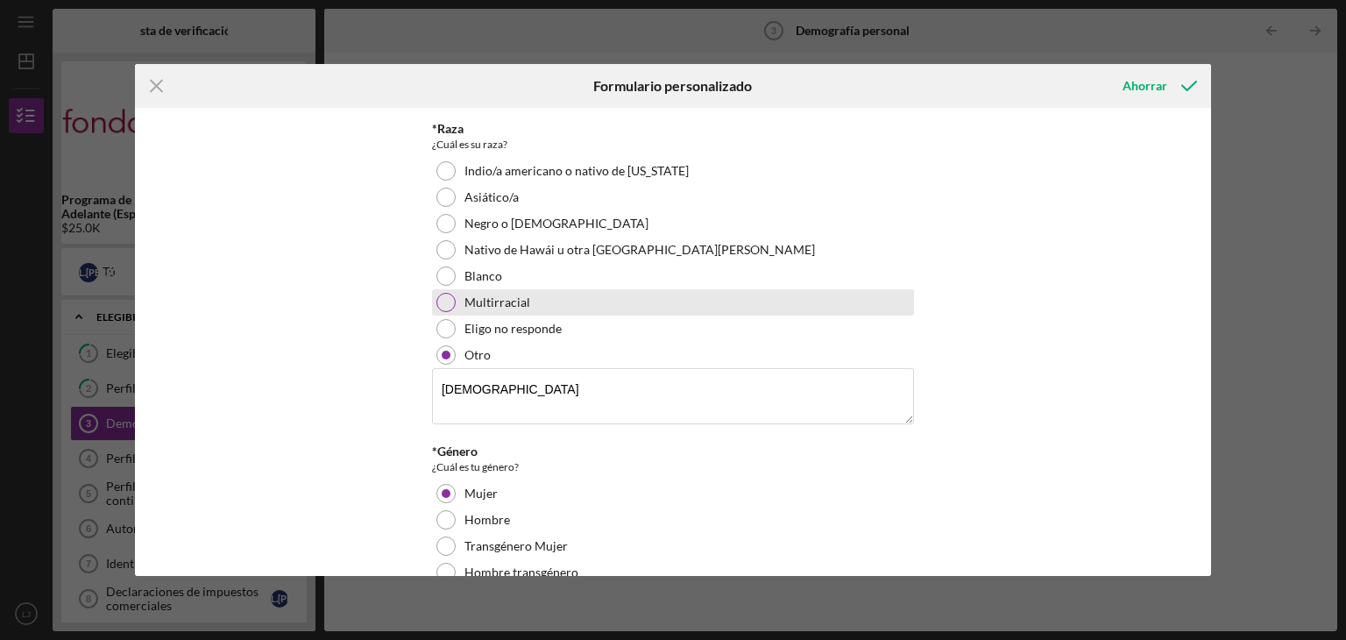
click at [509, 308] on font "Multirracial" at bounding box center [497, 301] width 66 height 15
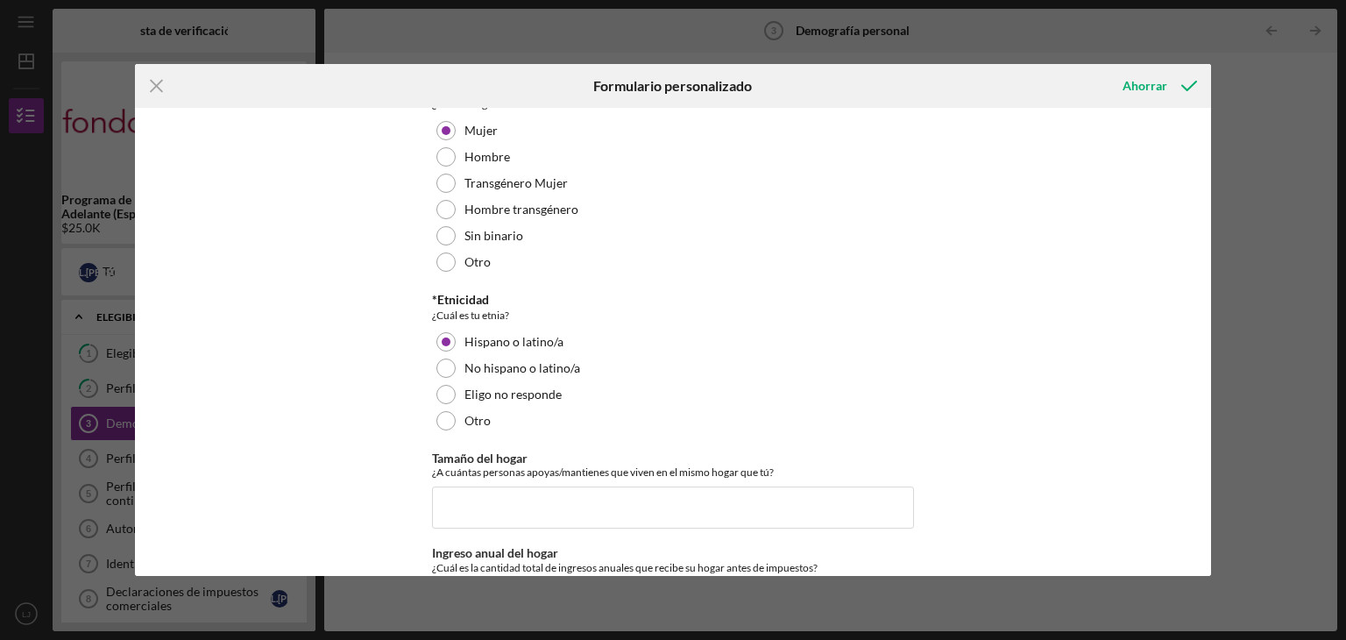
scroll to position [434, 0]
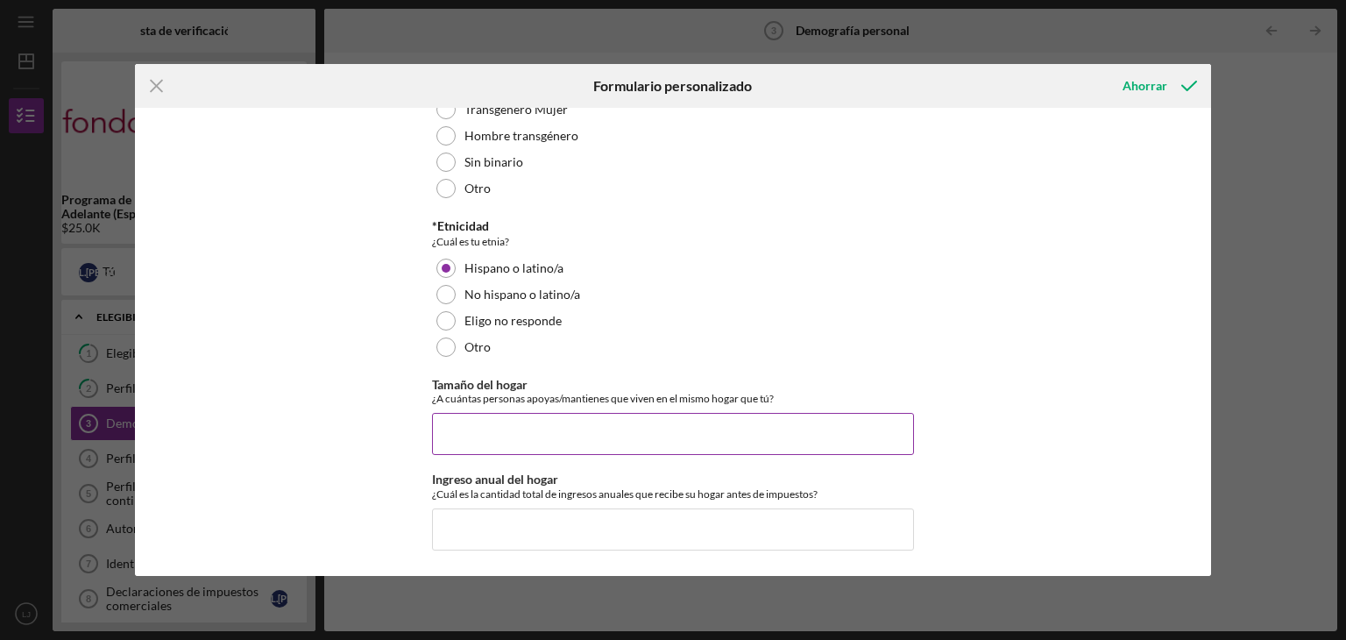
click at [754, 439] on input "Tamaño del hogar" at bounding box center [673, 434] width 482 height 42
type input "2"
type input "1"
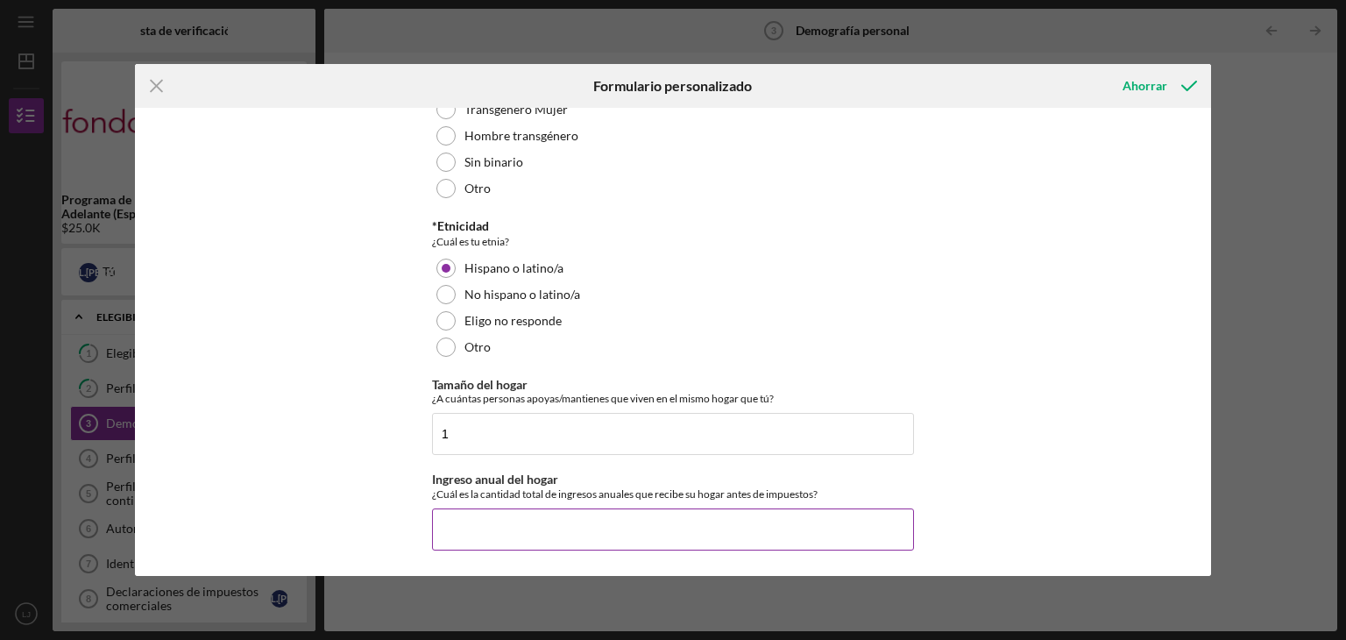
click at [756, 526] on input "Ingreso anual del hogar" at bounding box center [673, 529] width 482 height 42
type input "$4,600"
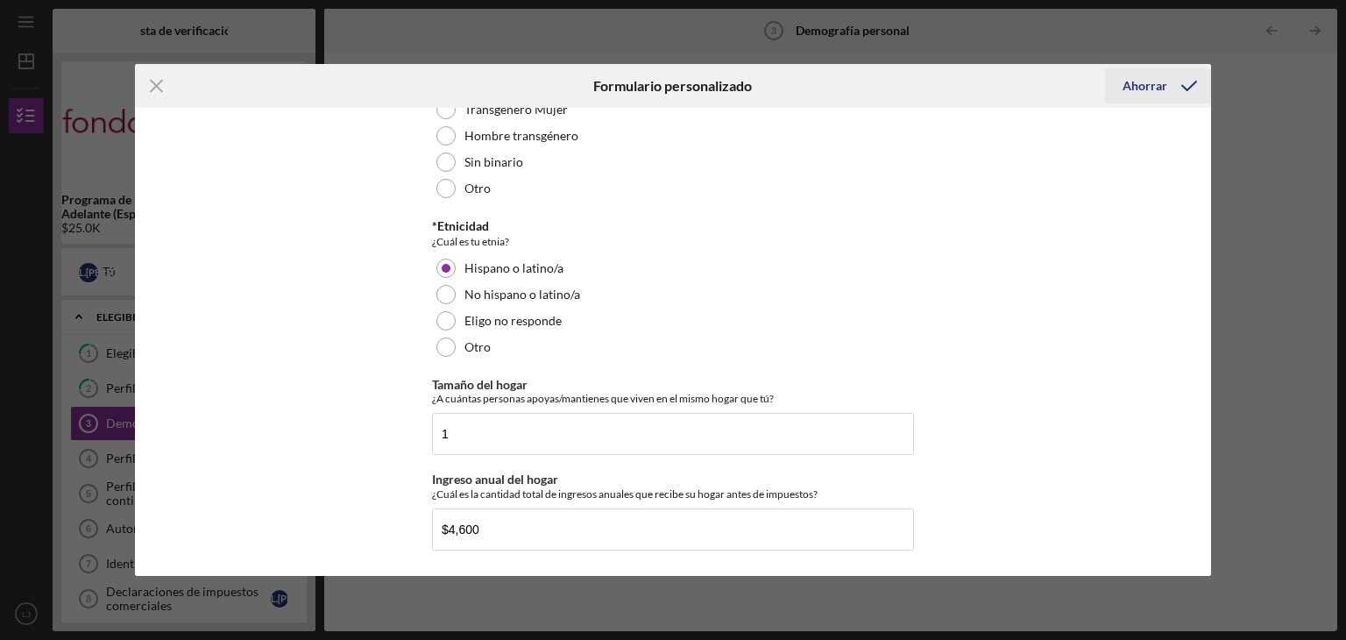
click at [1164, 94] on div "Ahorrar" at bounding box center [1145, 85] width 45 height 35
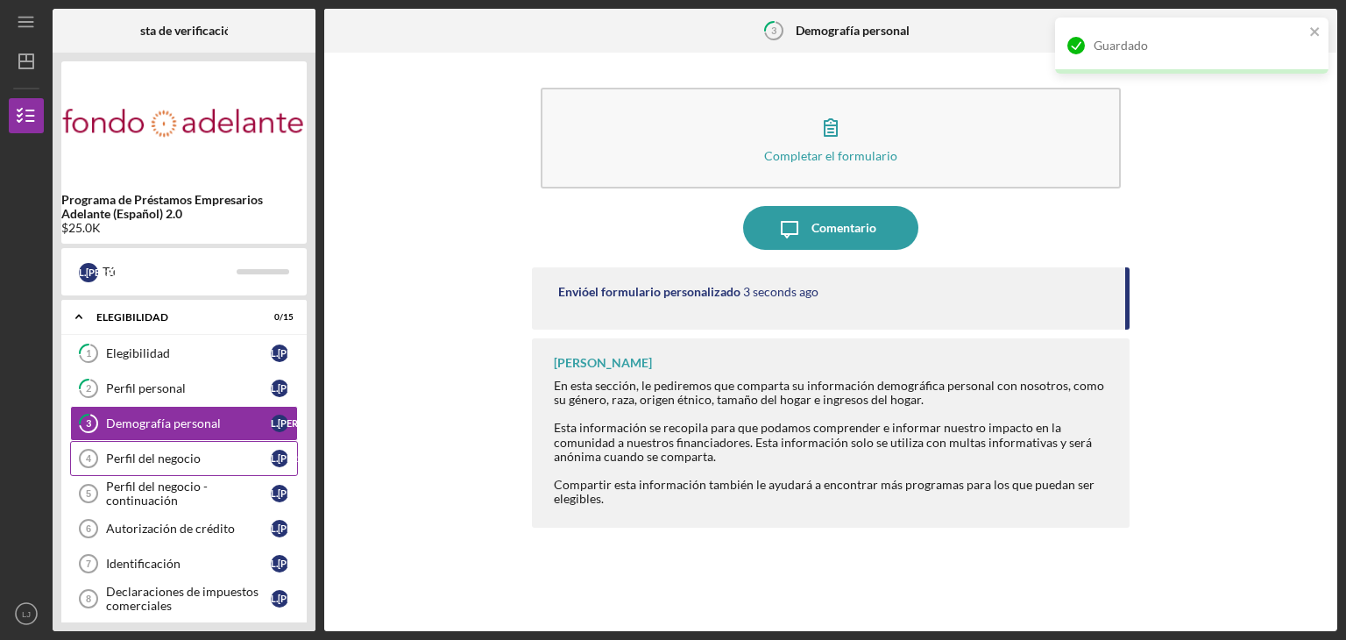
click at [258, 459] on div "Perfil del negocio" at bounding box center [188, 458] width 165 height 14
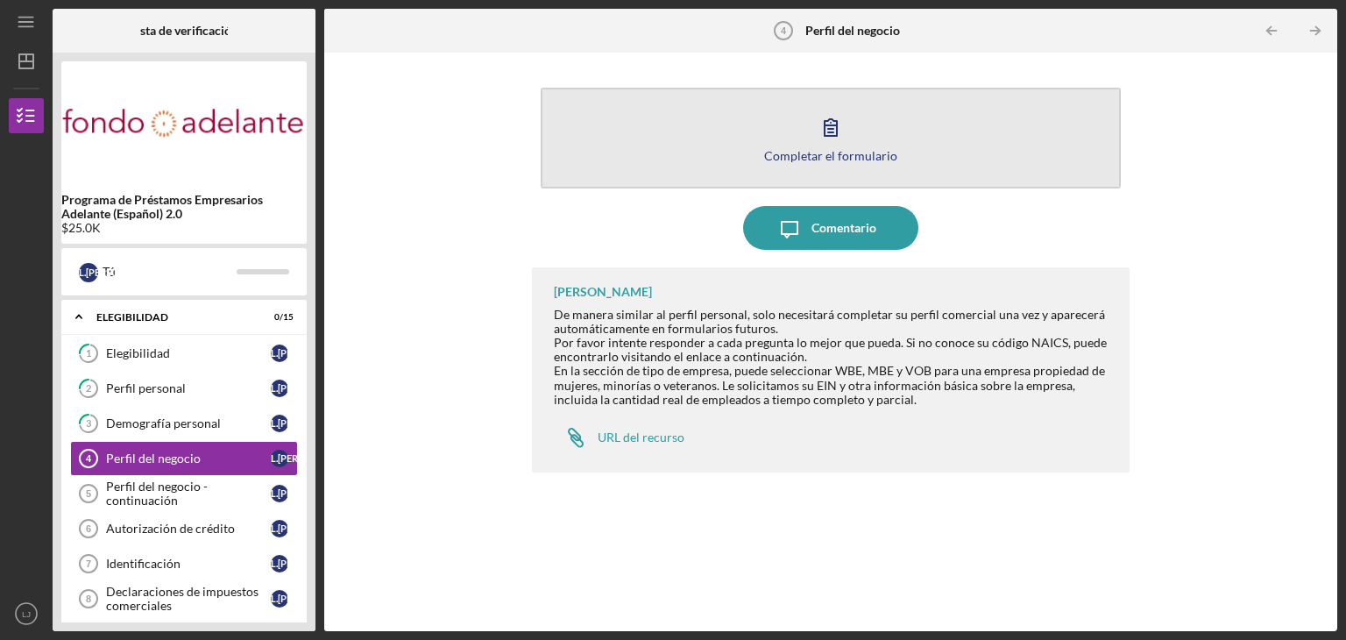
click at [897, 151] on button "Completar el formulario Forma" at bounding box center [831, 138] width 580 height 101
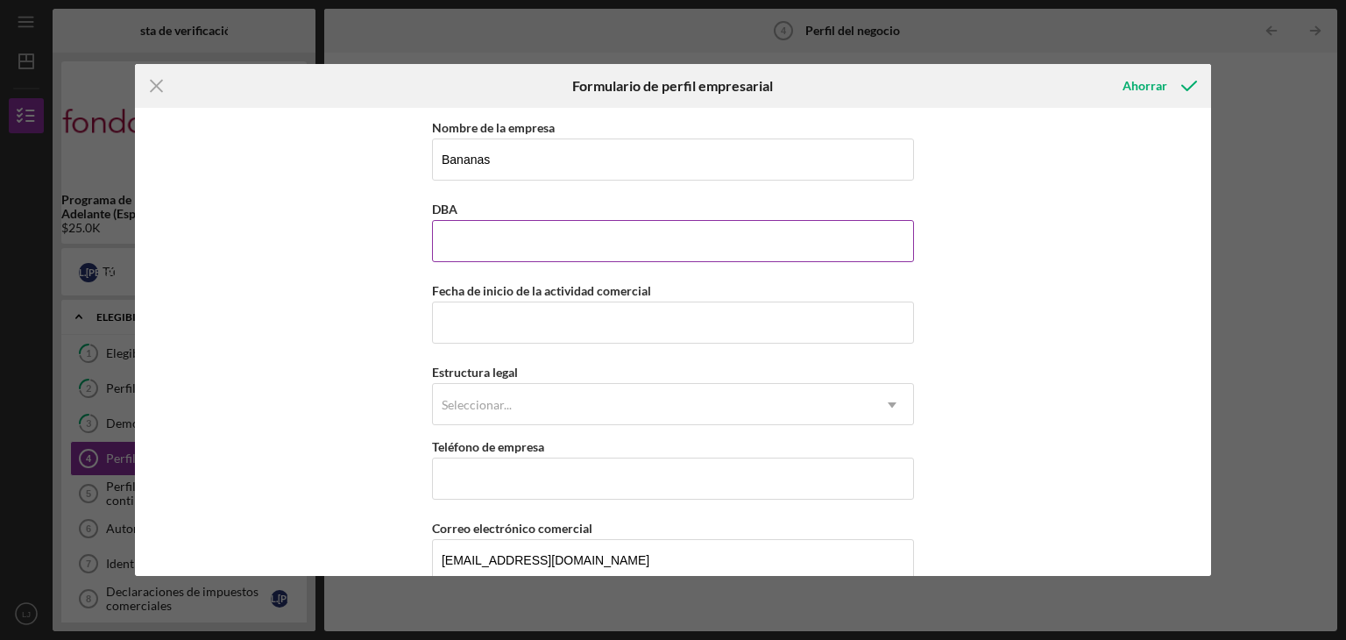
click at [670, 241] on input "DBA" at bounding box center [673, 241] width 482 height 42
click at [1093, 341] on div "Nombre de la empresa Bananas DBA Fecha de inicio de la actividad comercial Estr…" at bounding box center [673, 342] width 1077 height 468
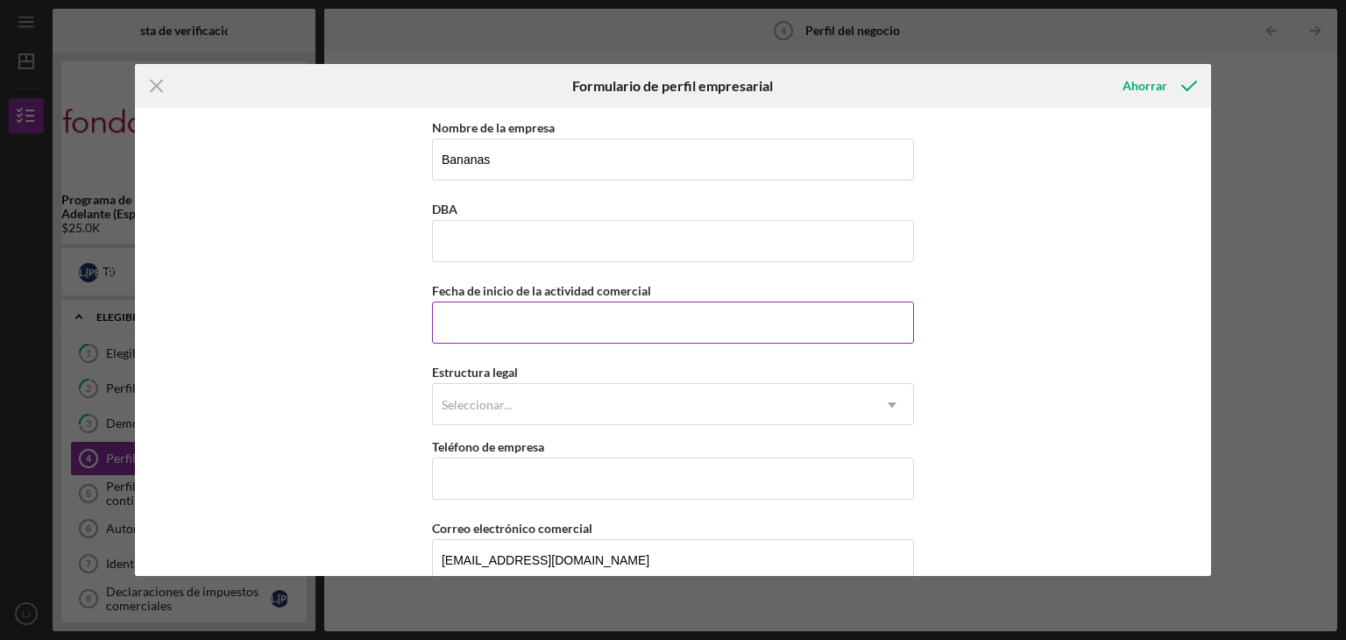
click at [726, 327] on input "Fecha de inicio de la actividad comercial" at bounding box center [673, 322] width 482 height 42
type input "0m/dd/yyyy"
type input "[DATE]"
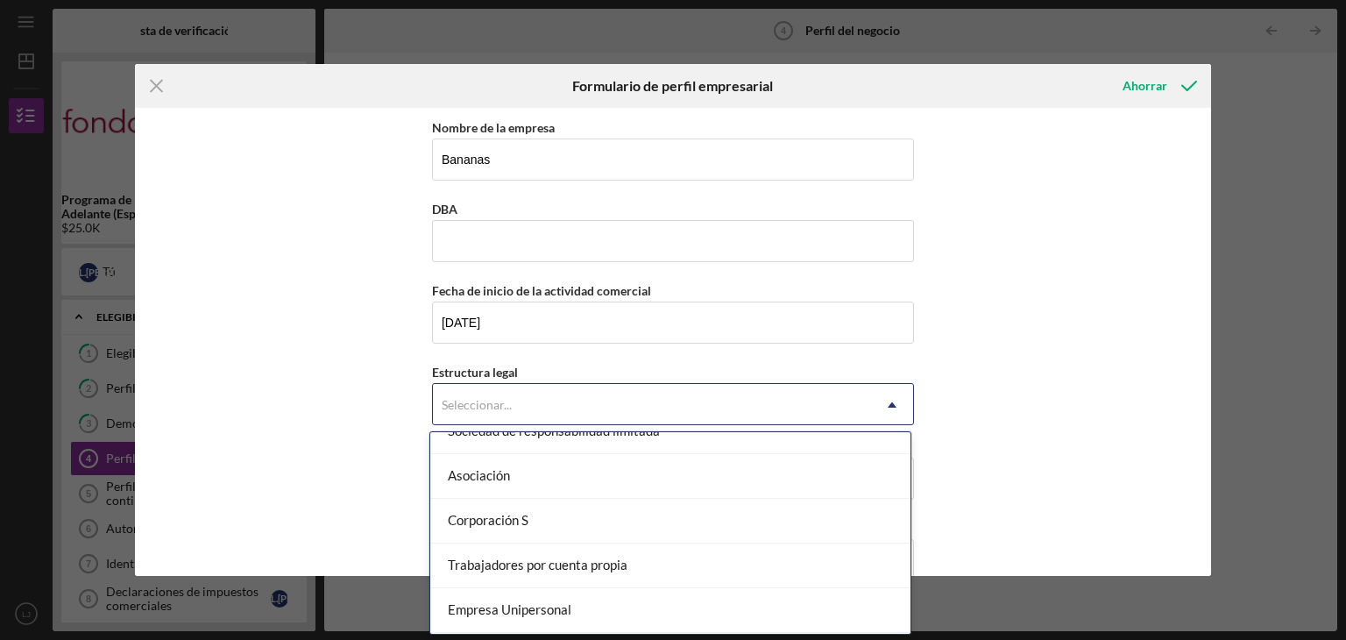
scroll to position [466, 0]
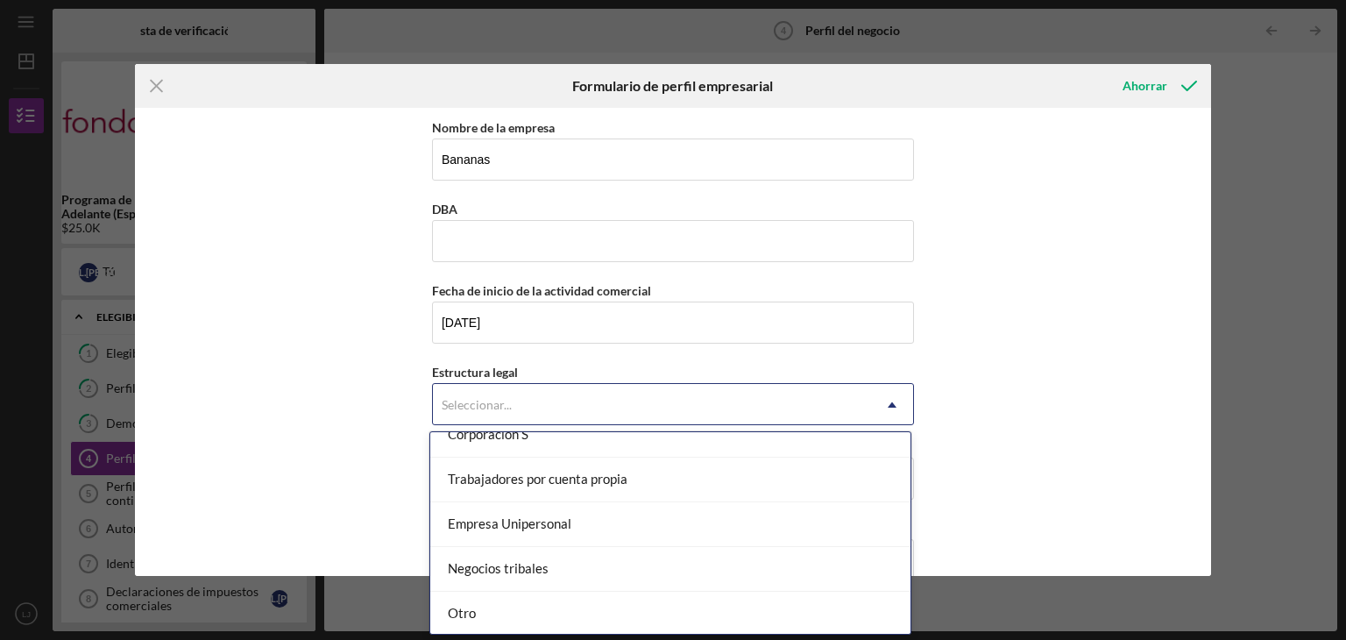
click at [638, 617] on div "Otro" at bounding box center [670, 614] width 480 height 45
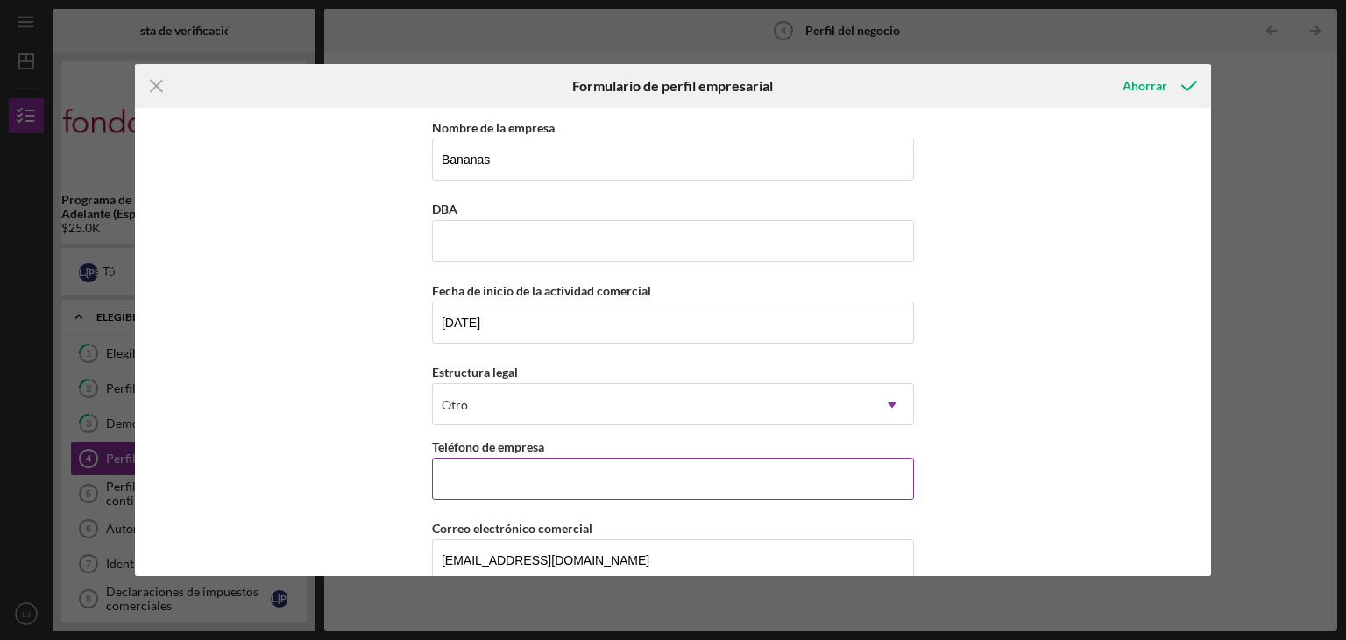
click at [673, 483] on input "Teléfono de empresa" at bounding box center [673, 478] width 482 height 42
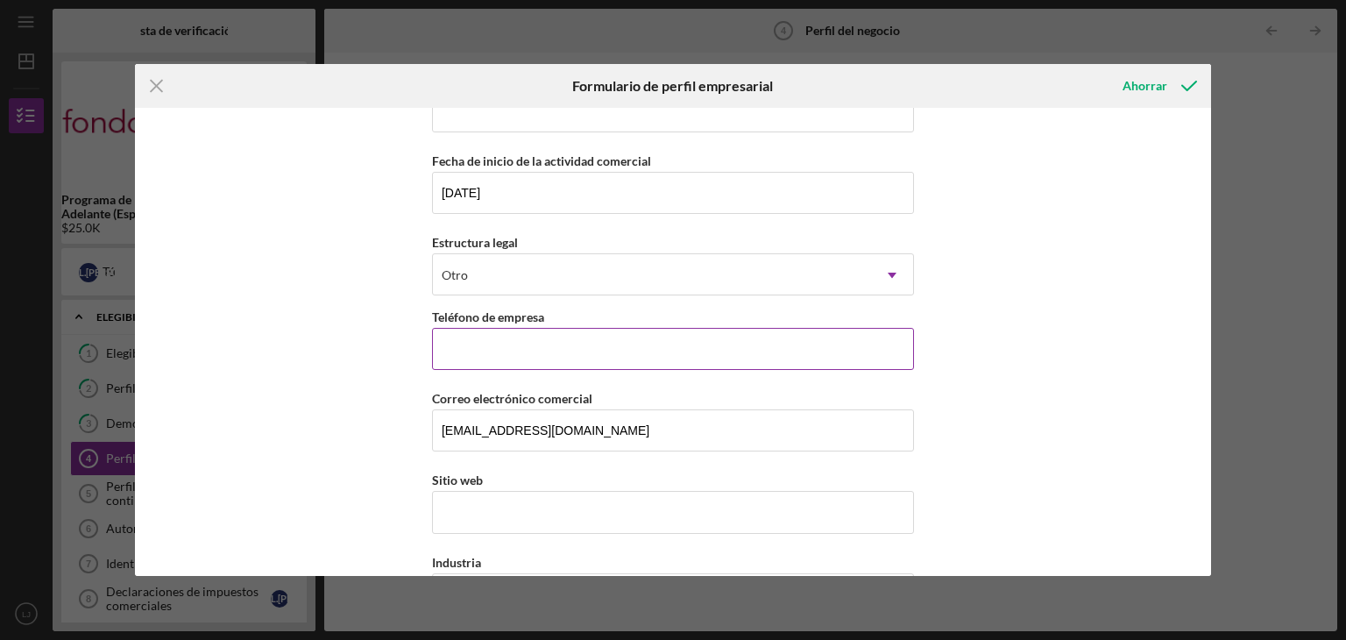
scroll to position [131, 0]
type input "[PHONE_NUMBER]"
type input "Semillitas de amor"
type input "[STREET_ADDRESS][PERSON_NAME]"
type input "[GEOGRAPHIC_DATA][PERSON_NAME]"
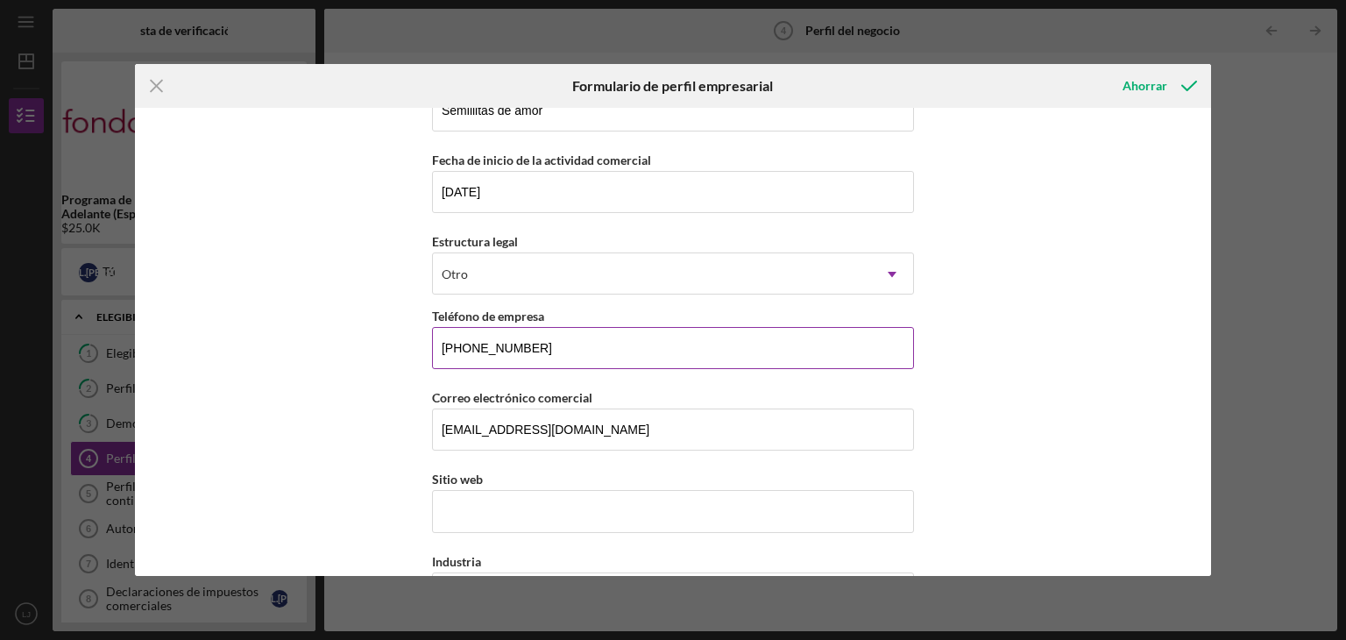
type input "CA"
type input "94130"
type input "CA"
type input "[PHONE_NUMBER]"
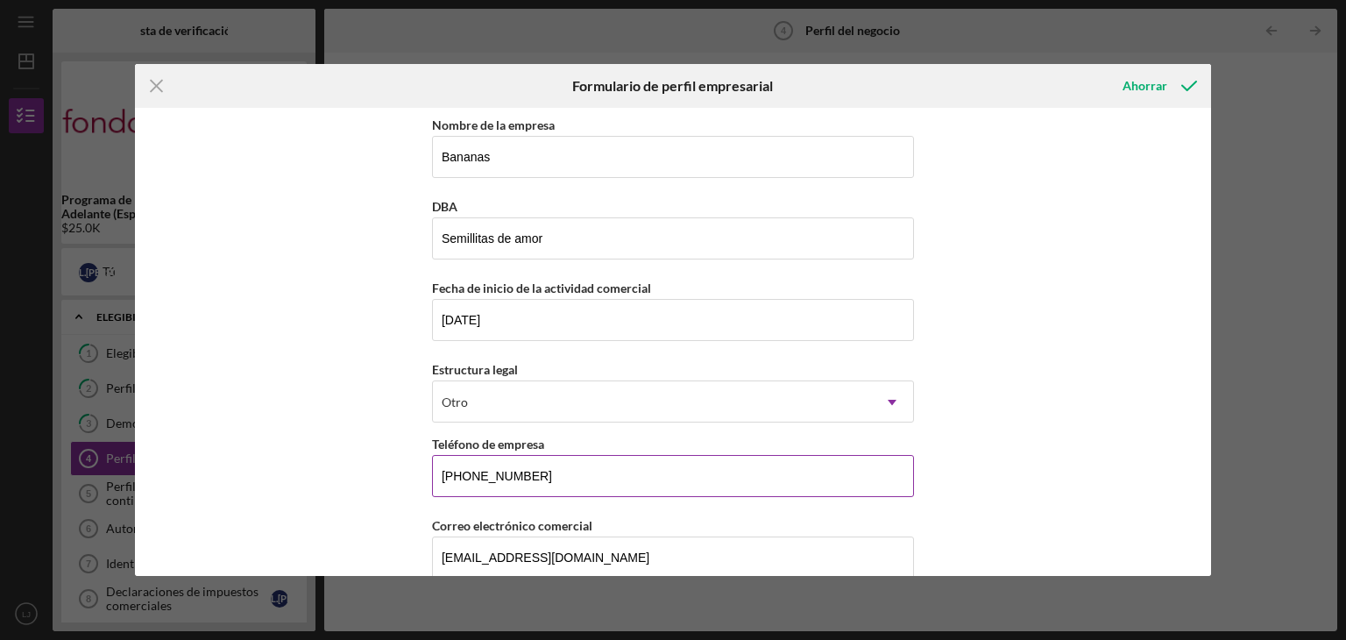
scroll to position [0, 0]
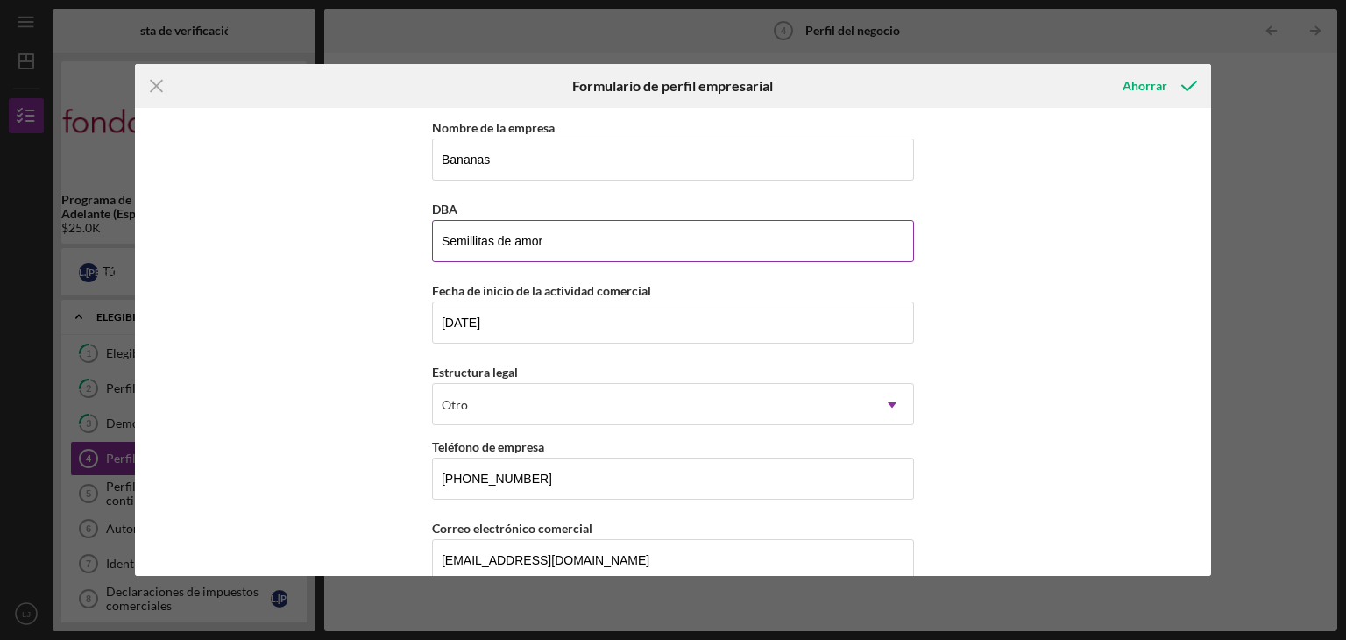
click at [758, 242] on input "Semillitas de amor" at bounding box center [673, 241] width 482 height 42
type input "S"
drag, startPoint x: 463, startPoint y: 201, endPoint x: 433, endPoint y: 204, distance: 30.0
click at [433, 204] on div "DBA" at bounding box center [673, 209] width 482 height 22
copy font "DBA"
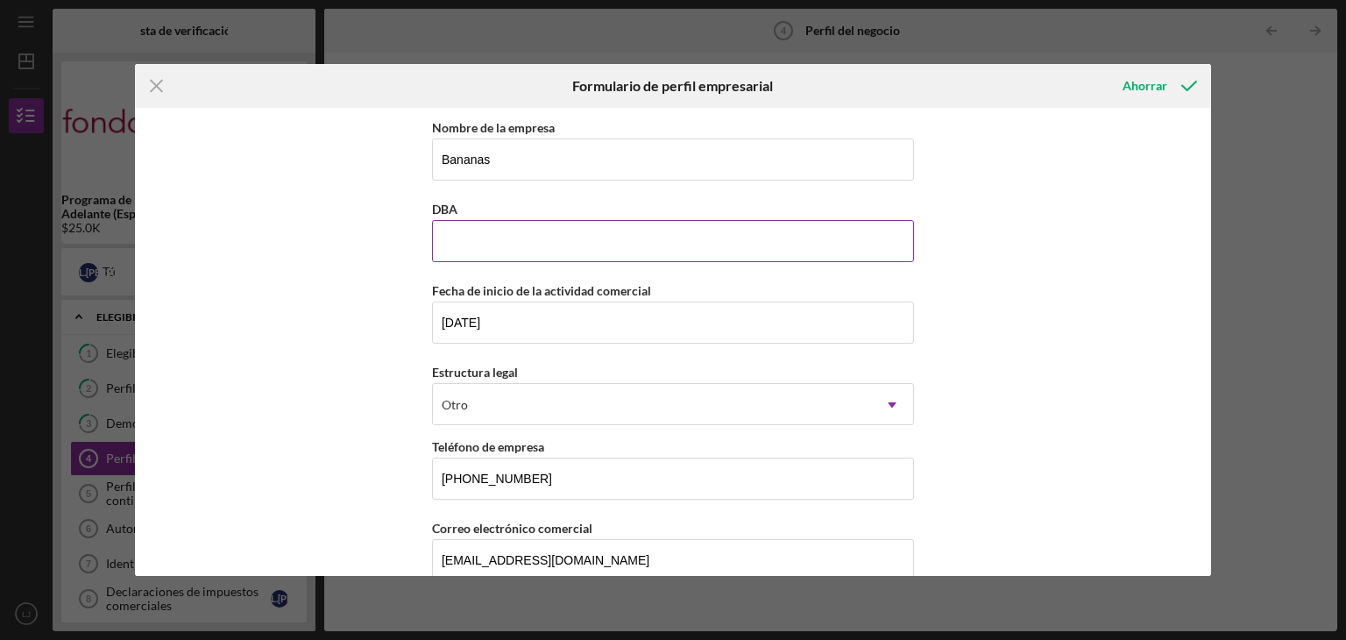
click at [498, 250] on input "DBA" at bounding box center [673, 241] width 482 height 42
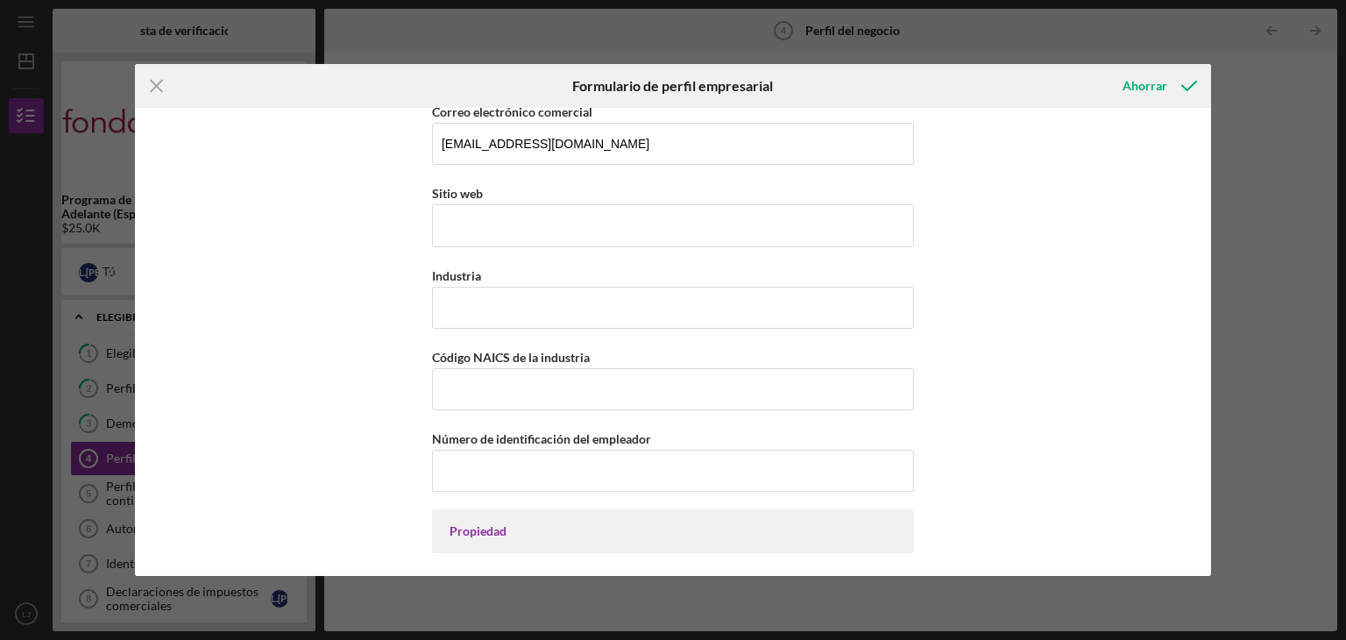
scroll to position [428, 0]
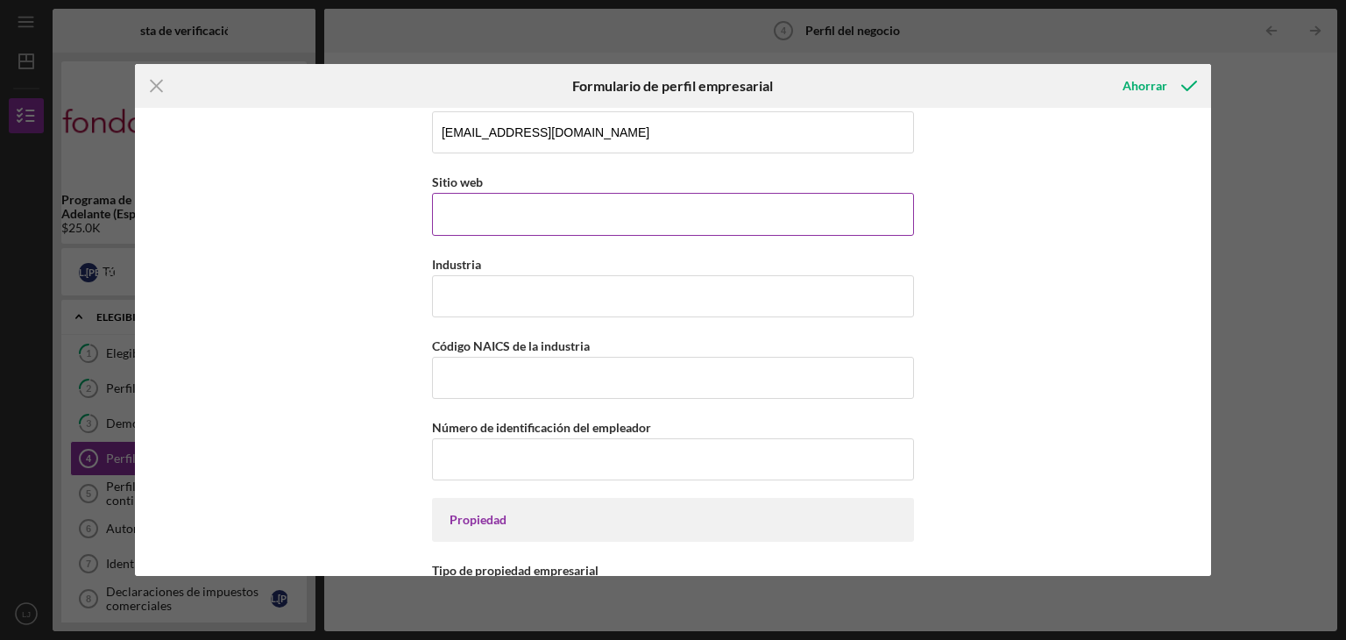
type input "Bananas"
click at [624, 217] on input "Sitio web" at bounding box center [673, 214] width 482 height 42
type input "b"
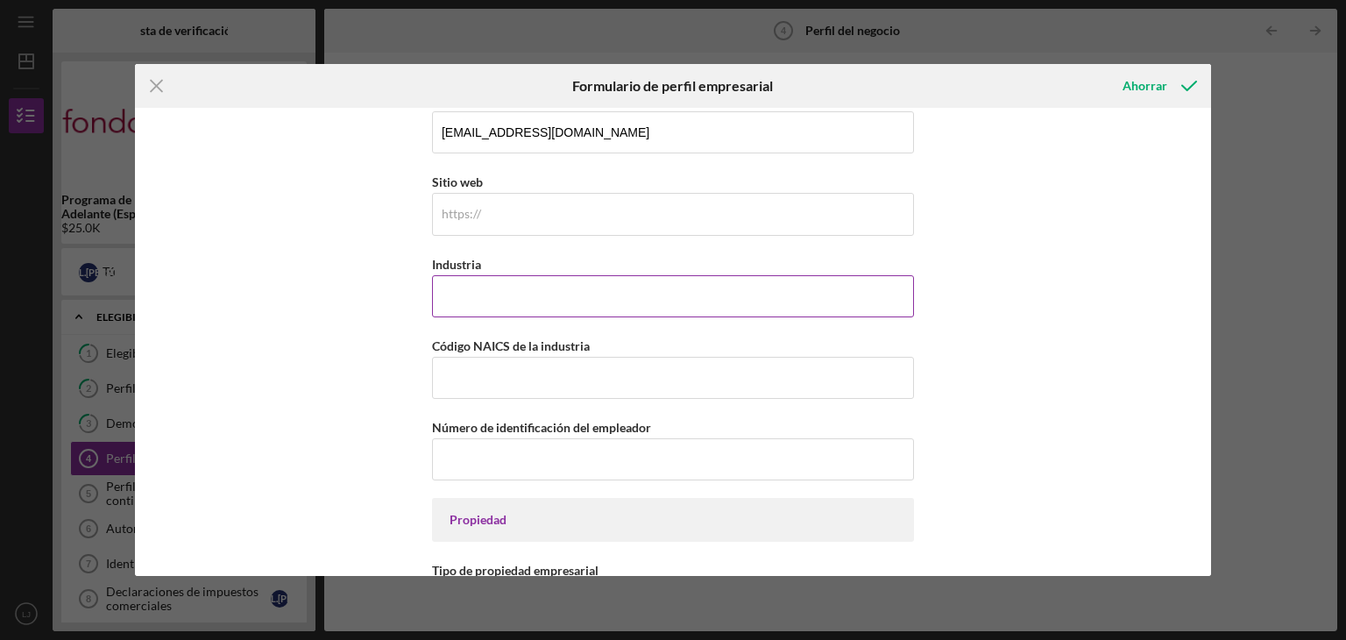
click at [524, 280] on input "Industria" at bounding box center [673, 296] width 482 height 42
type input "Industria de Cuidado Infantil"
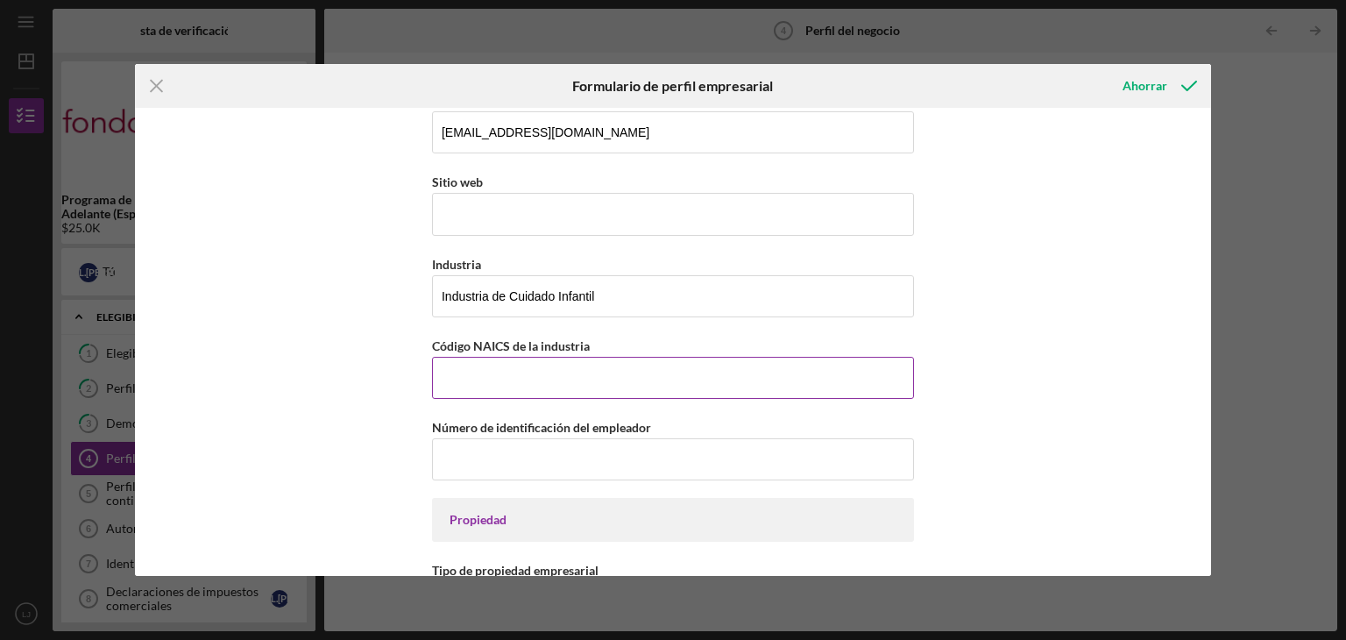
click at [717, 376] on input "Código NAICS de la industria" at bounding box center [673, 378] width 482 height 42
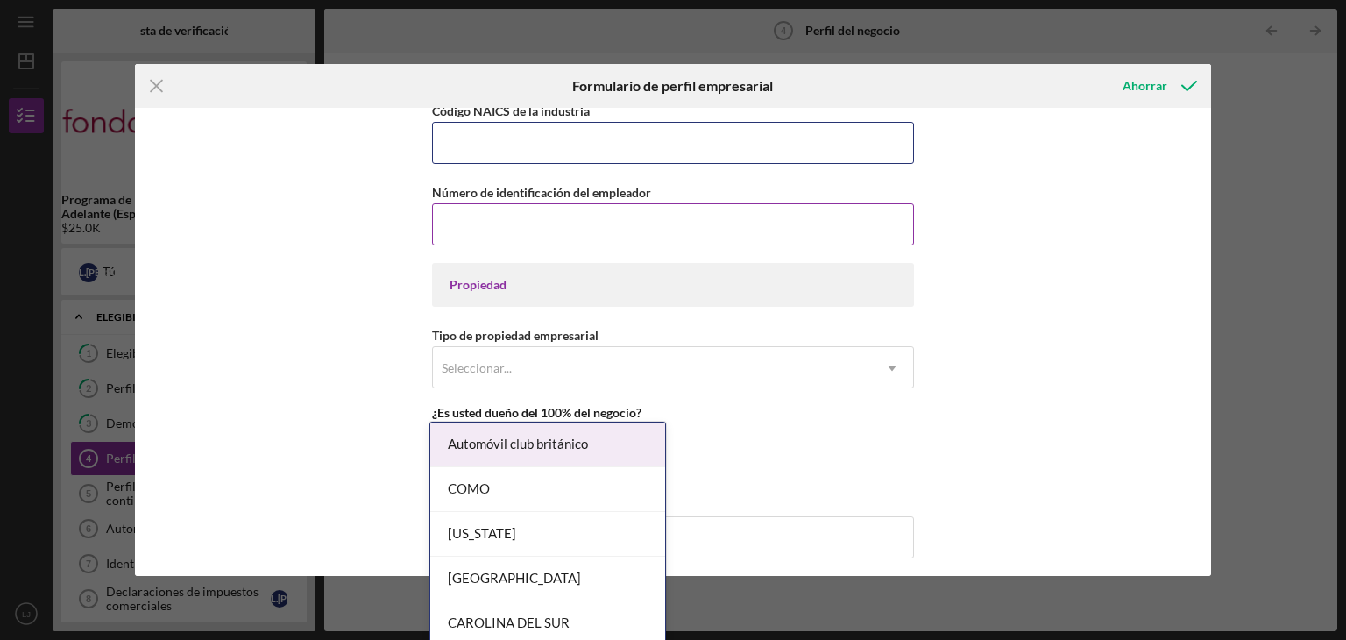
scroll to position [685, 0]
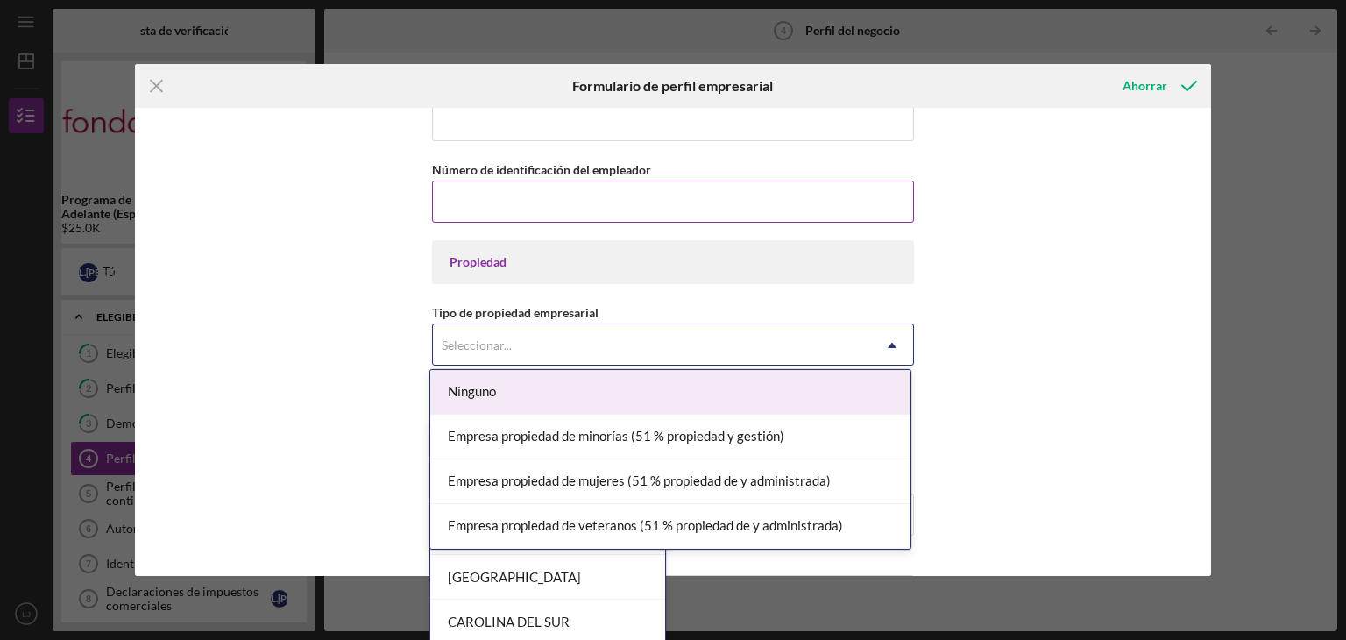
click at [770, 478] on font "Empresa propiedad de mujeres (51 % propiedad de y administrada)" at bounding box center [639, 480] width 383 height 16
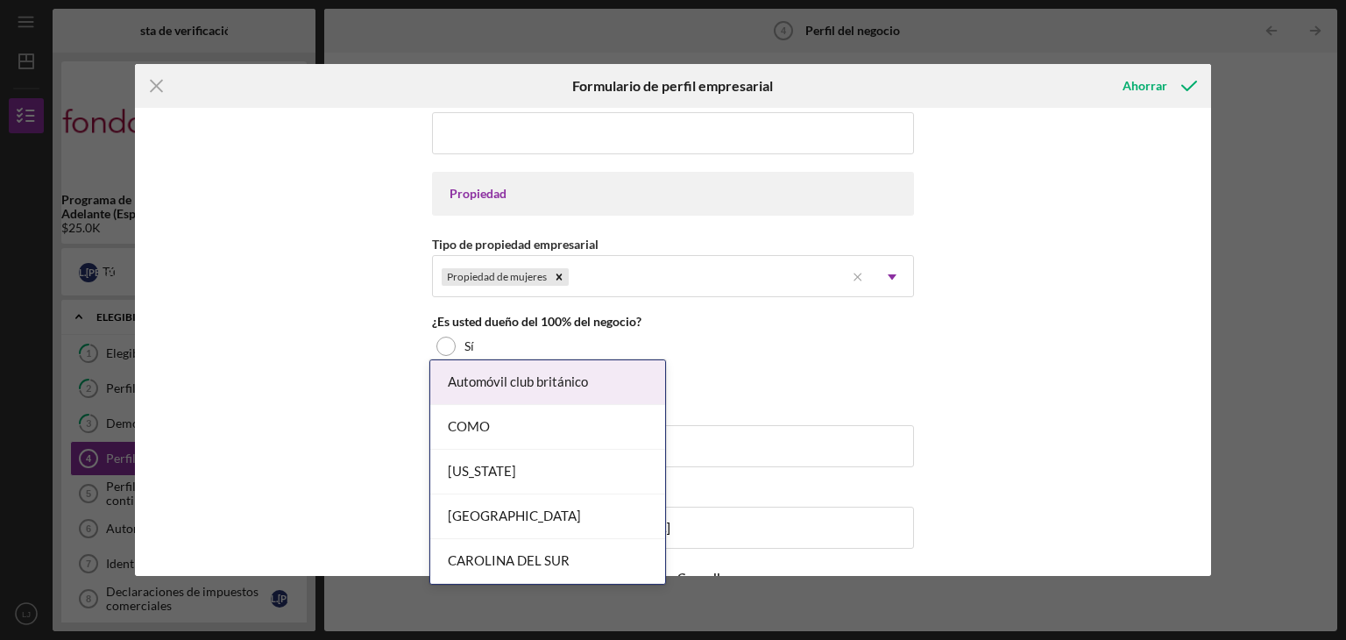
scroll to position [782, 0]
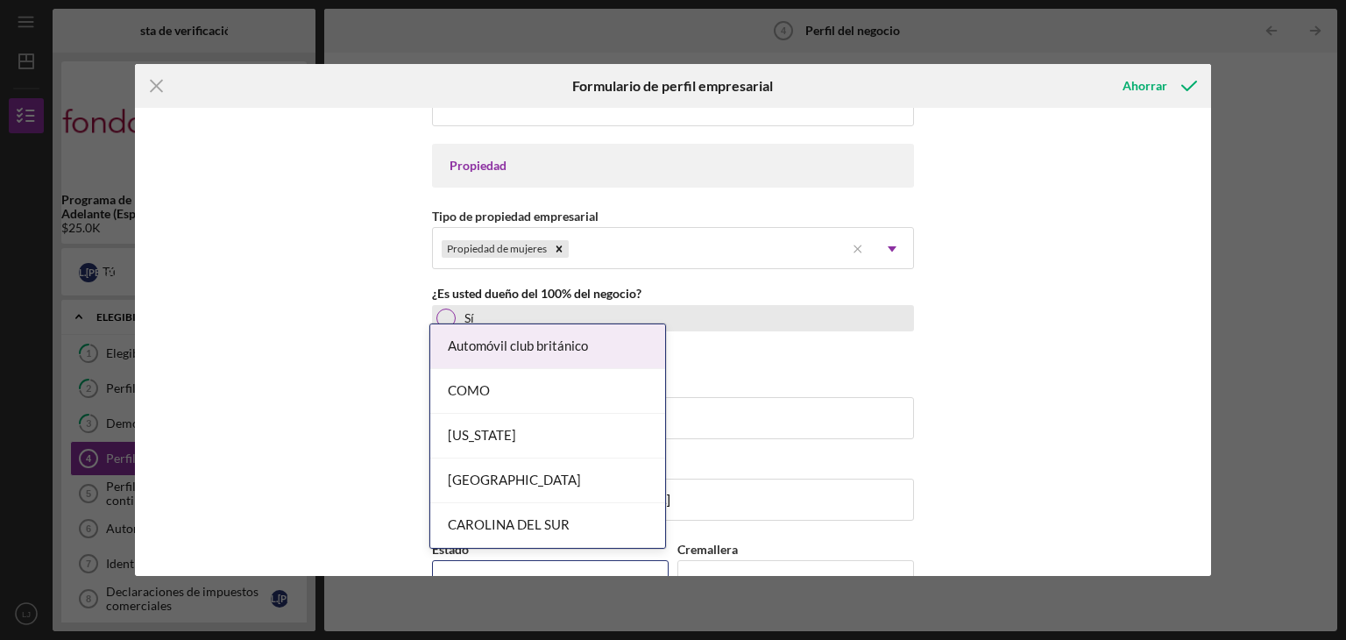
click at [452, 322] on div "Sí" at bounding box center [673, 318] width 482 height 26
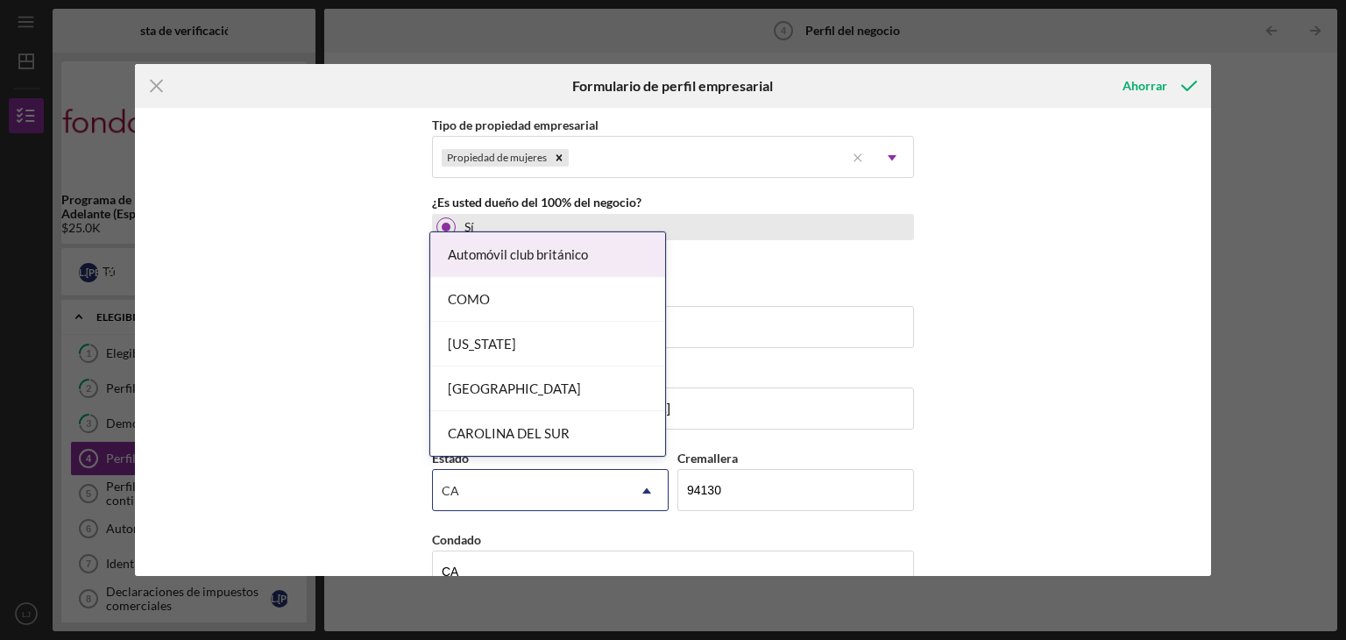
scroll to position [880, 0]
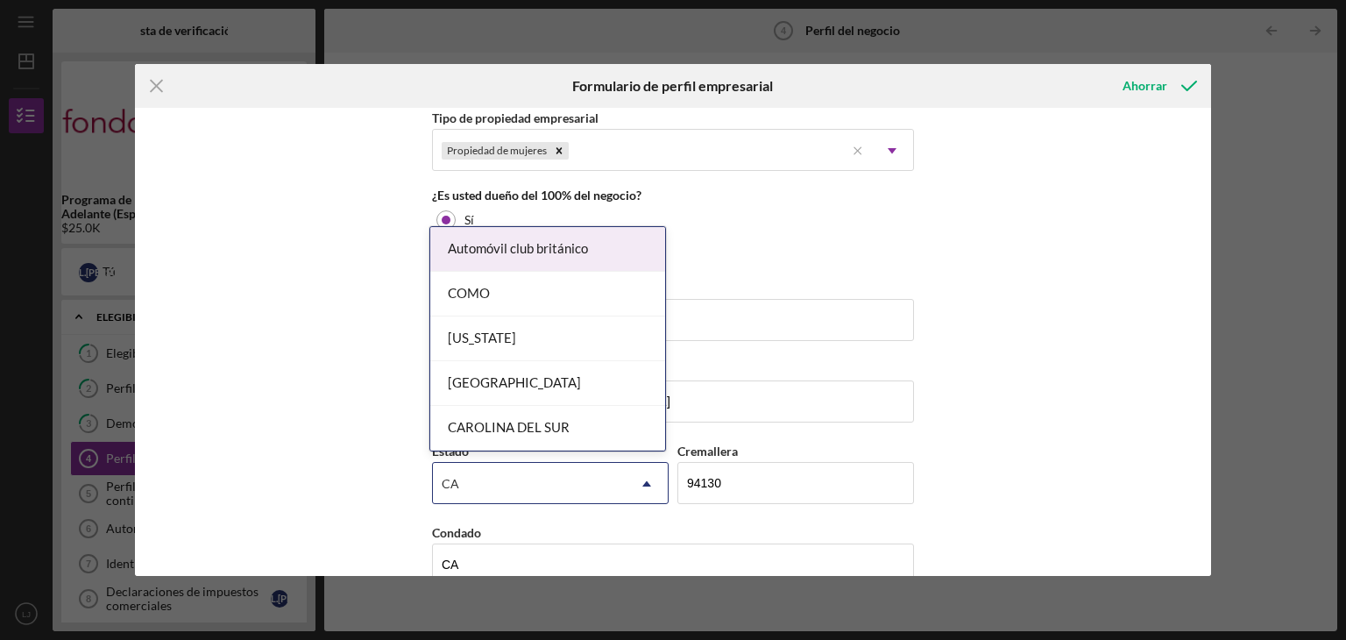
click at [582, 354] on div "[US_STATE]" at bounding box center [547, 338] width 235 height 45
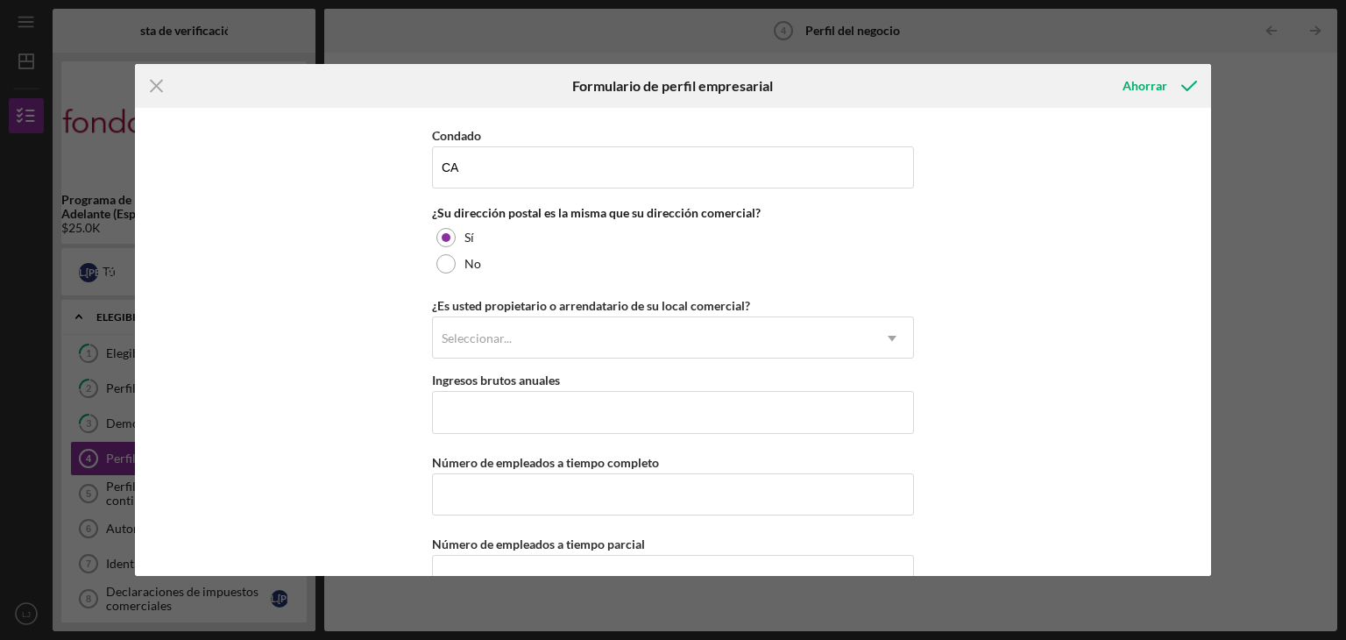
scroll to position [1278, 0]
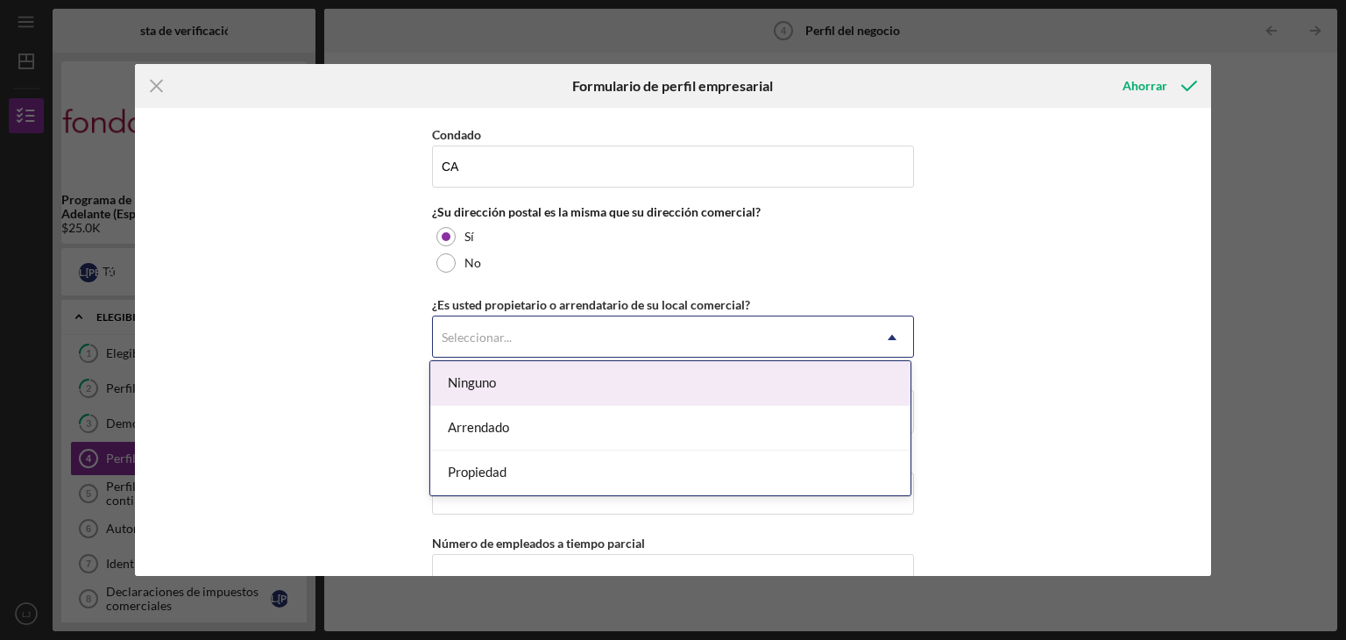
click at [748, 433] on div "Arrendado" at bounding box center [670, 428] width 480 height 45
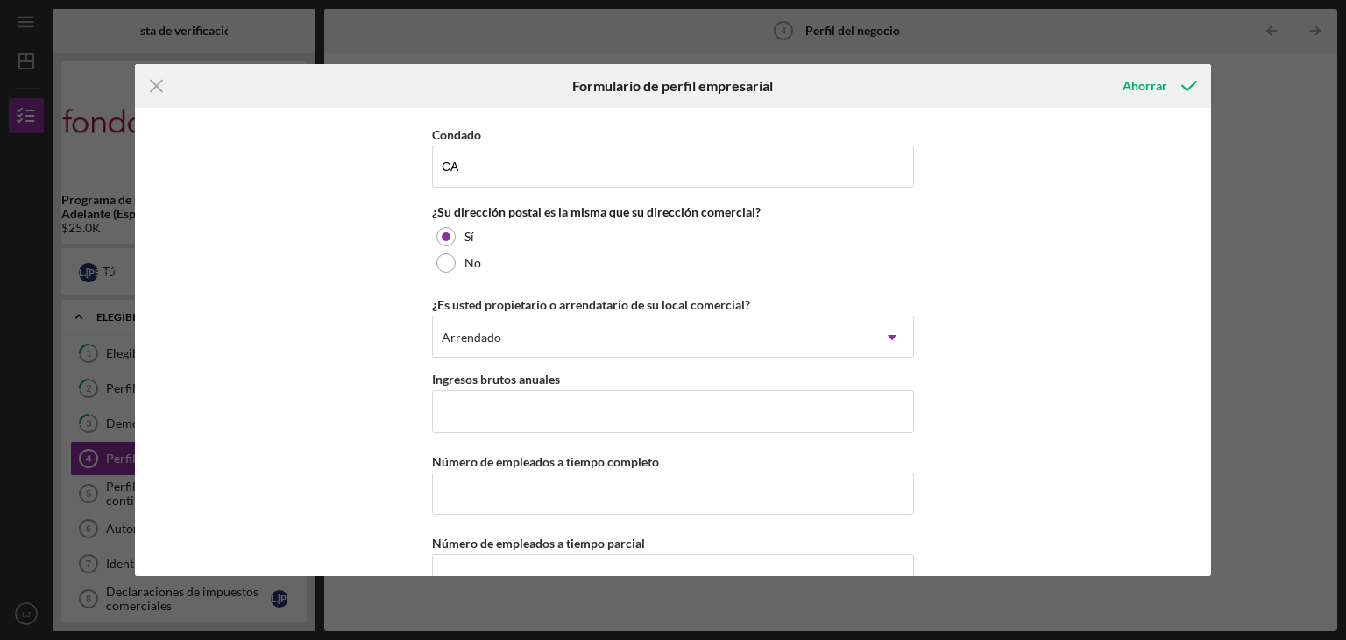
scroll to position [1318, 0]
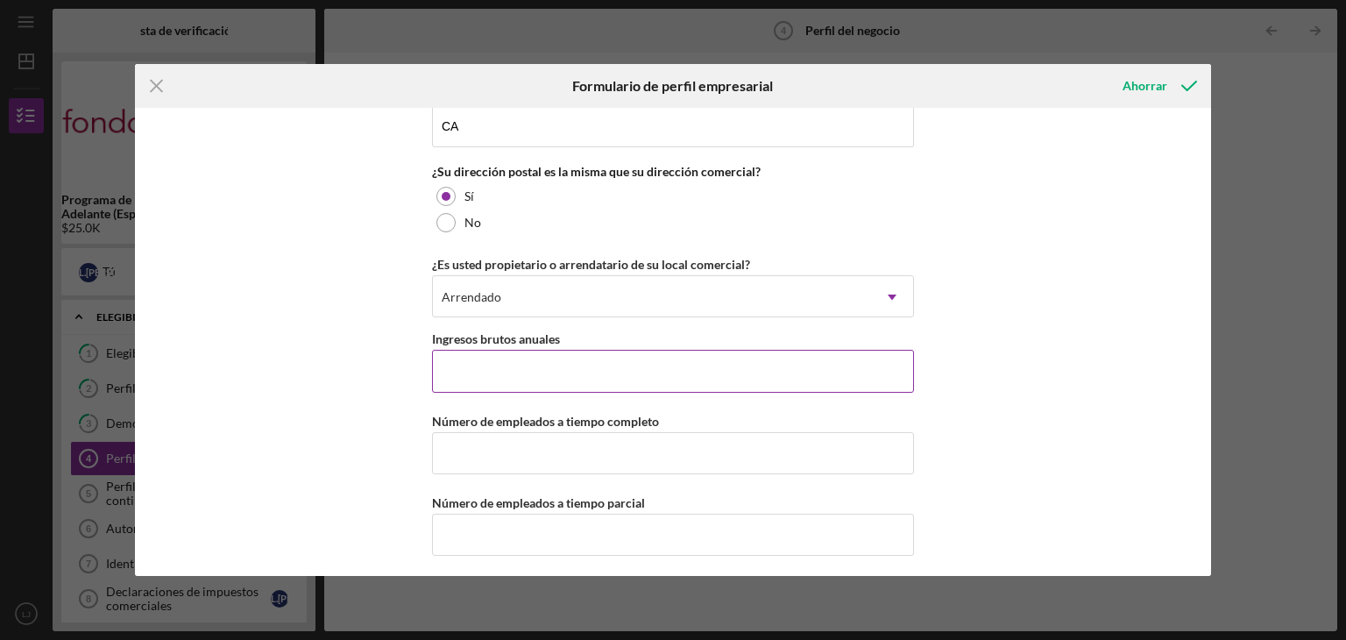
click at [763, 369] on input "Ingresos brutos anuales" at bounding box center [673, 371] width 482 height 42
type input "$55,000"
click at [647, 451] on input "Número de empleados a tiempo completo" at bounding box center [673, 453] width 482 height 42
click at [1139, 83] on font "Ahorrar" at bounding box center [1145, 85] width 45 height 15
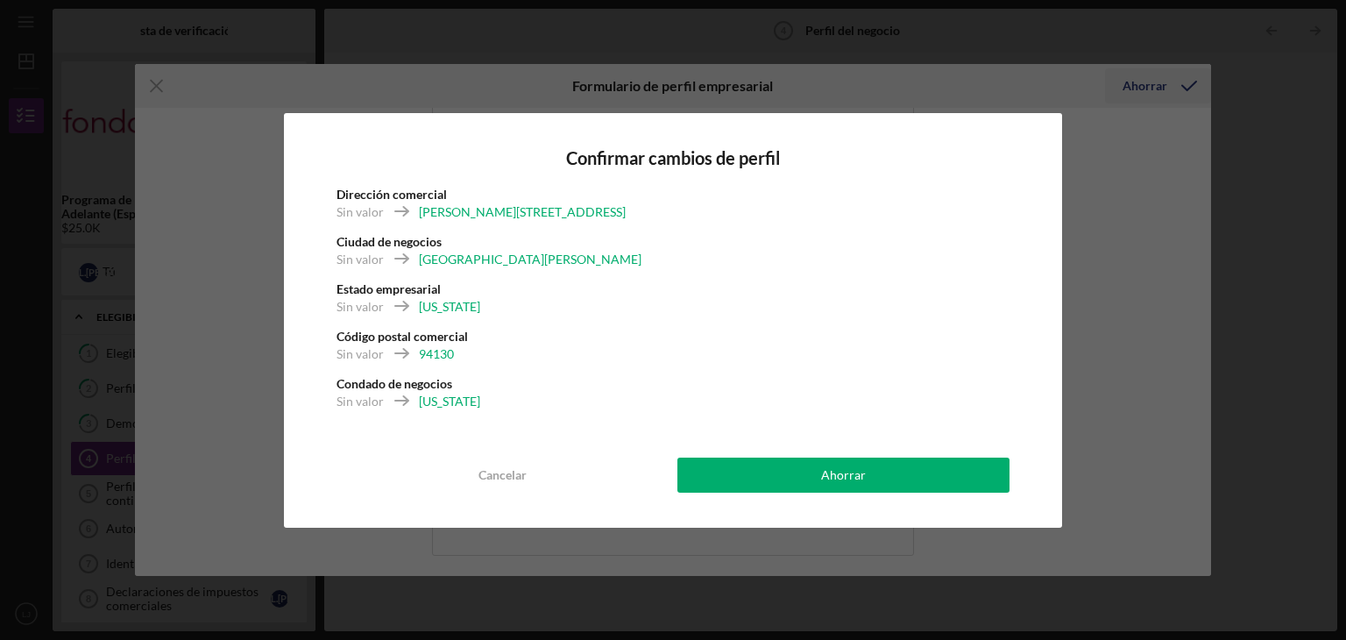
click at [873, 471] on button "Ahorrar" at bounding box center [843, 474] width 332 height 35
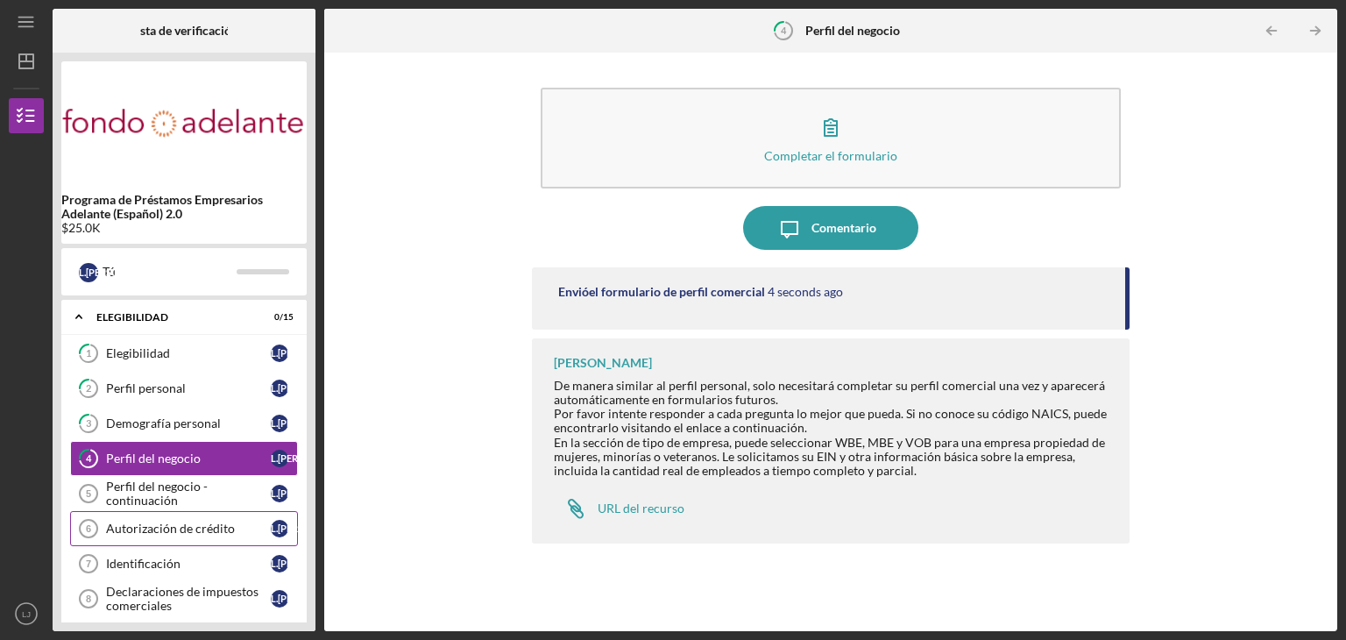
click at [240, 526] on div "Autorización de crédito" at bounding box center [188, 528] width 165 height 14
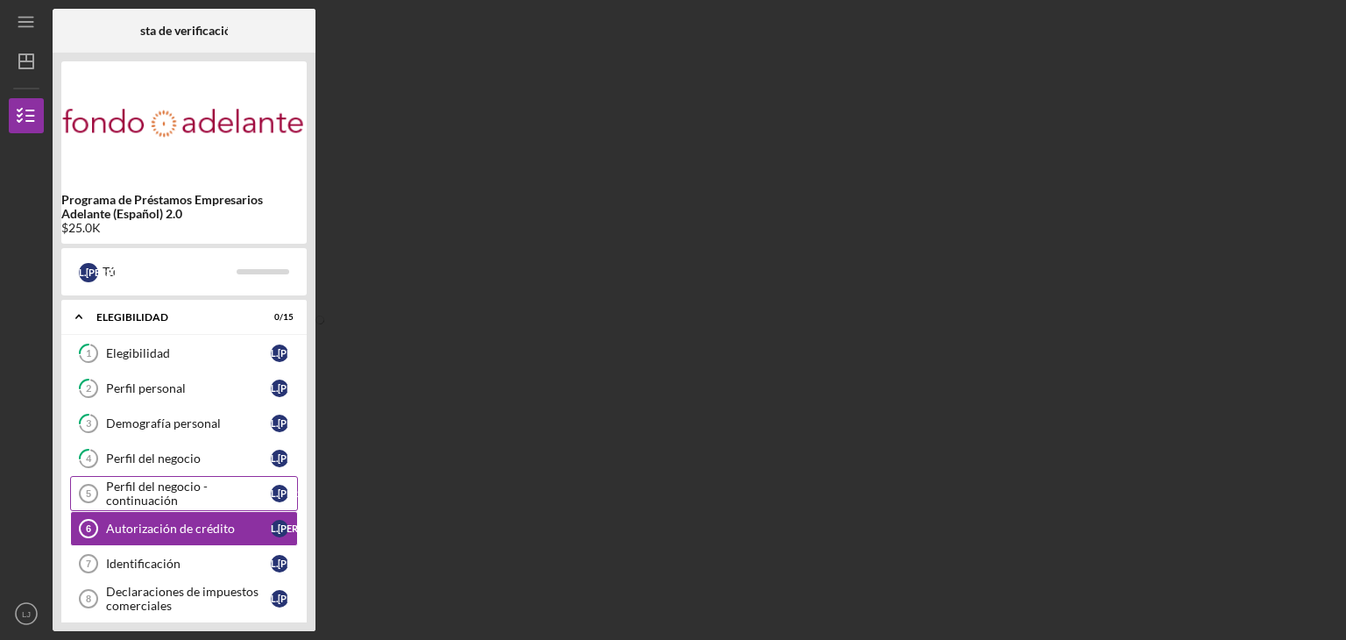
click at [216, 499] on div "Perfil del negocio - continuación" at bounding box center [188, 493] width 165 height 28
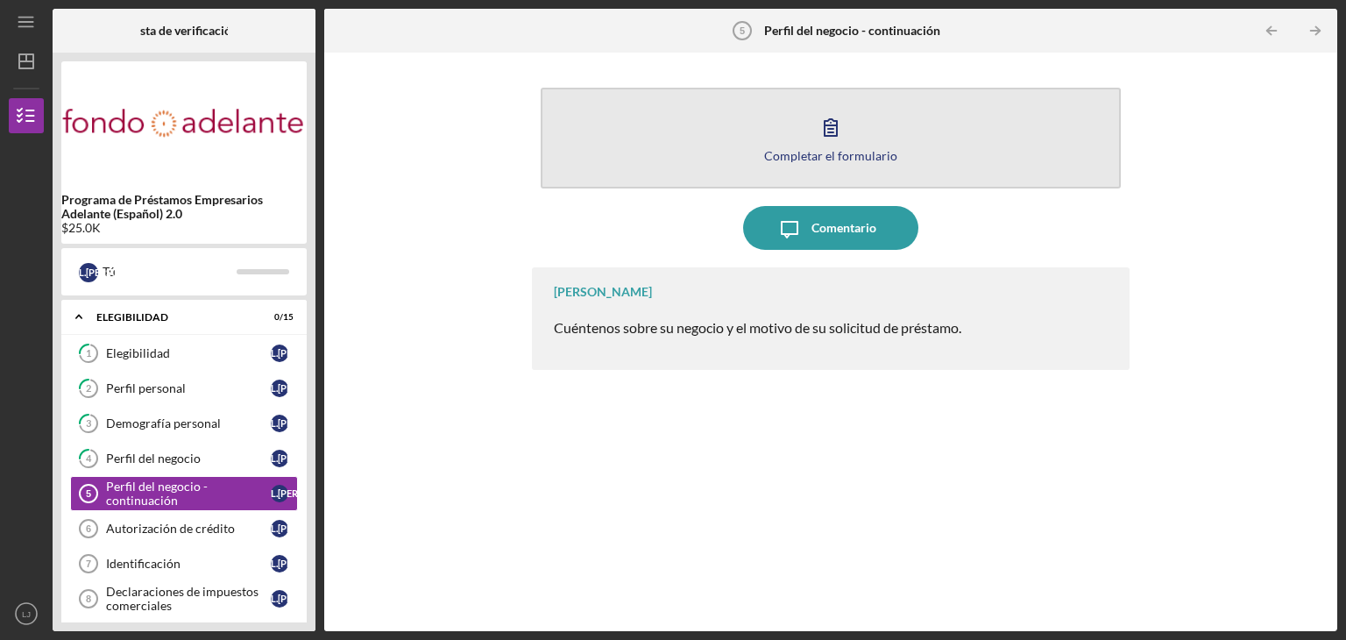
click at [833, 138] on icon "button" at bounding box center [831, 127] width 44 height 44
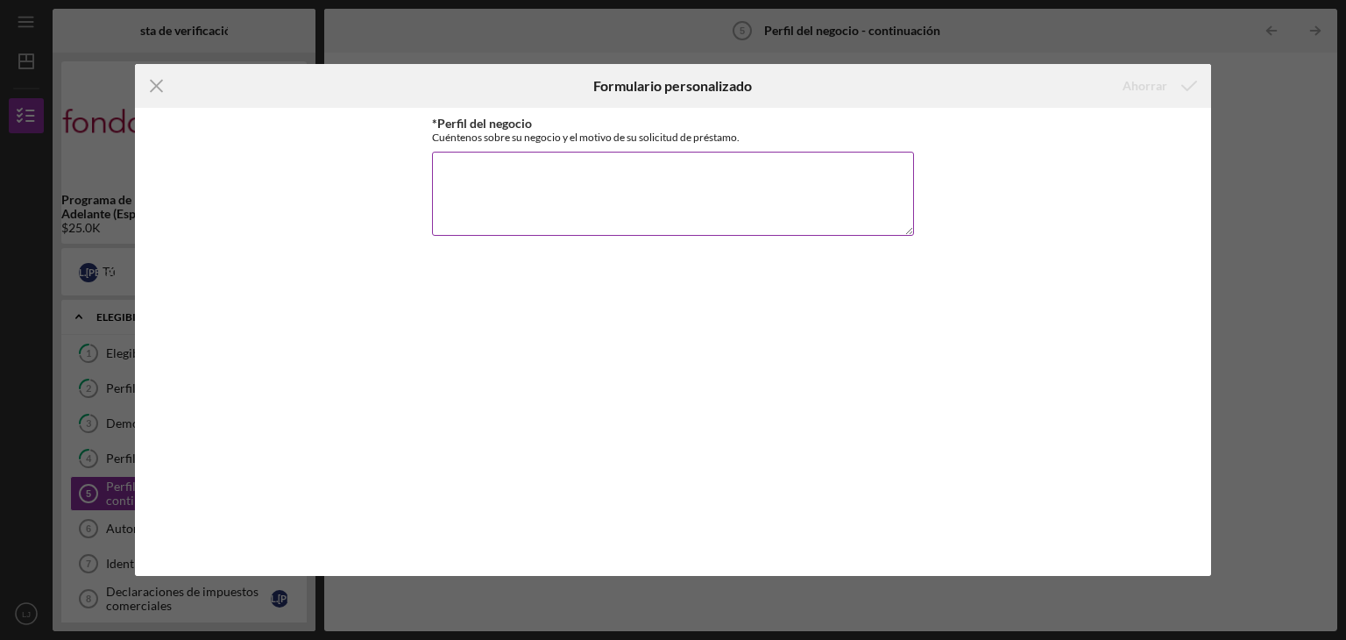
click at [642, 202] on textarea "*Perfil del negocio" at bounding box center [673, 194] width 482 height 84
click at [161, 89] on line at bounding box center [156, 86] width 11 height 11
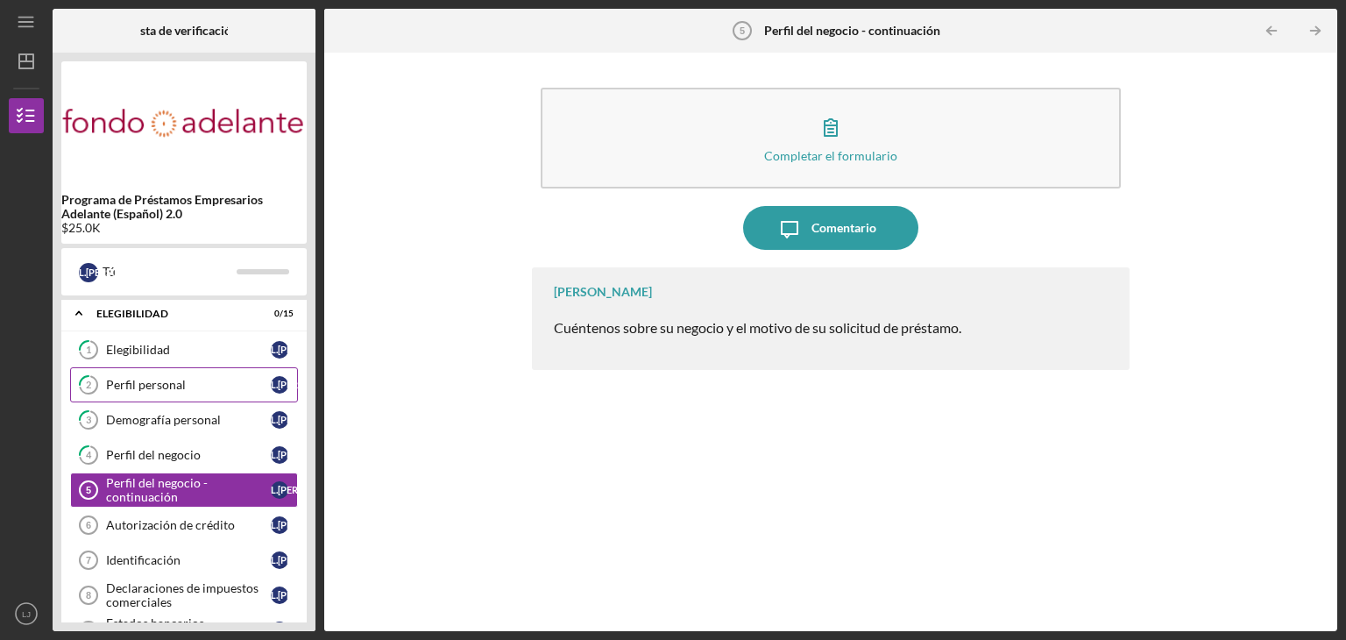
scroll to position [2, 0]
click at [133, 453] on font "Perfil del negocio" at bounding box center [153, 456] width 95 height 15
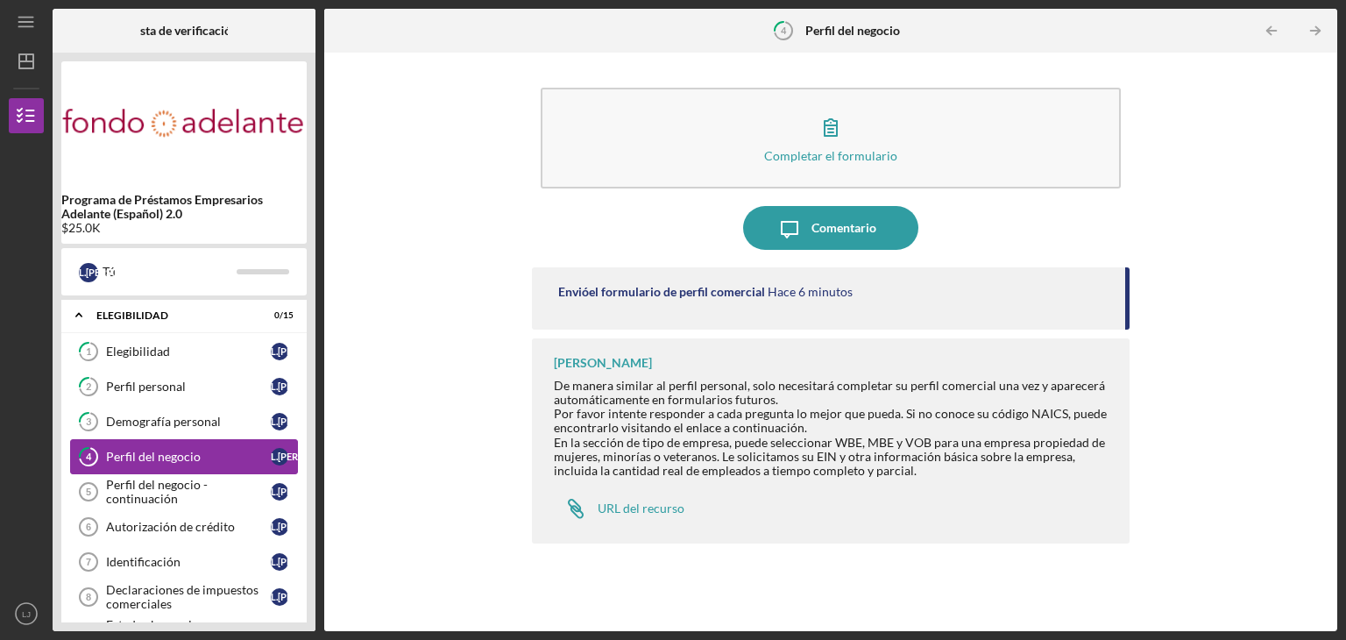
click at [112, 372] on link "2 Perfil personal L. J." at bounding box center [184, 386] width 228 height 35
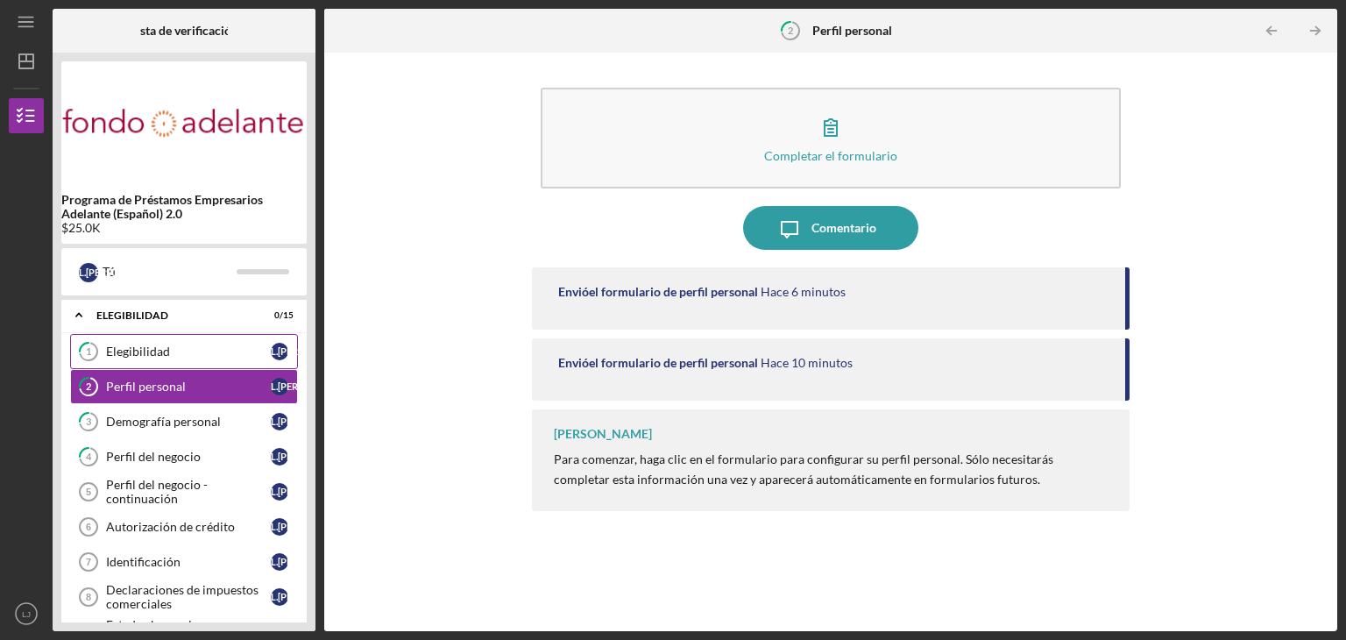
click at [133, 355] on font "Elegibilidad" at bounding box center [138, 351] width 64 height 15
